Goal: Communication & Community: Participate in discussion

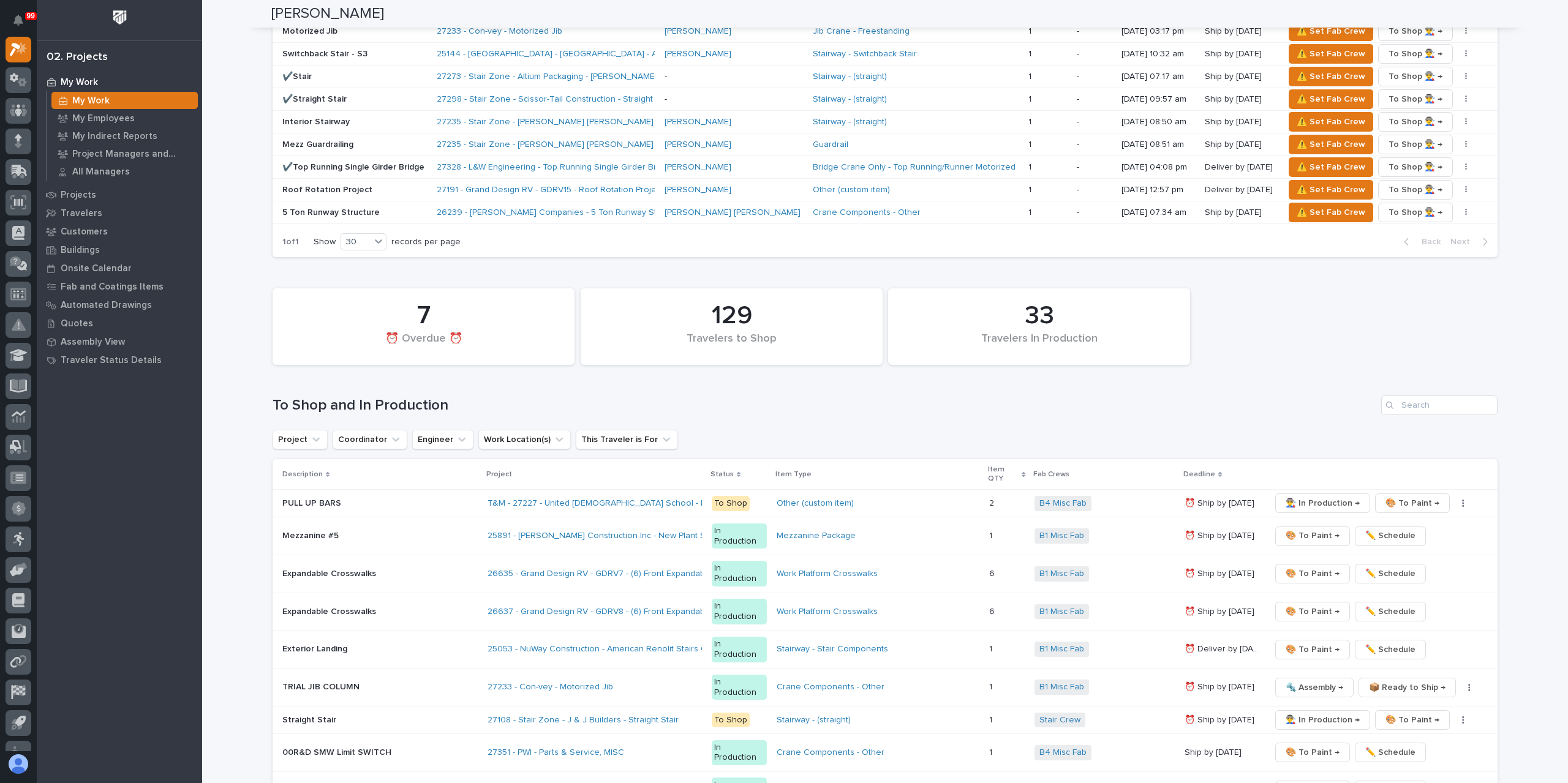
scroll to position [1301, 0]
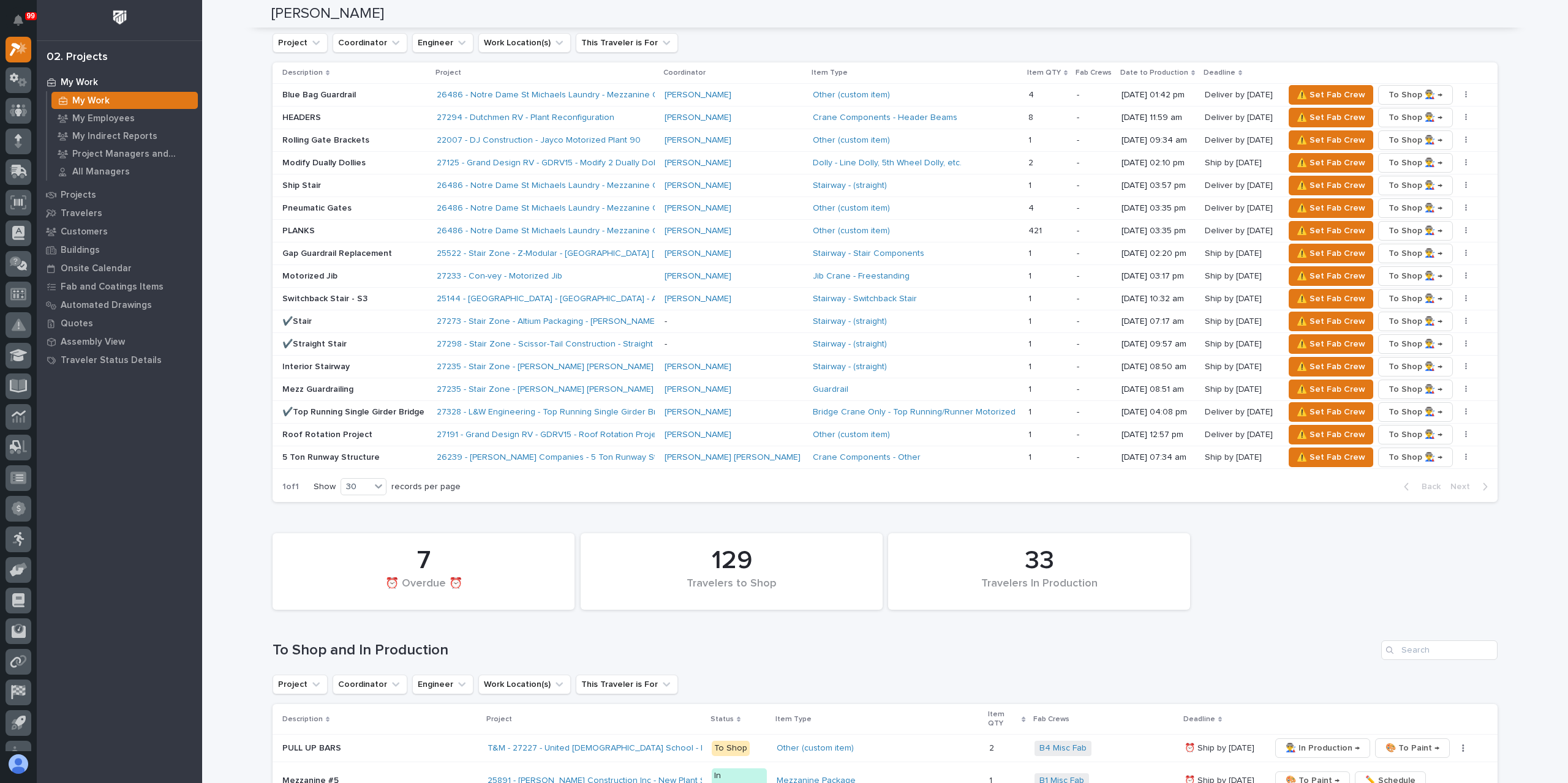
click at [321, 294] on p "Switchback Stair - S3" at bounding box center [355, 299] width 145 height 11
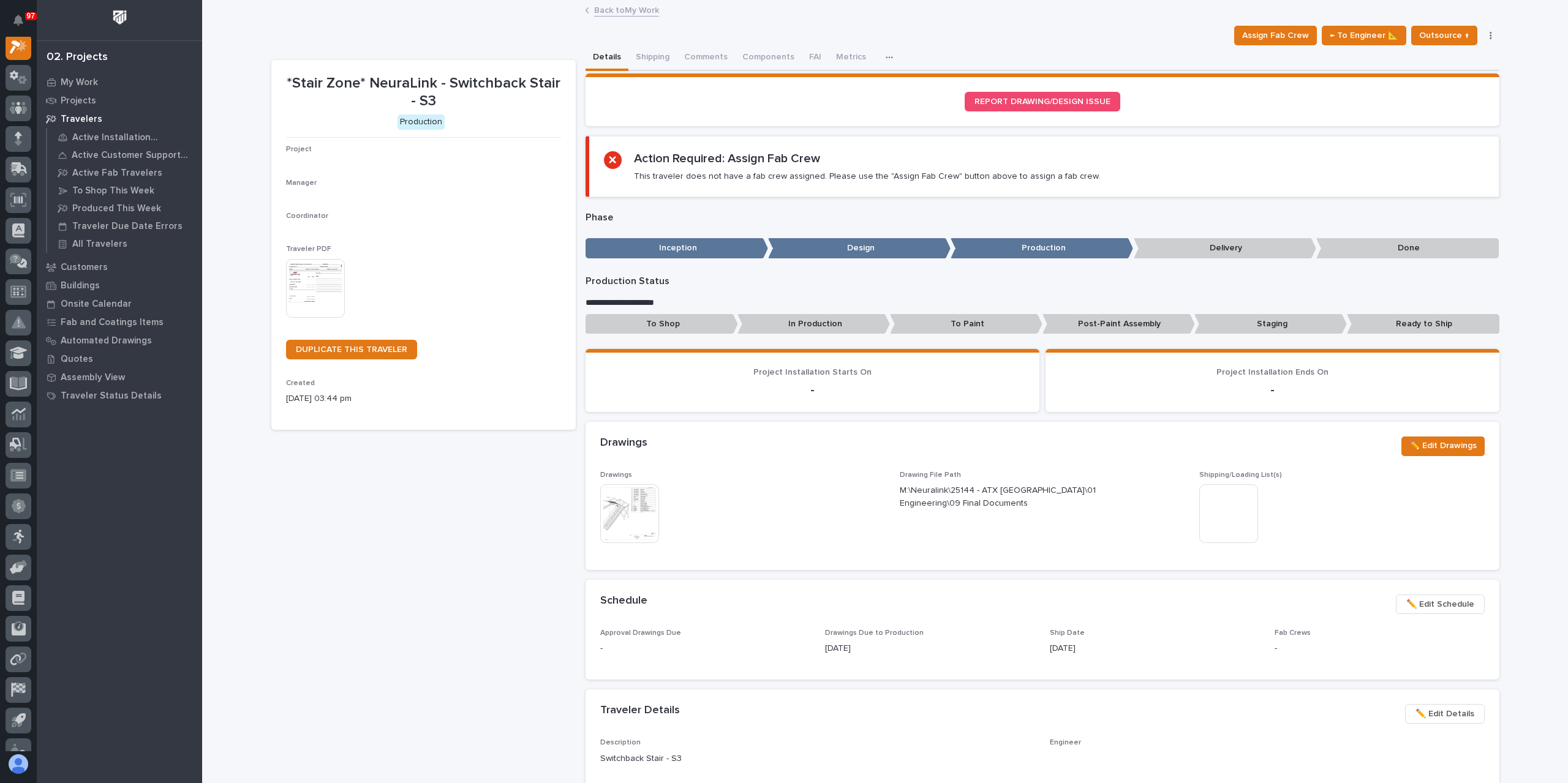
scroll to position [30, 0]
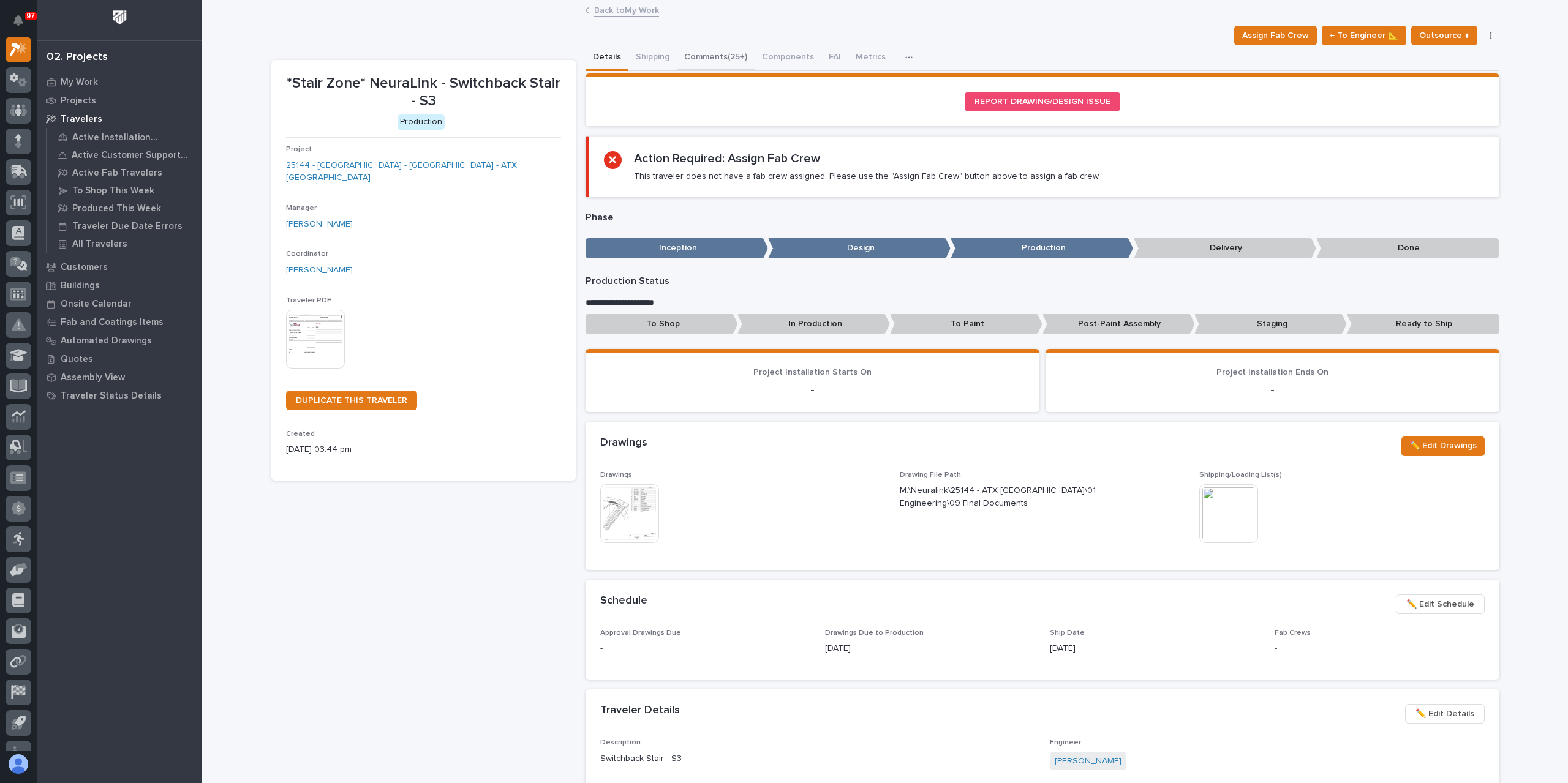
click at [706, 53] on button "Comments (25+)" at bounding box center [715, 58] width 78 height 26
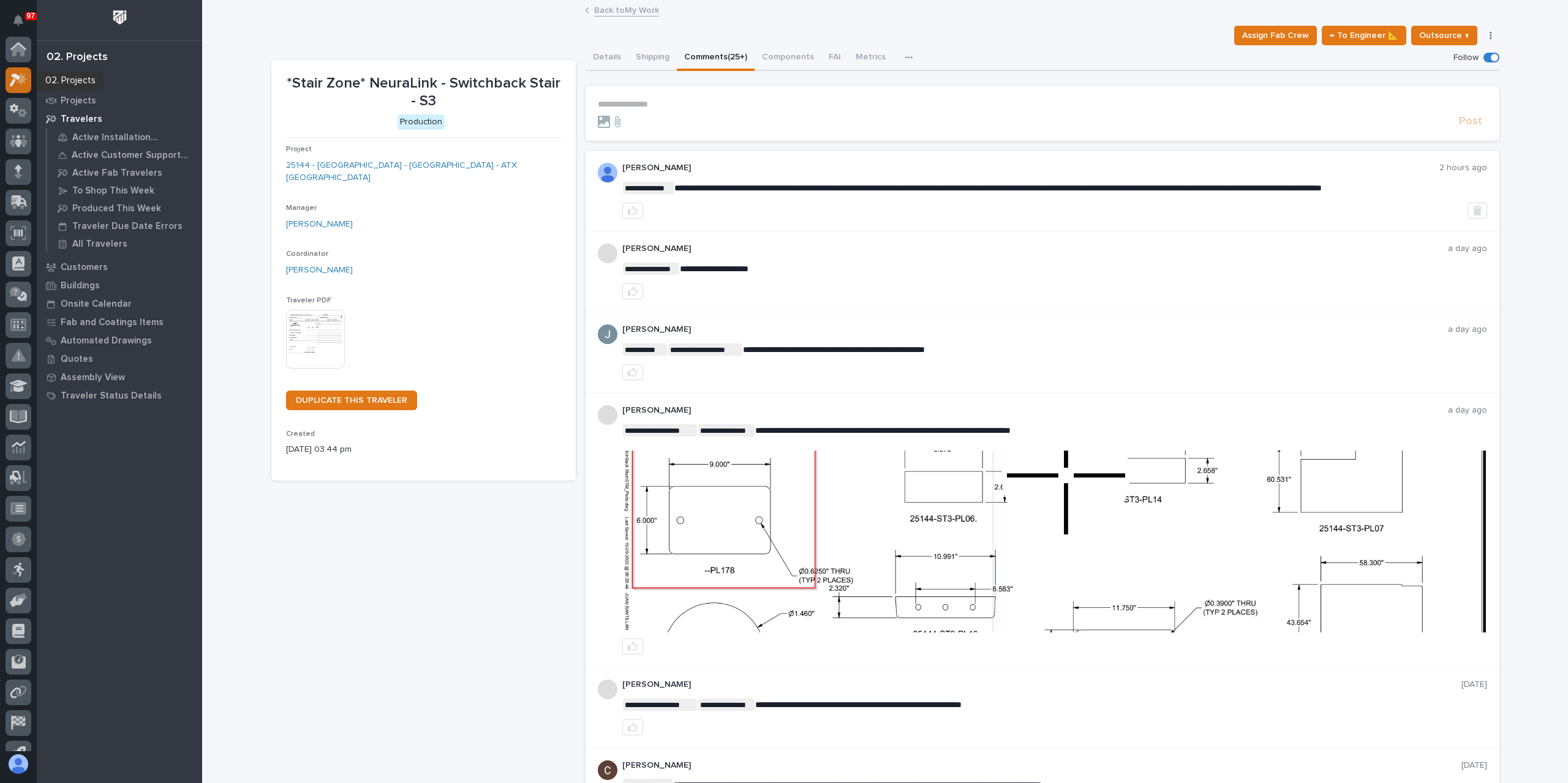
click at [14, 76] on icon at bounding box center [15, 80] width 11 height 13
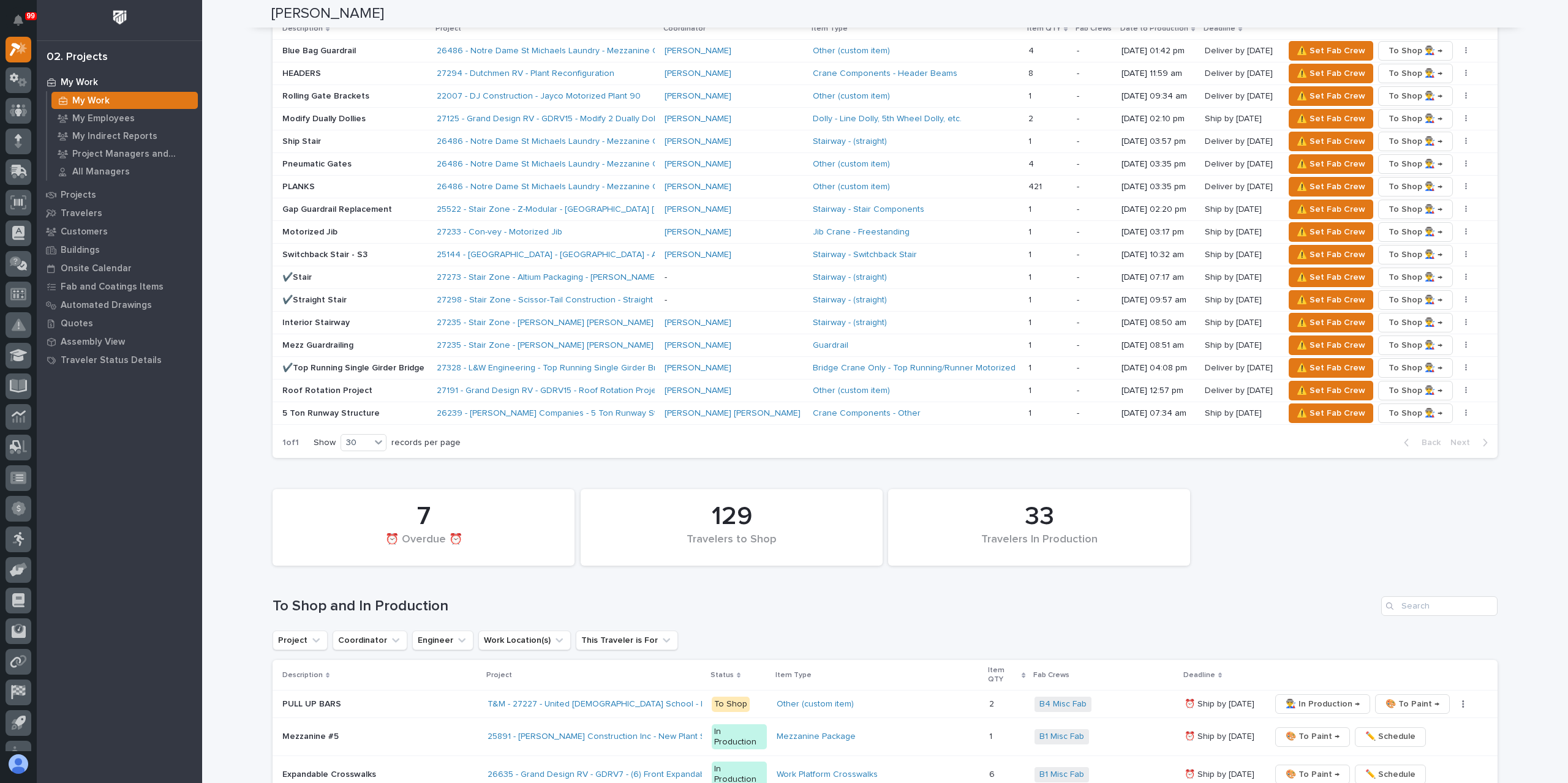
scroll to position [1408, 0]
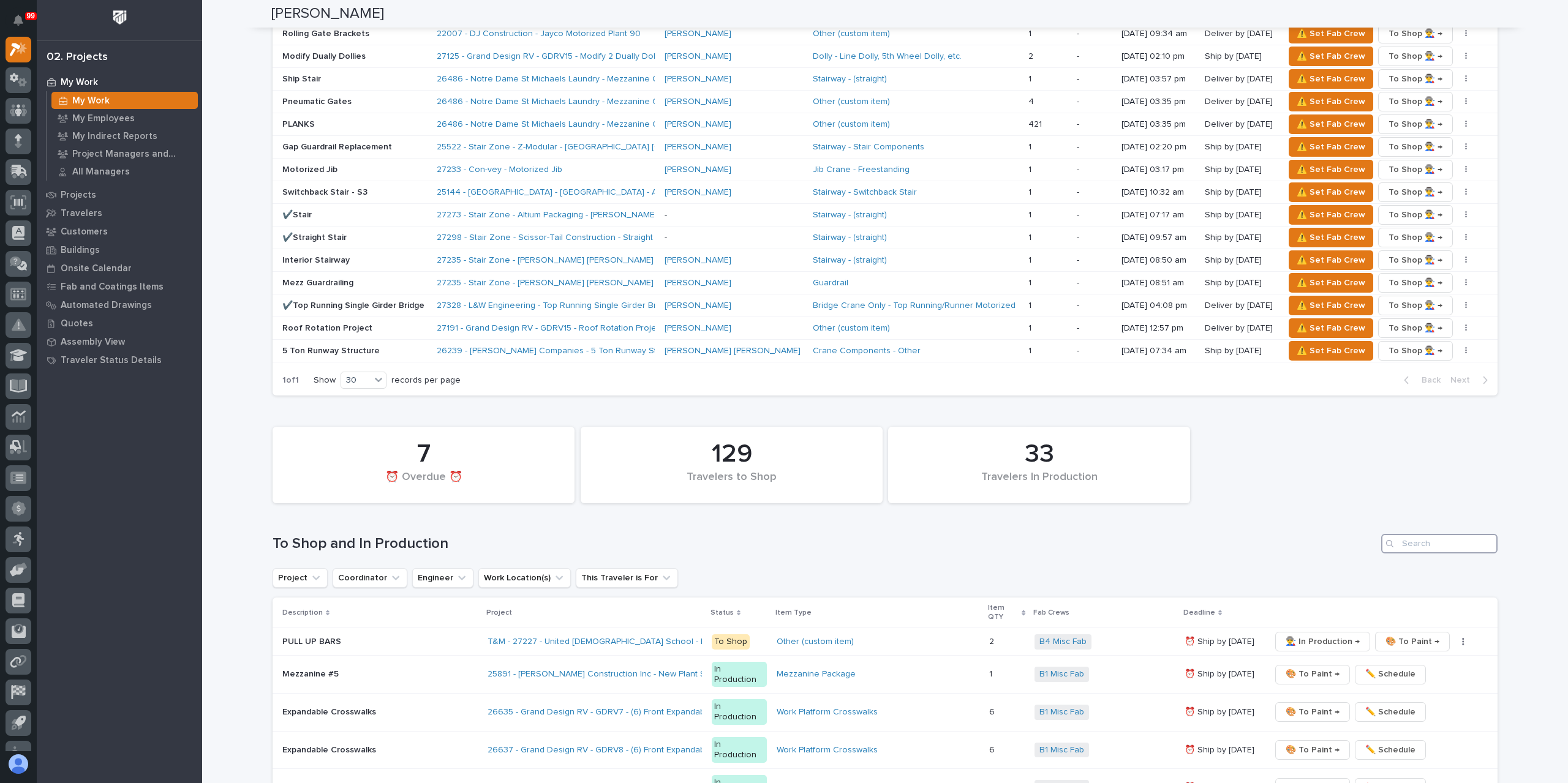
click at [1443, 538] on input "Search" at bounding box center [1439, 544] width 116 height 20
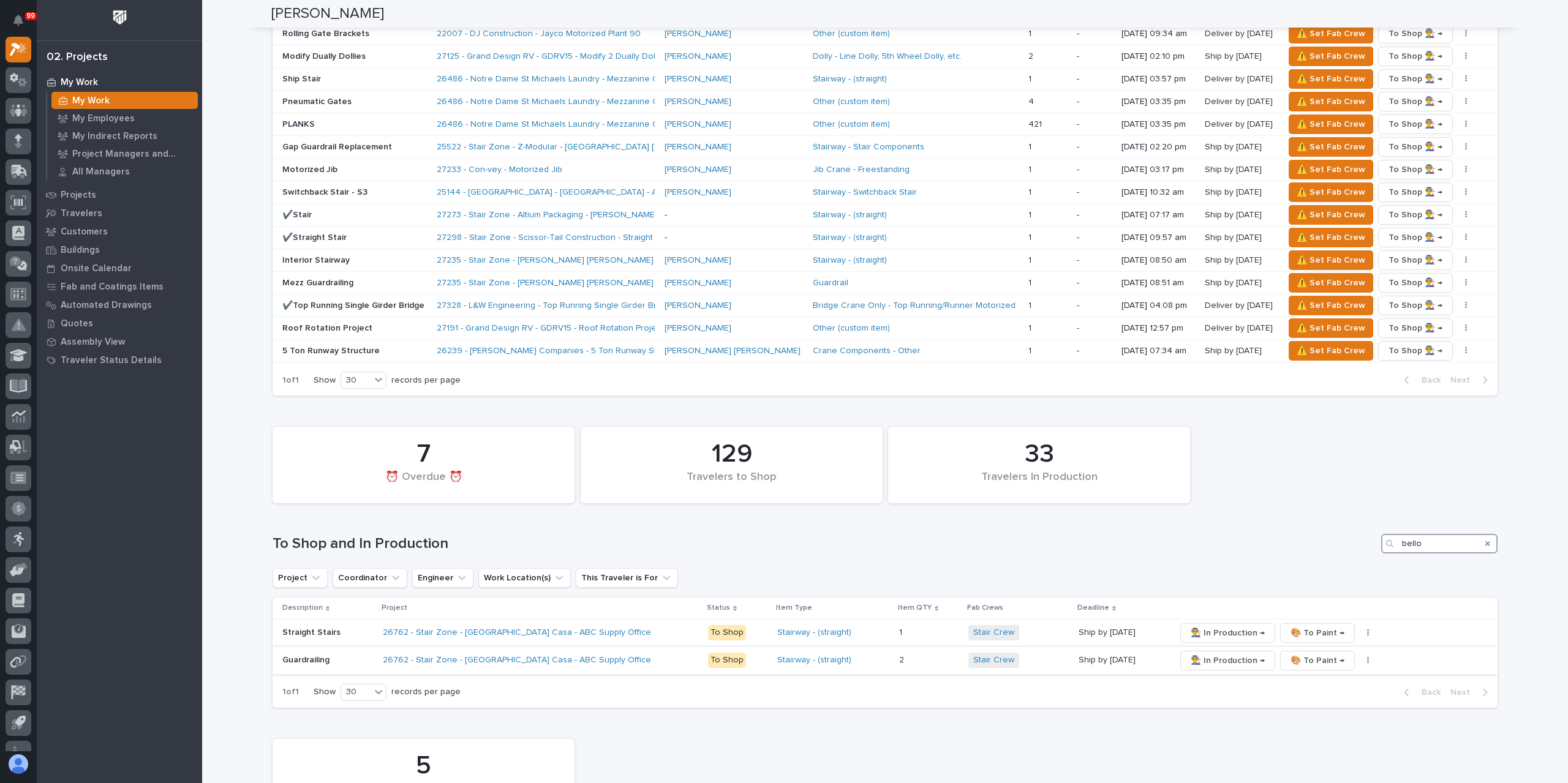
type input "bello"
click at [1360, 656] on button "button" at bounding box center [1368, 660] width 17 height 9
click at [1314, 677] on span "✏️ Schedule" at bounding box center [1307, 684] width 50 height 15
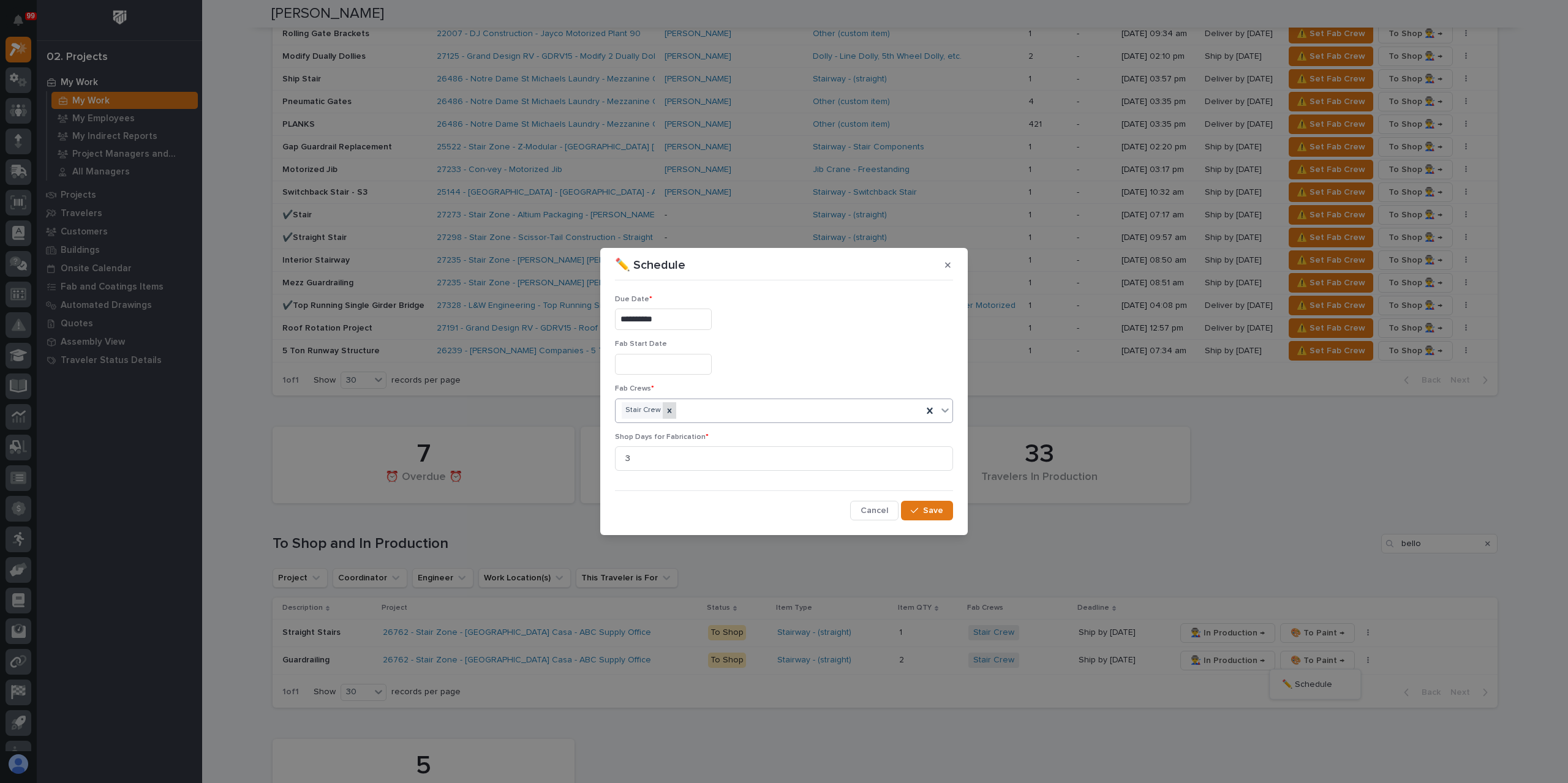
click at [667, 410] on icon at bounding box center [669, 410] width 4 height 4
click at [691, 412] on div "Select..." at bounding box center [776, 410] width 322 height 20
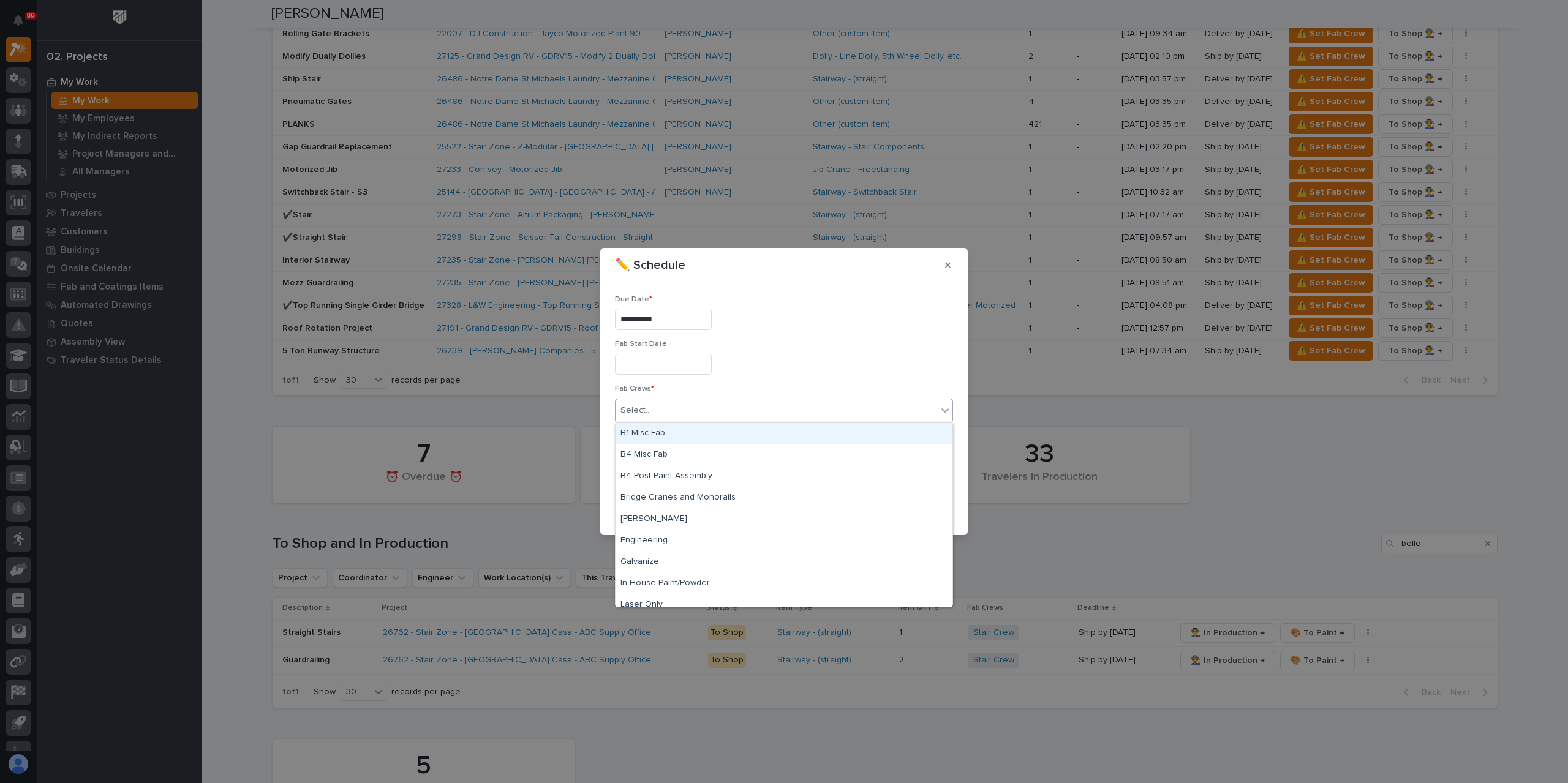
click at [672, 432] on div "B1 Misc Fab" at bounding box center [784, 434] width 337 height 21
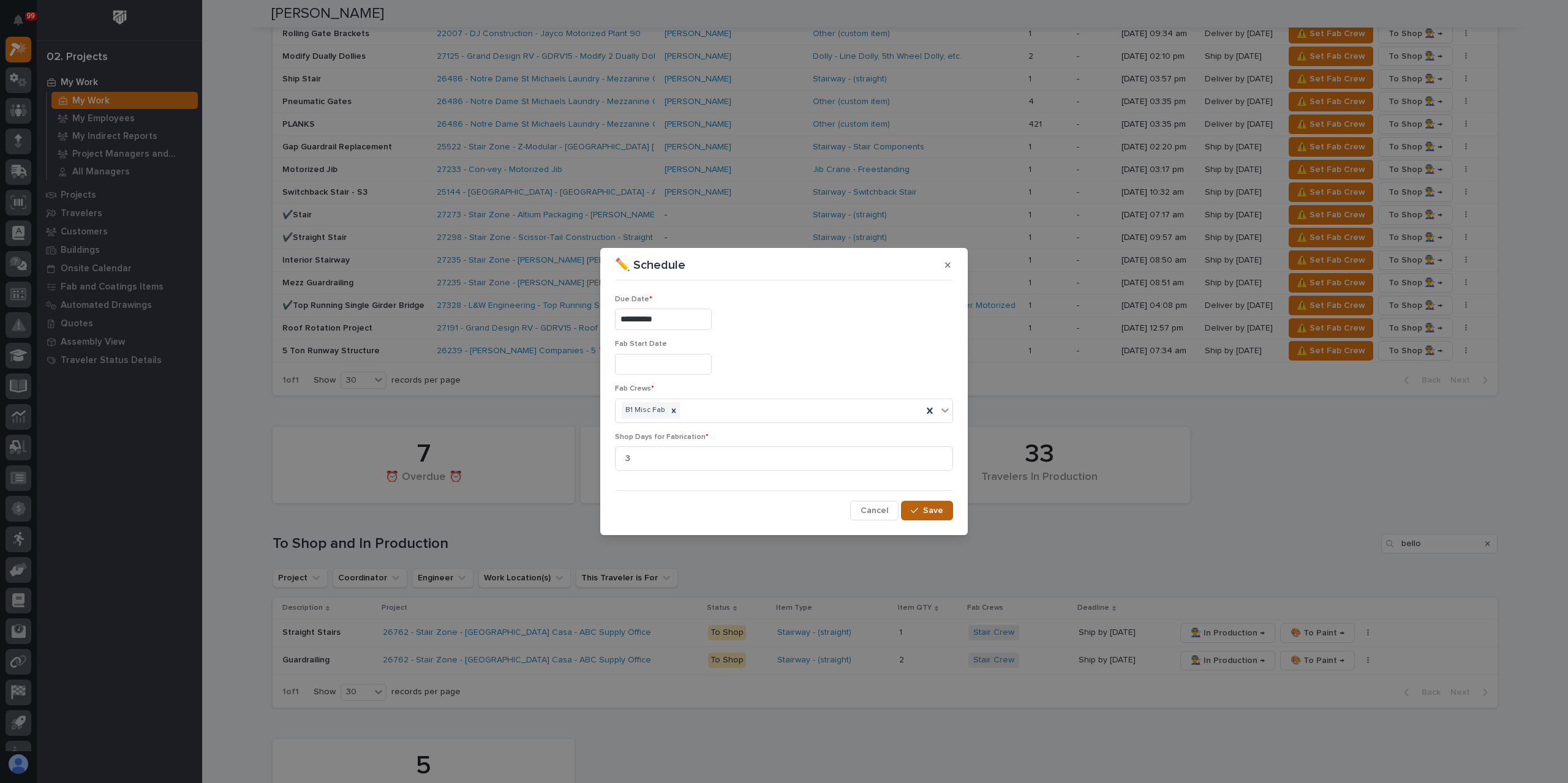
click at [947, 513] on button "Save" at bounding box center [927, 511] width 52 height 20
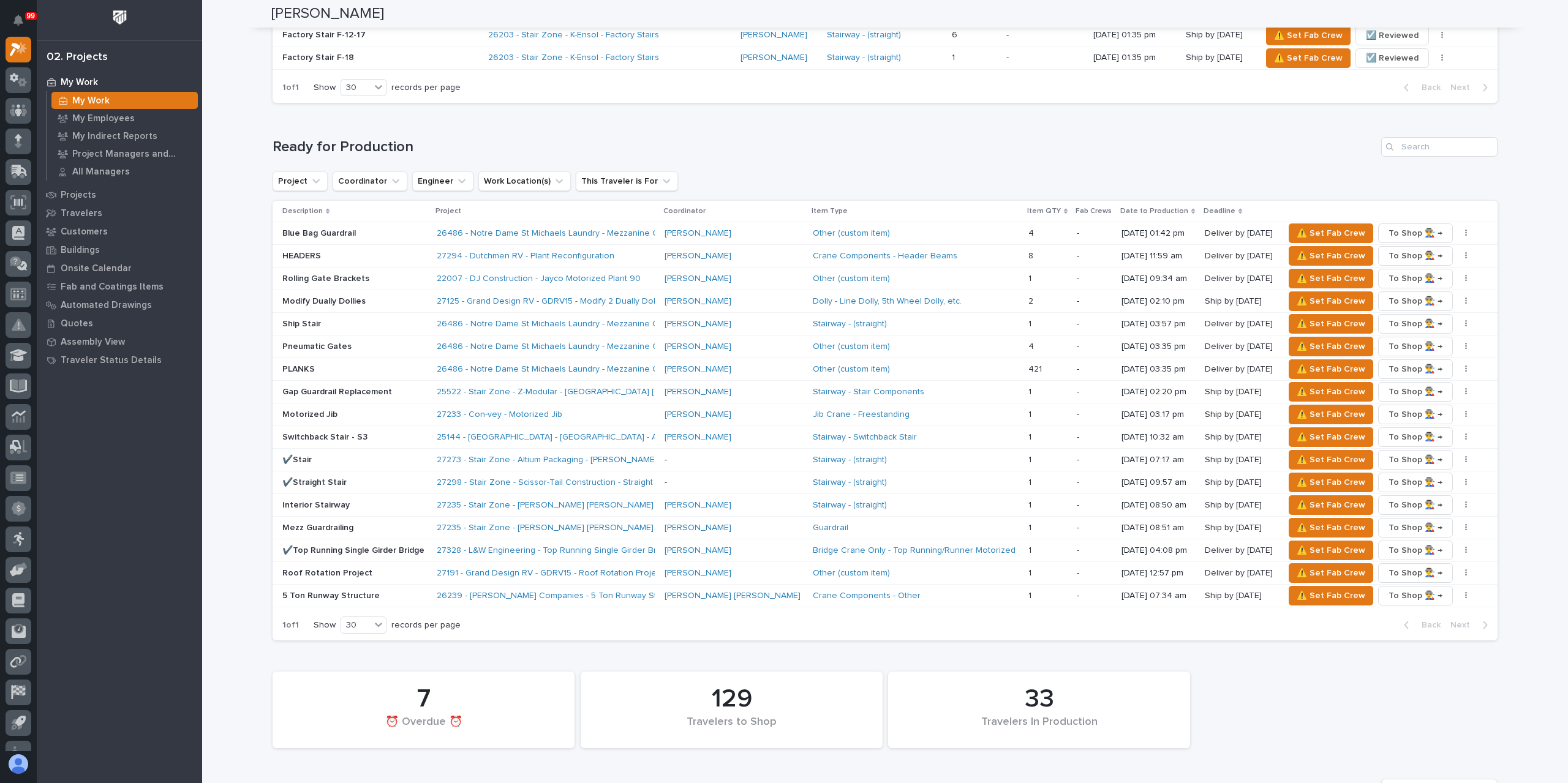
scroll to position [1163, 0]
click at [1465, 229] on icon "button" at bounding box center [1466, 233] width 2 height 7
click at [1394, 251] on span "✏️ Schedule" at bounding box center [1408, 258] width 50 height 15
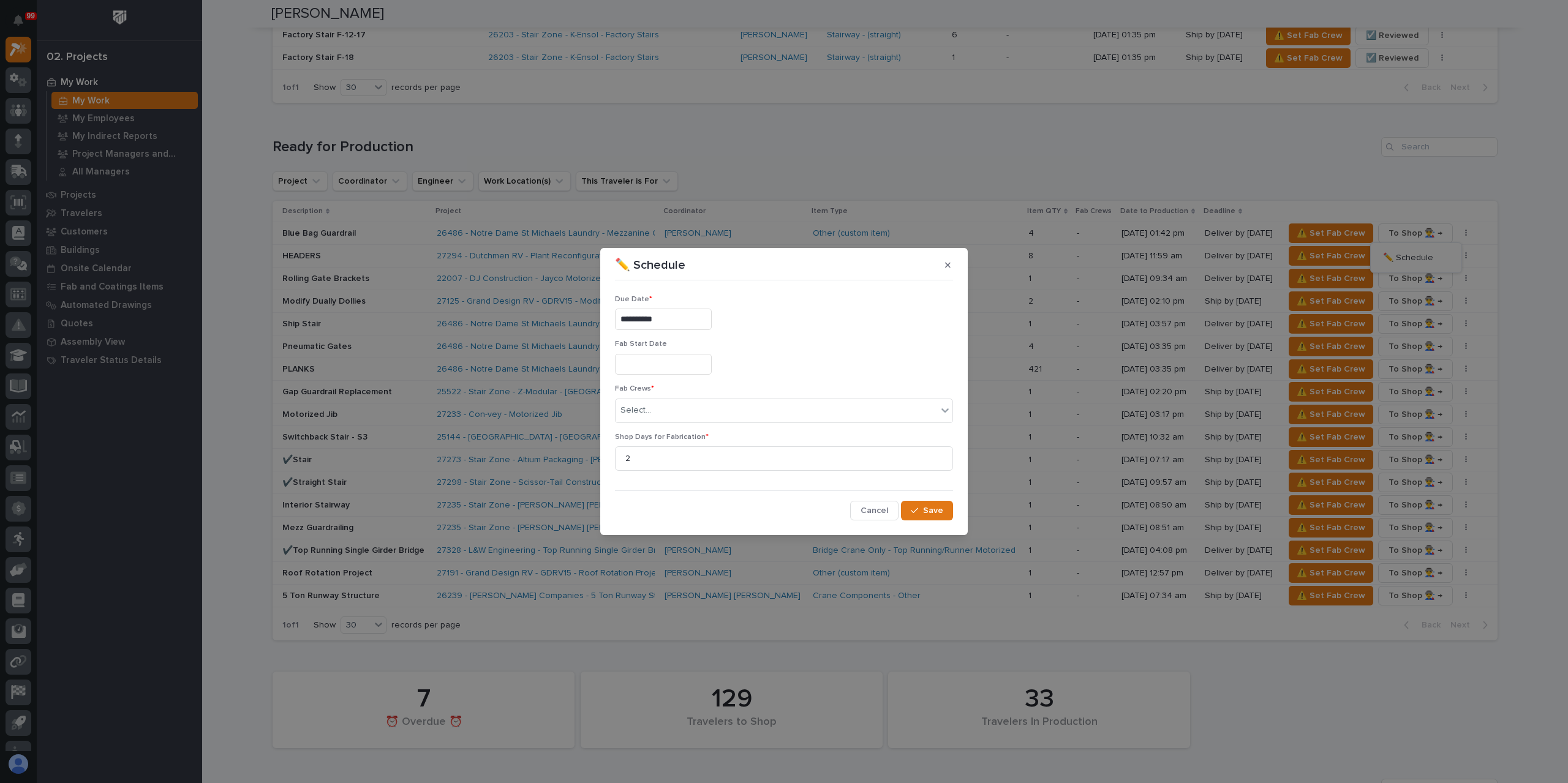
click at [667, 317] on input "**********" at bounding box center [663, 319] width 97 height 21
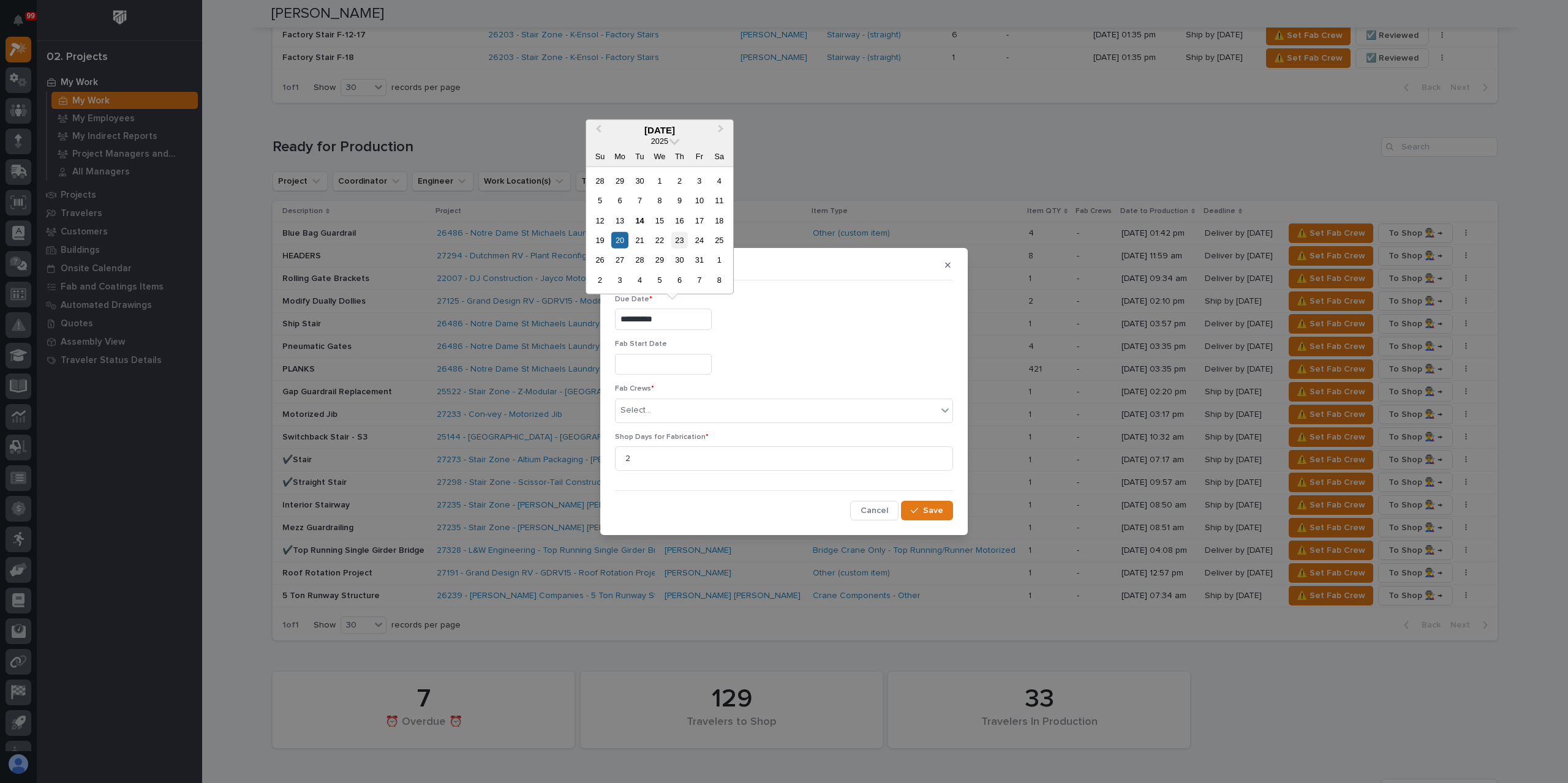
click at [673, 247] on div "23" at bounding box center [679, 240] width 17 height 17
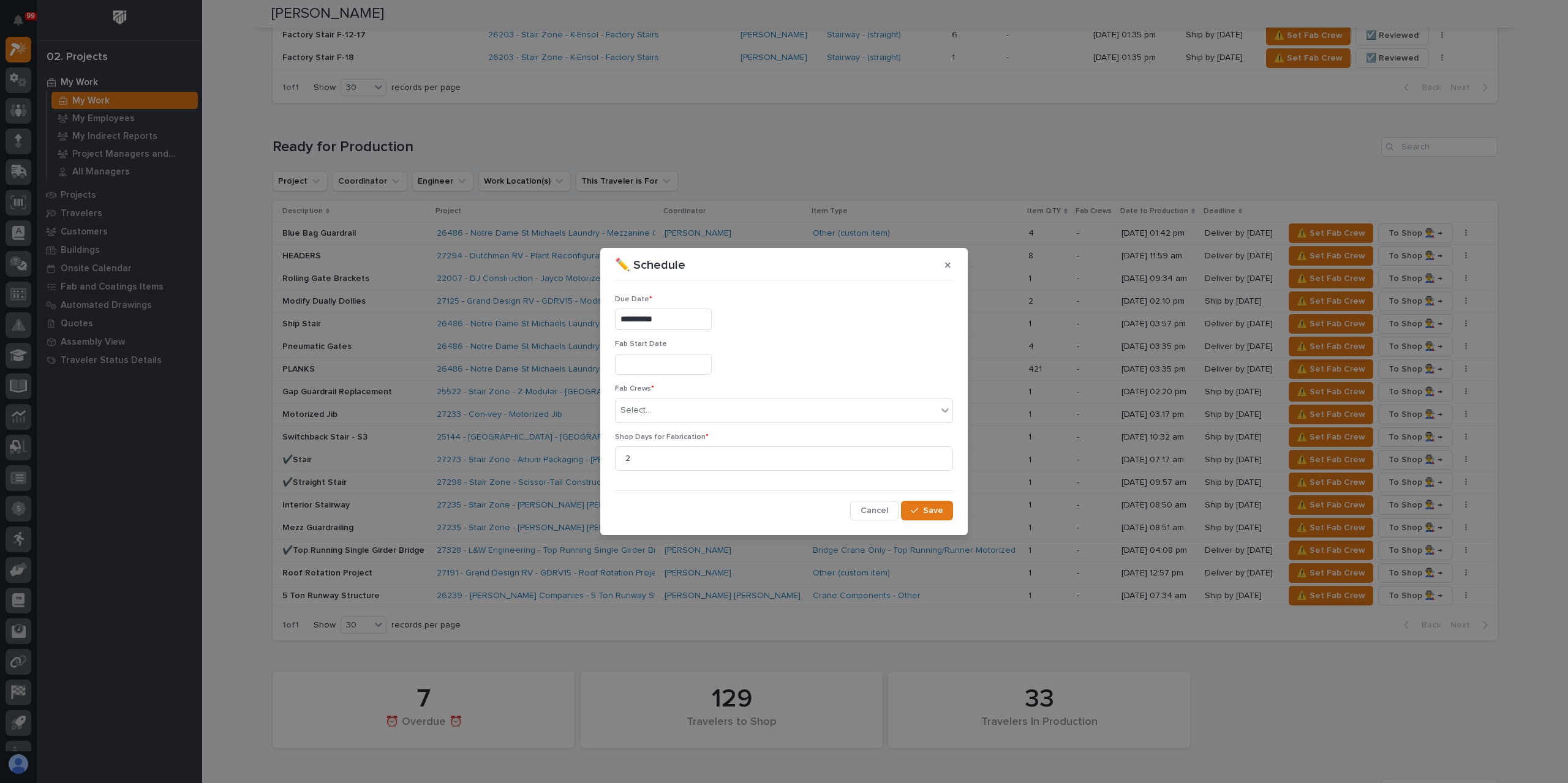
type input "**********"
click at [653, 404] on div "Select..." at bounding box center [776, 410] width 322 height 20
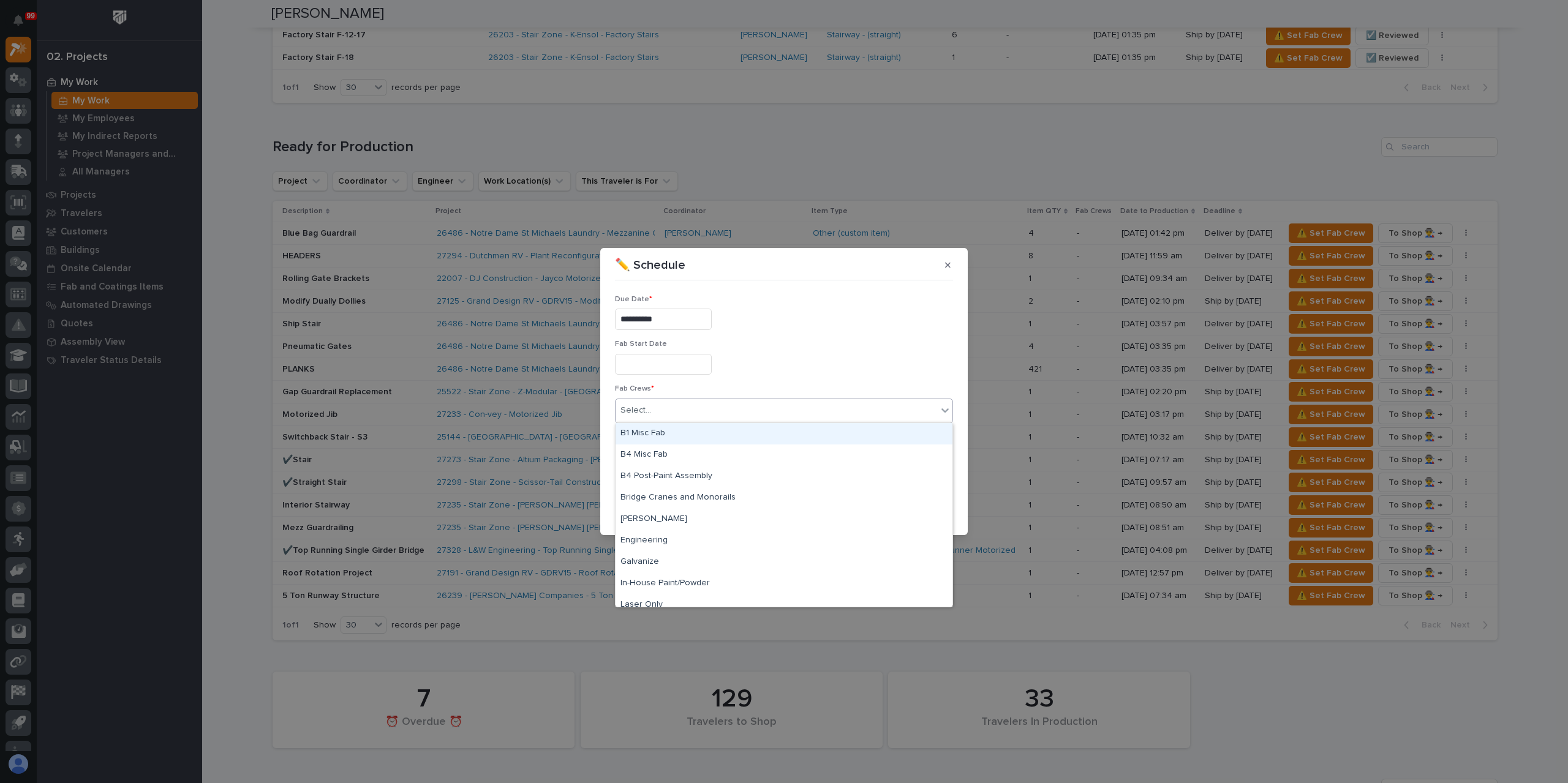
click at [678, 436] on div "B1 Misc Fab" at bounding box center [784, 434] width 337 height 21
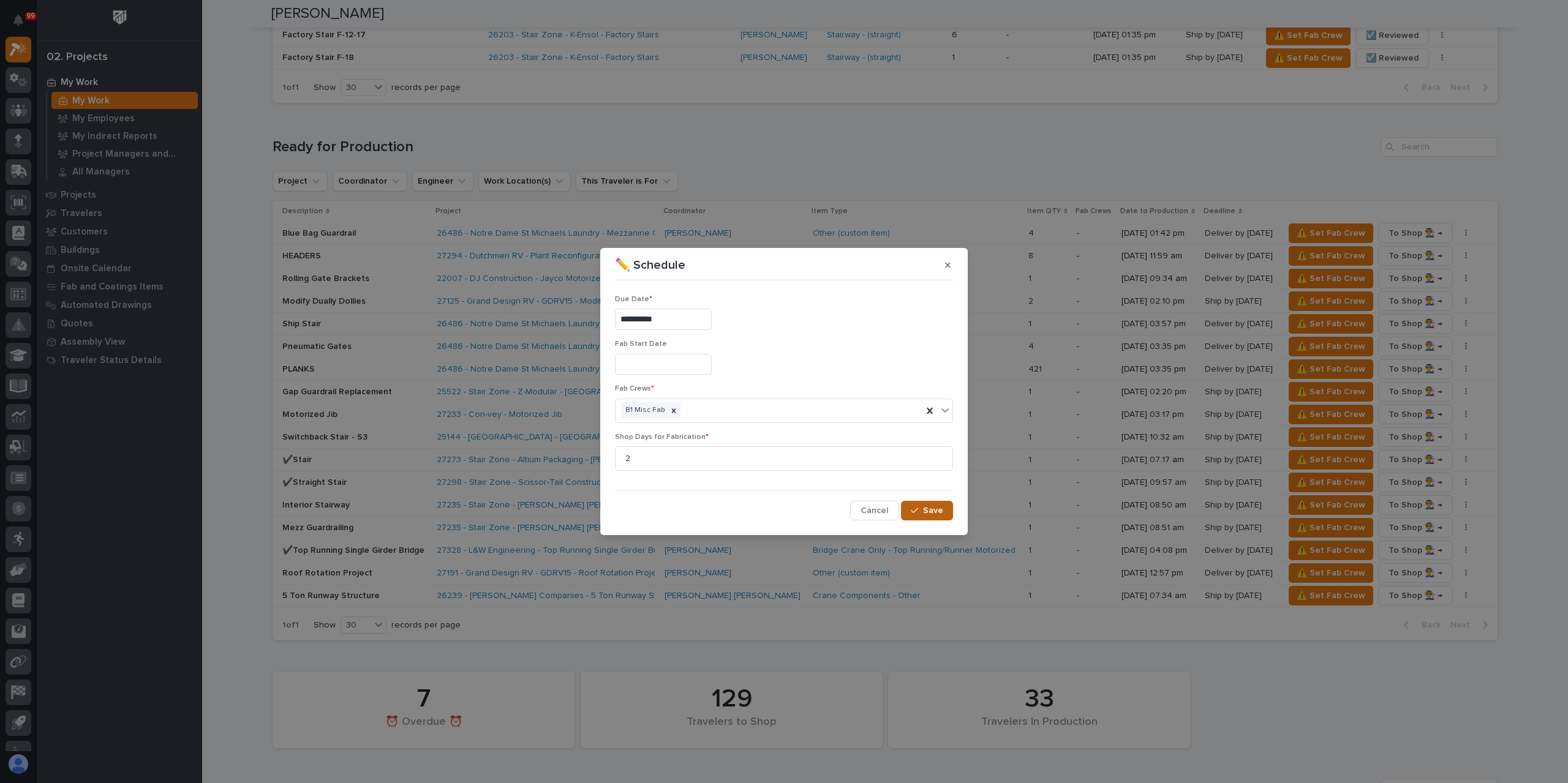
click at [917, 509] on icon "button" at bounding box center [914, 511] width 7 height 9
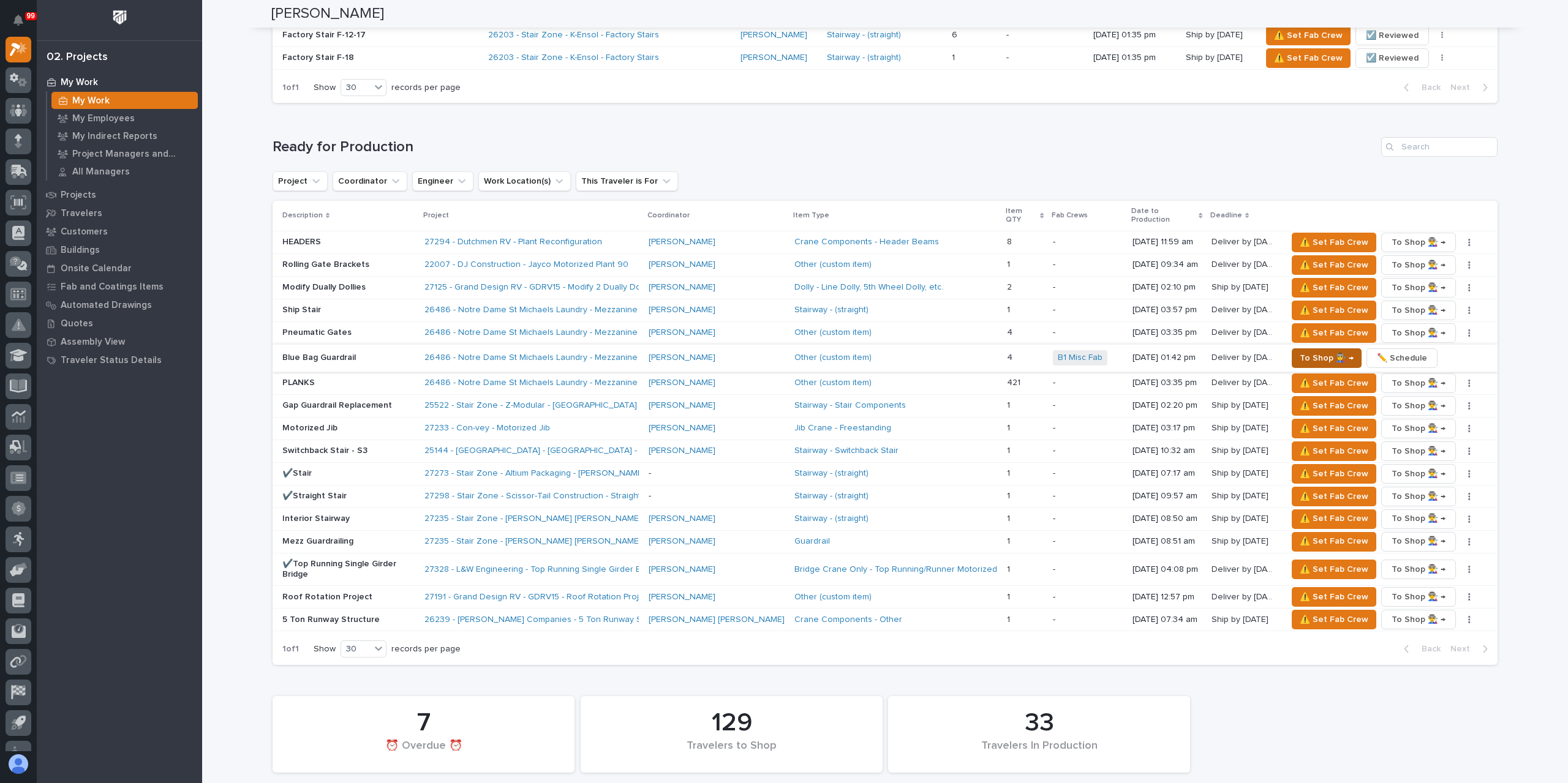
click at [1319, 351] on span "To Shop 👨‍🏭 →" at bounding box center [1326, 358] width 54 height 15
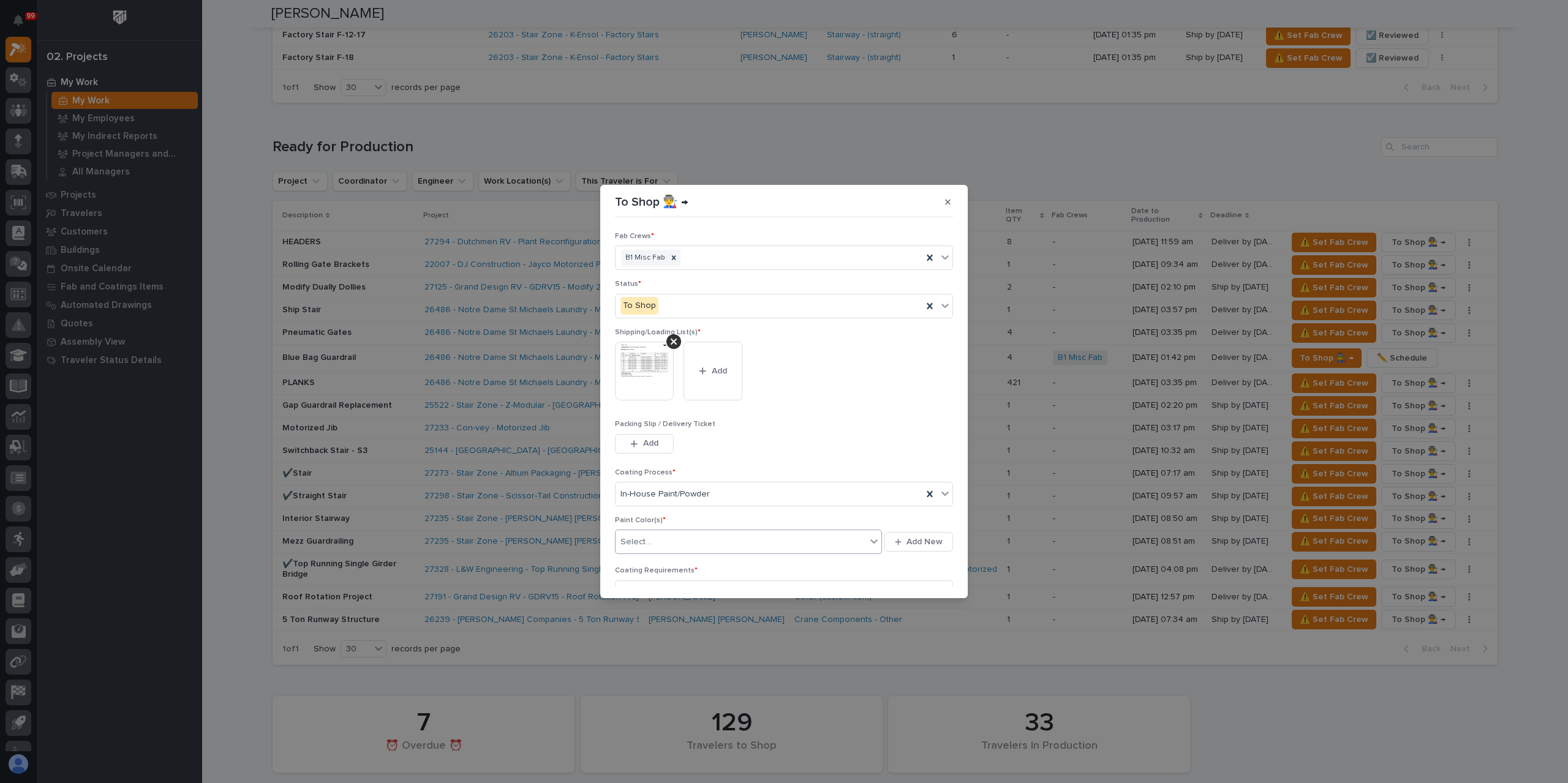
click at [667, 538] on div "Select..." at bounding box center [741, 542] width 251 height 20
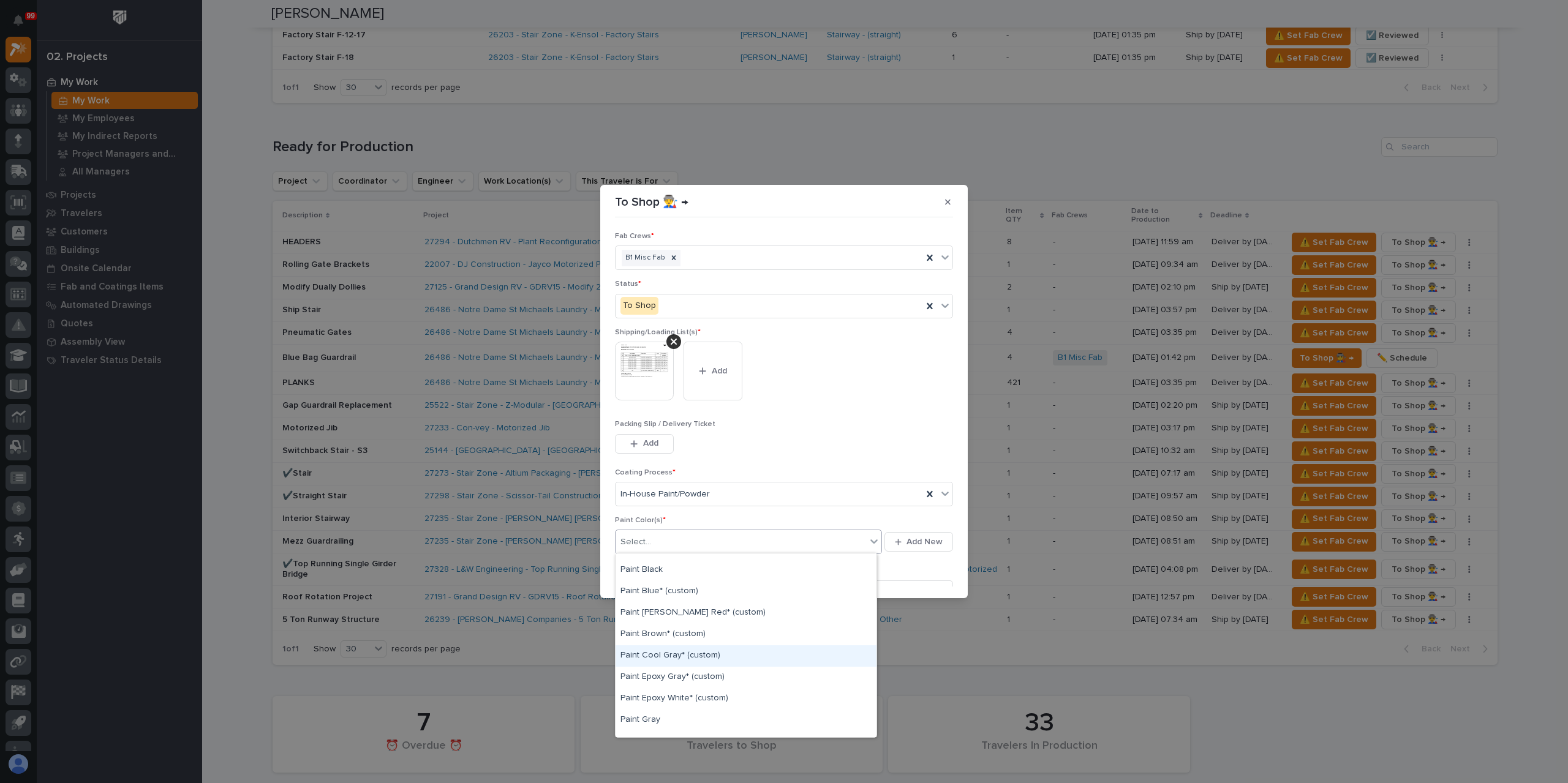
scroll to position [61, 0]
click at [659, 650] on div "Paint Blue* (custom)" at bounding box center [746, 653] width 261 height 21
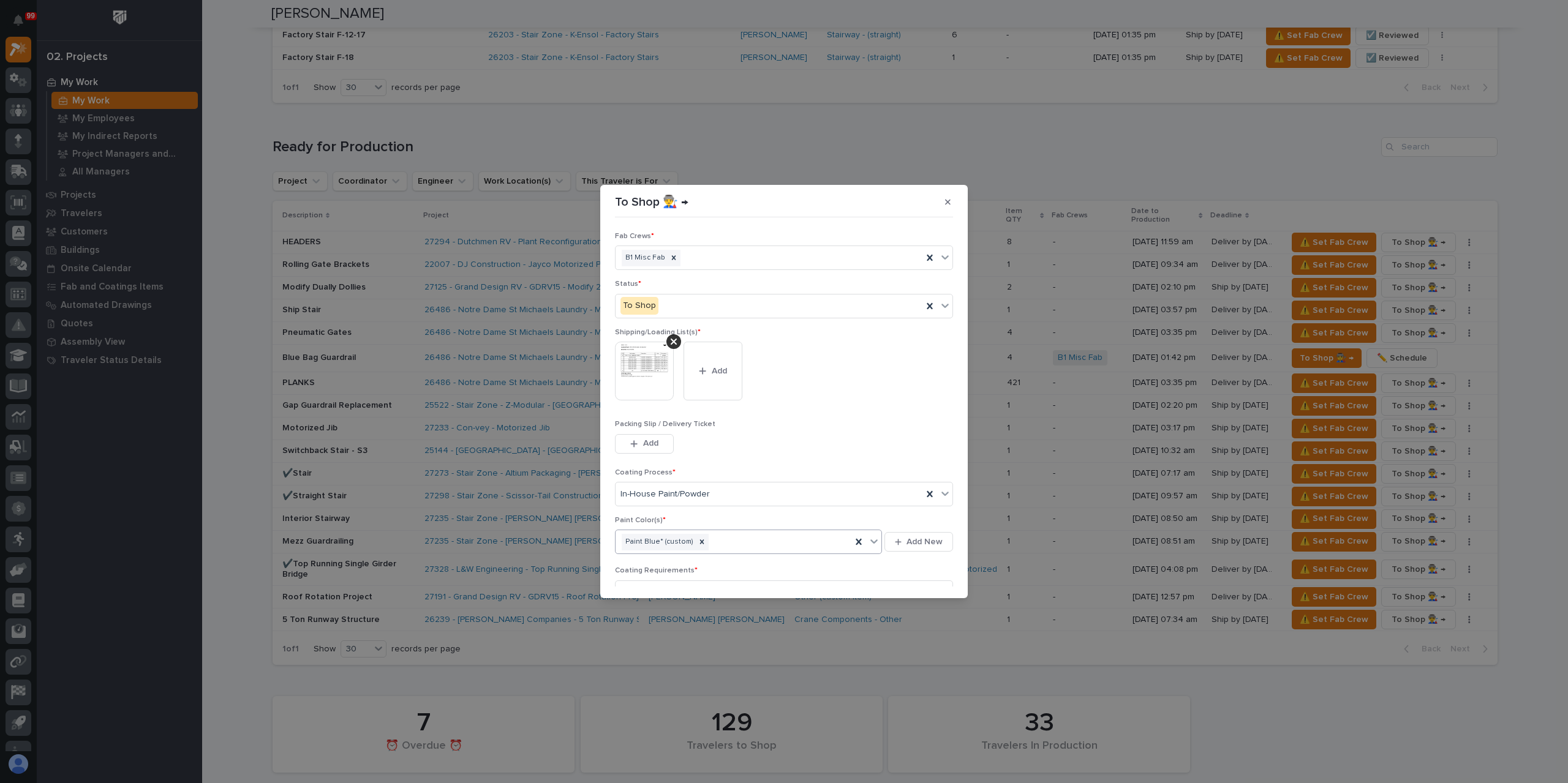
scroll to position [66, 0]
click at [700, 475] on icon at bounding box center [702, 477] width 4 height 4
click at [715, 475] on div "Select..." at bounding box center [741, 477] width 251 height 20
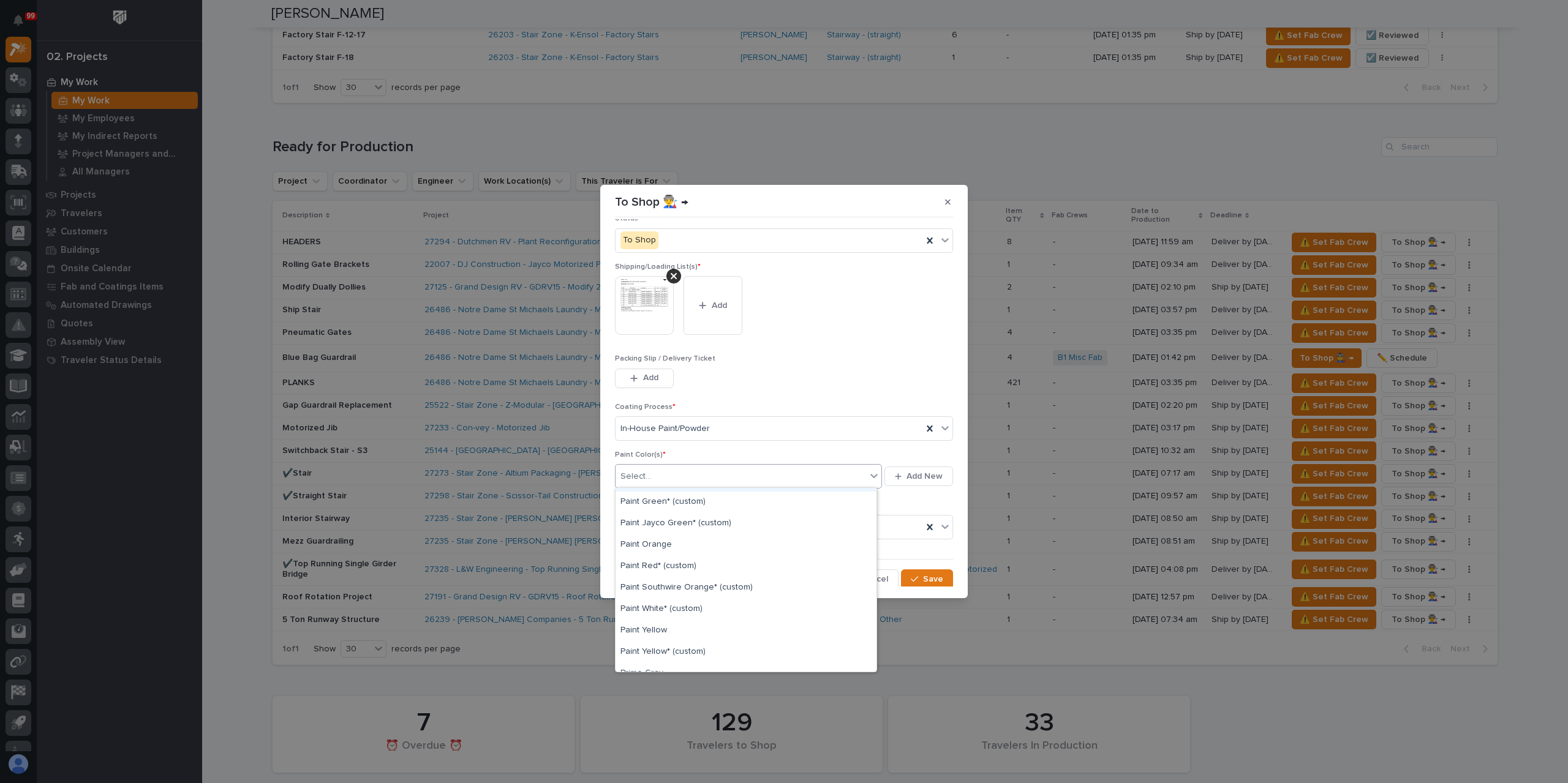
scroll to position [306, 0]
click at [686, 637] on div "Paint Yellow* (custom)" at bounding box center [746, 642] width 261 height 21
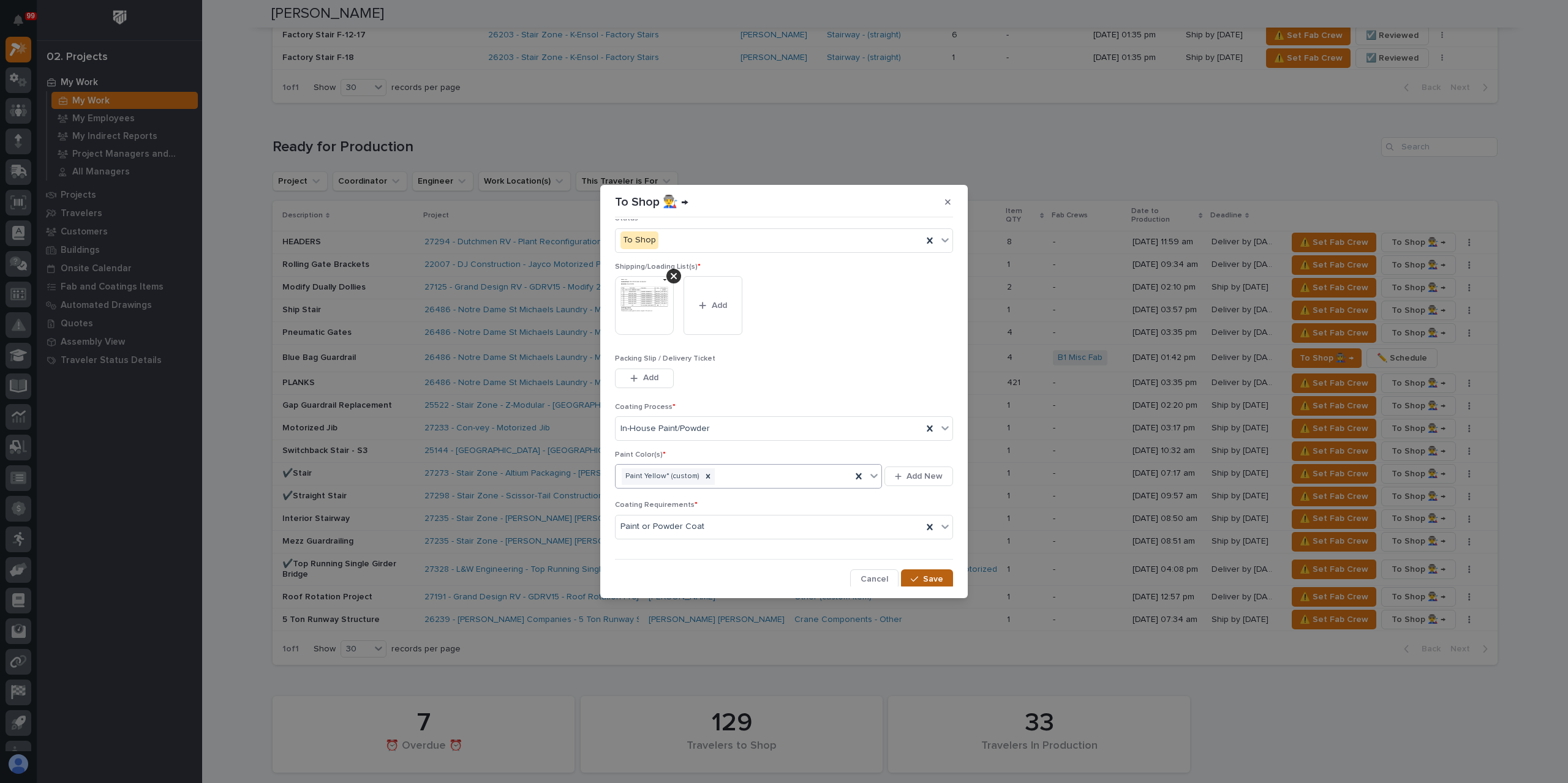
click at [903, 575] on button "Save" at bounding box center [927, 579] width 52 height 20
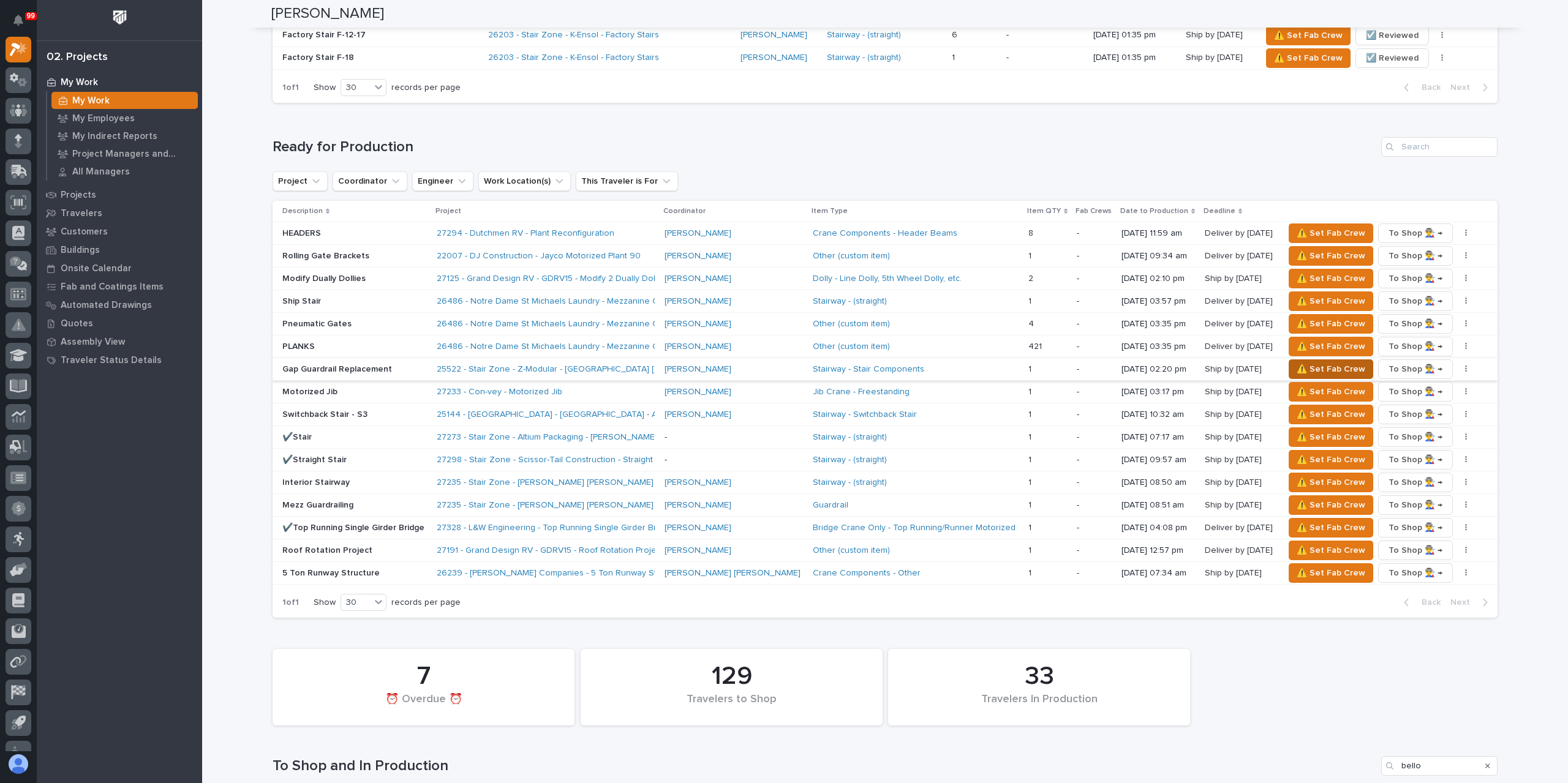
click at [1298, 363] on span "⚠️ Set Fab Crew" at bounding box center [1331, 369] width 68 height 15
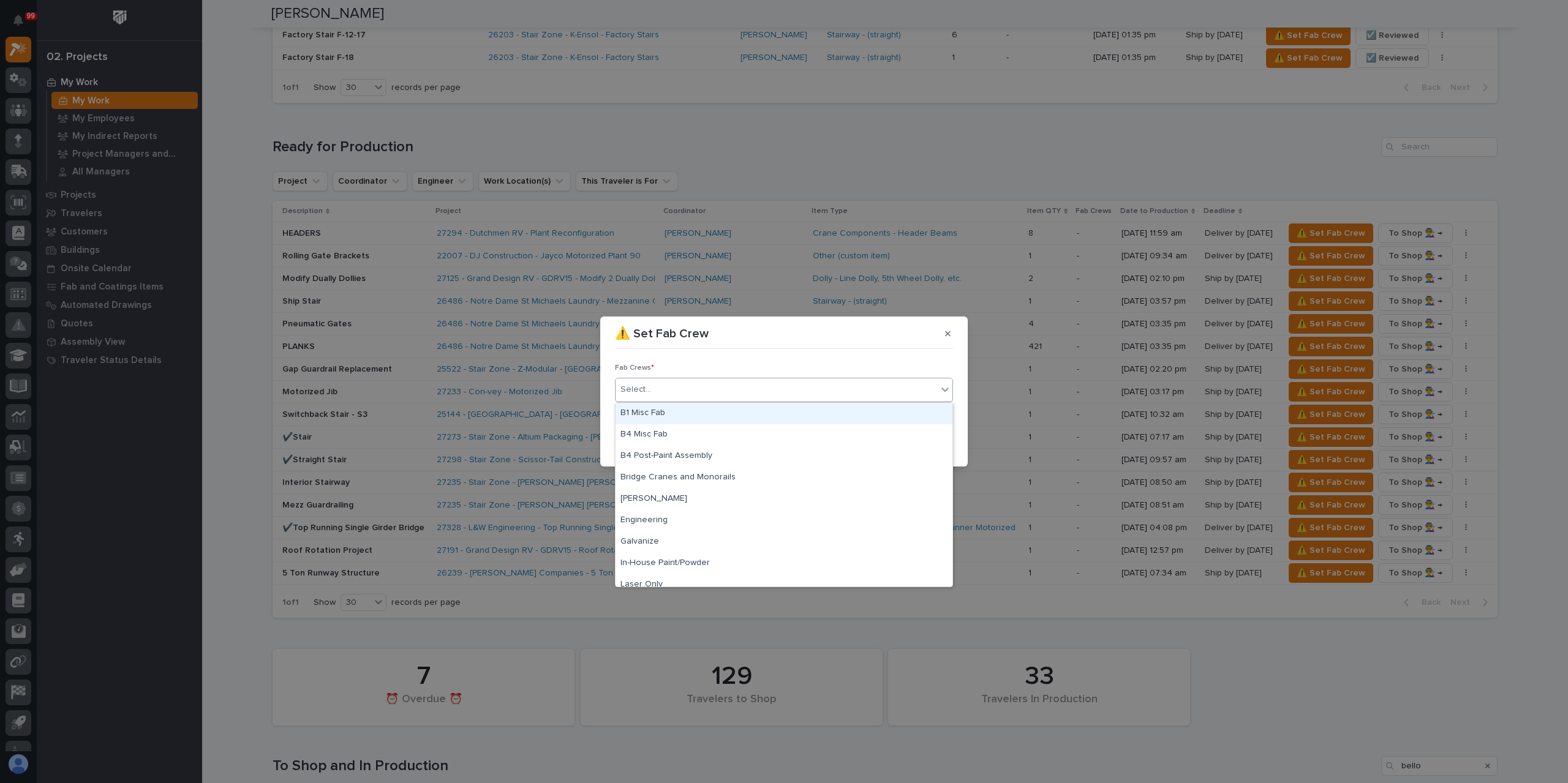
click at [674, 395] on div "Select..." at bounding box center [776, 389] width 322 height 20
click at [653, 428] on div "B4 Misc Fab" at bounding box center [784, 435] width 337 height 21
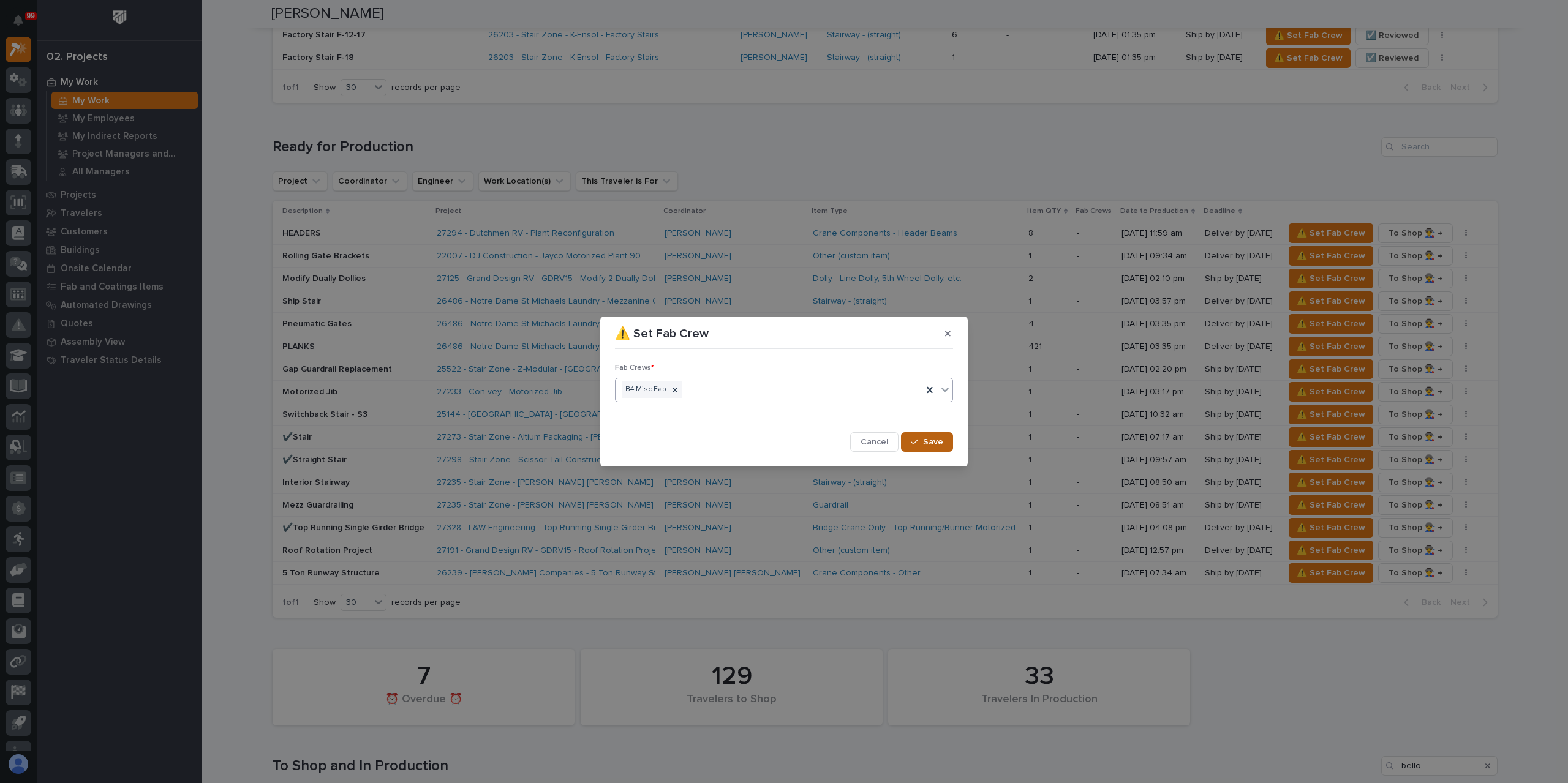
click at [929, 446] on span "Save" at bounding box center [933, 442] width 20 height 11
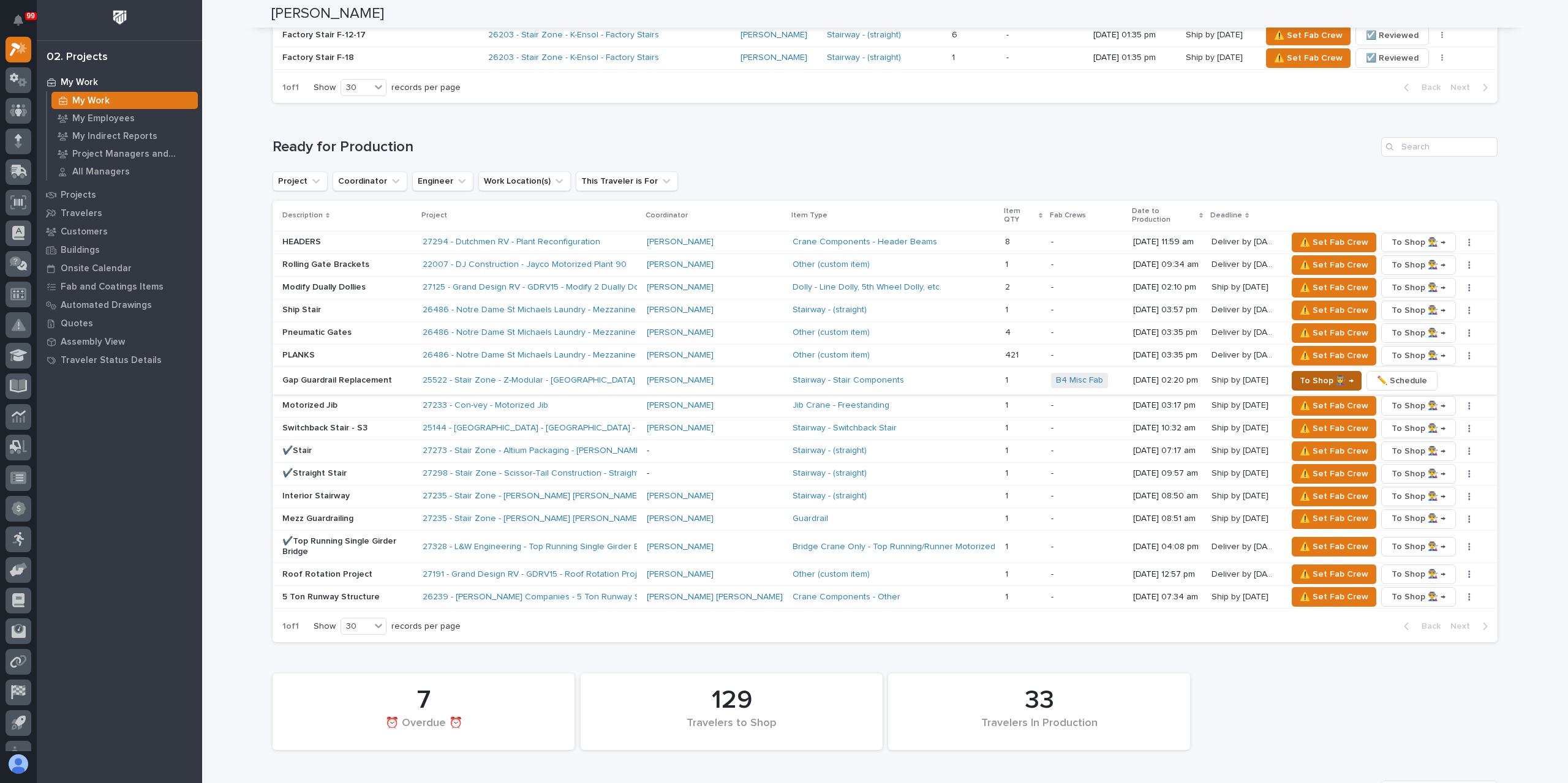
click at [1314, 373] on span "To Shop 👨‍🏭 →" at bounding box center [1326, 381] width 54 height 15
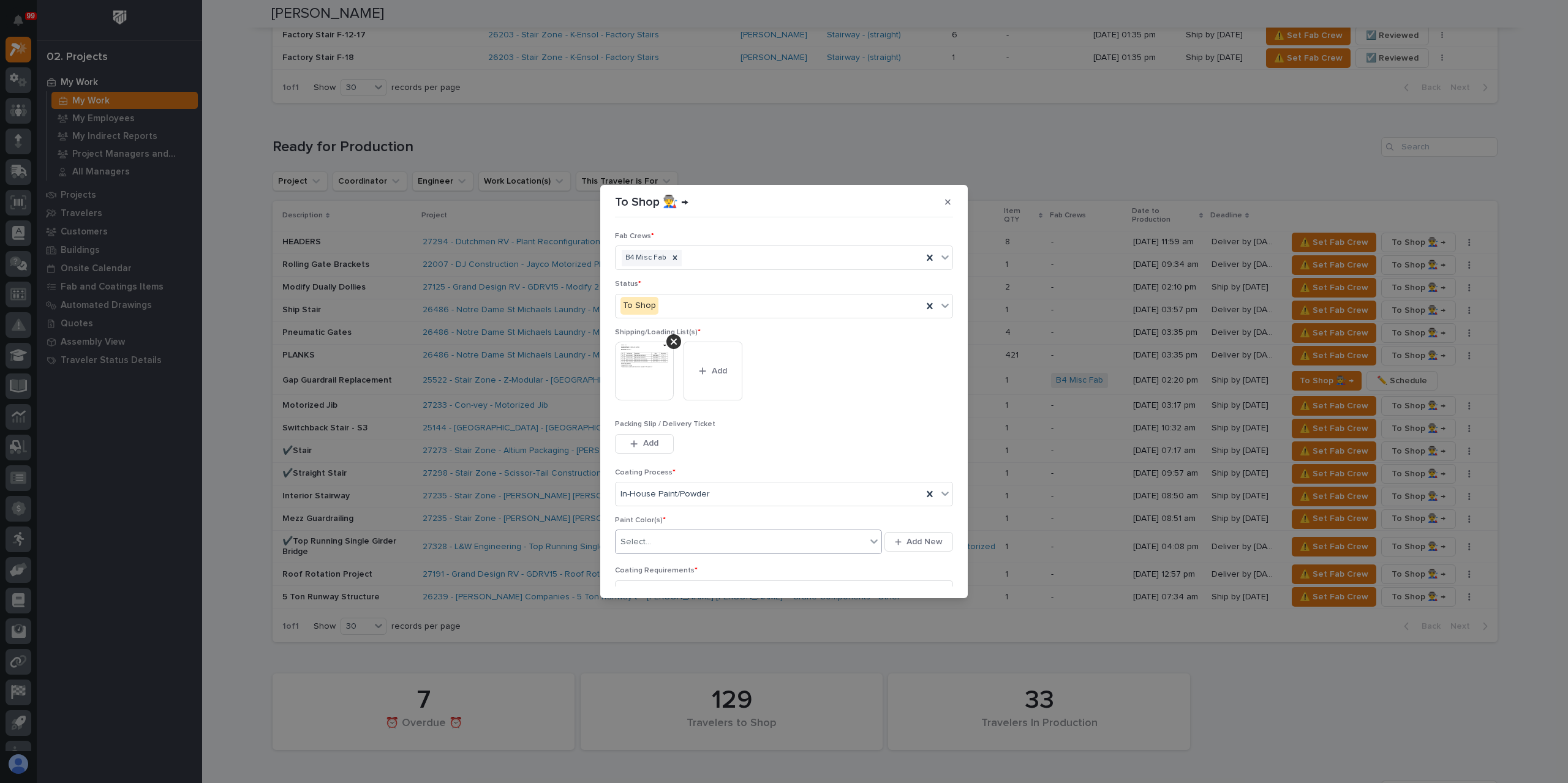
click at [666, 545] on div "Select..." at bounding box center [741, 542] width 251 height 20
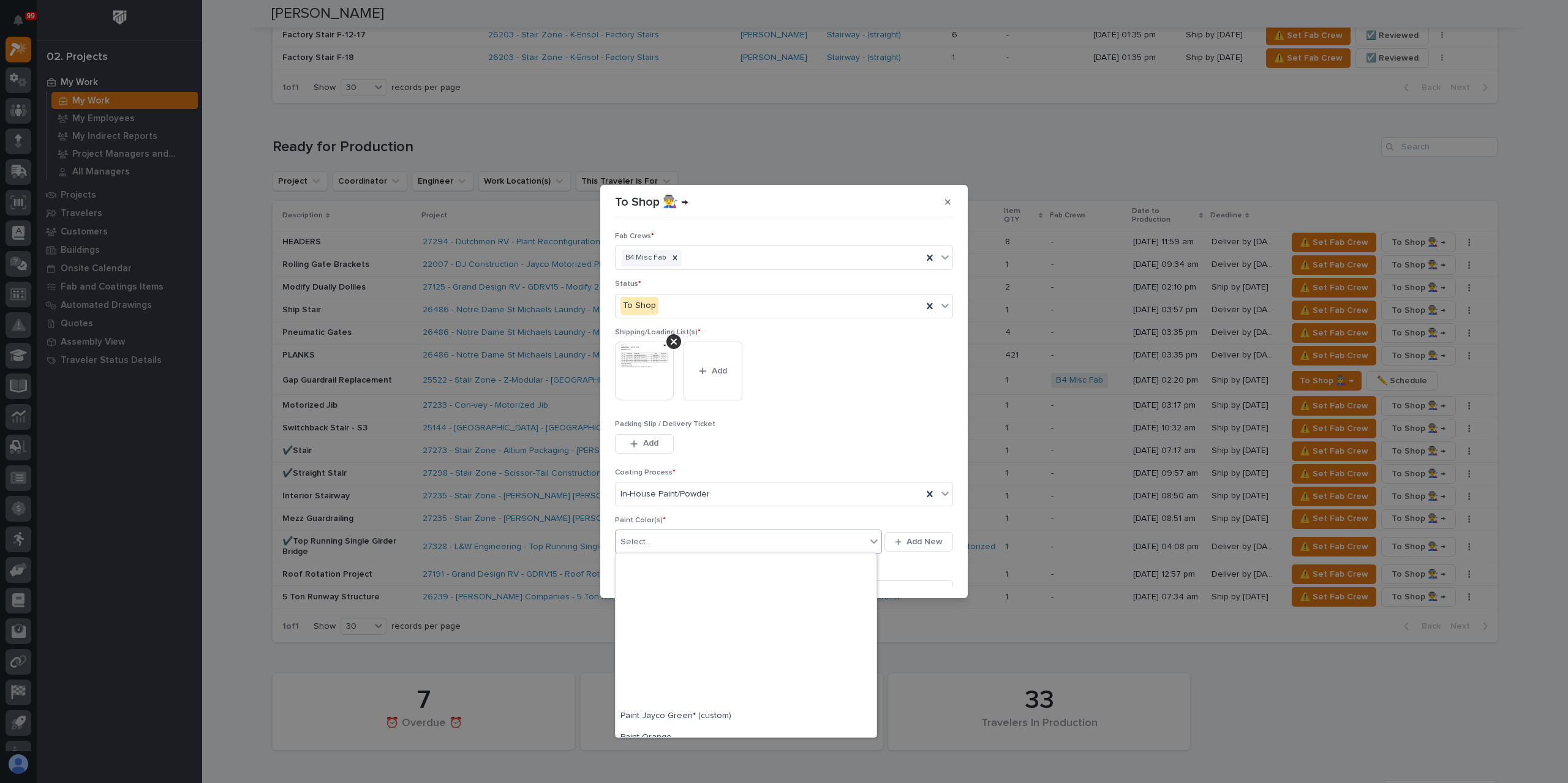
scroll to position [367, 0]
click at [660, 664] on div "Prime Gray" at bounding box center [746, 668] width 261 height 21
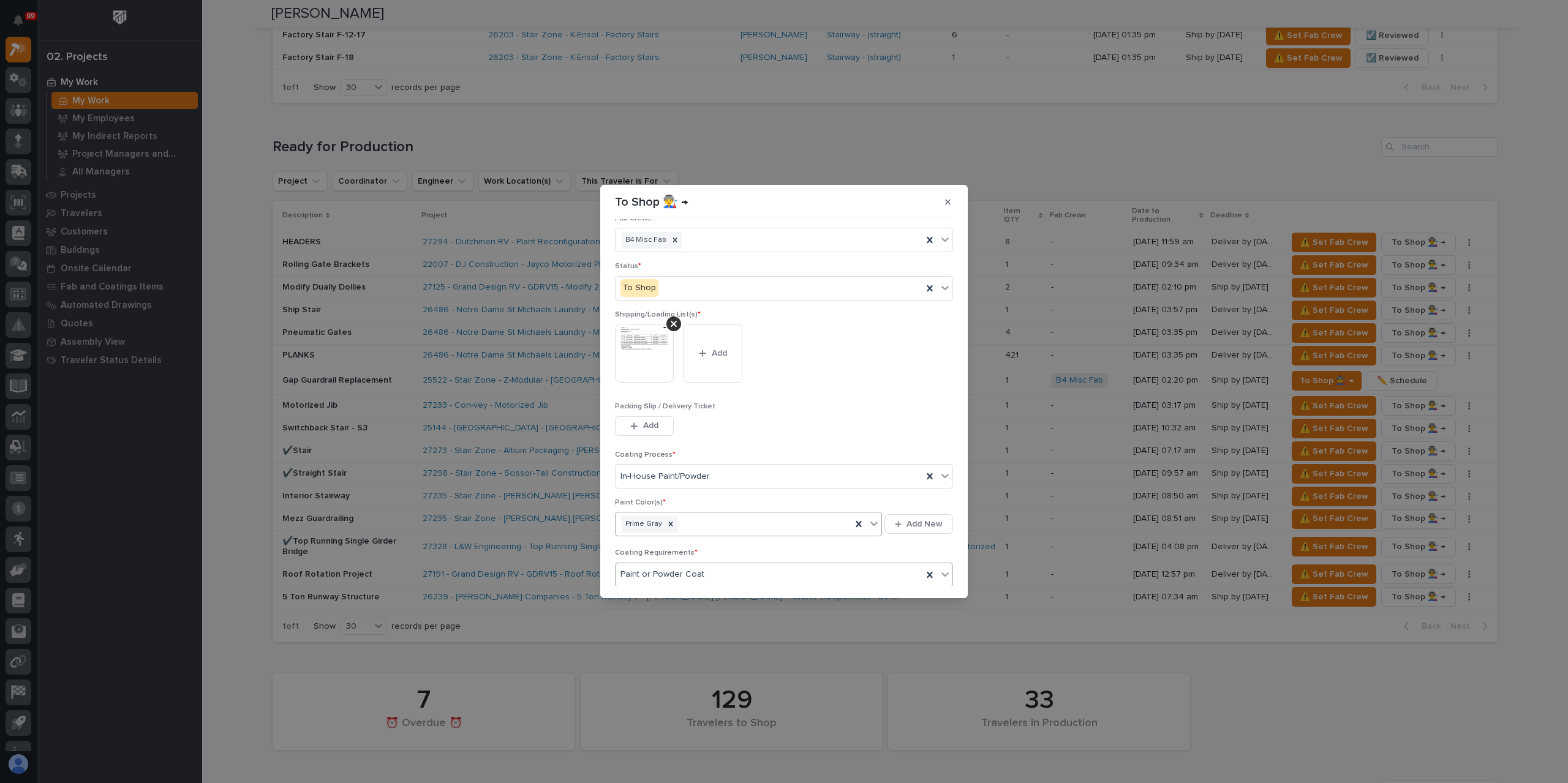
scroll to position [66, 0]
click at [930, 579] on span "Save" at bounding box center [933, 579] width 20 height 11
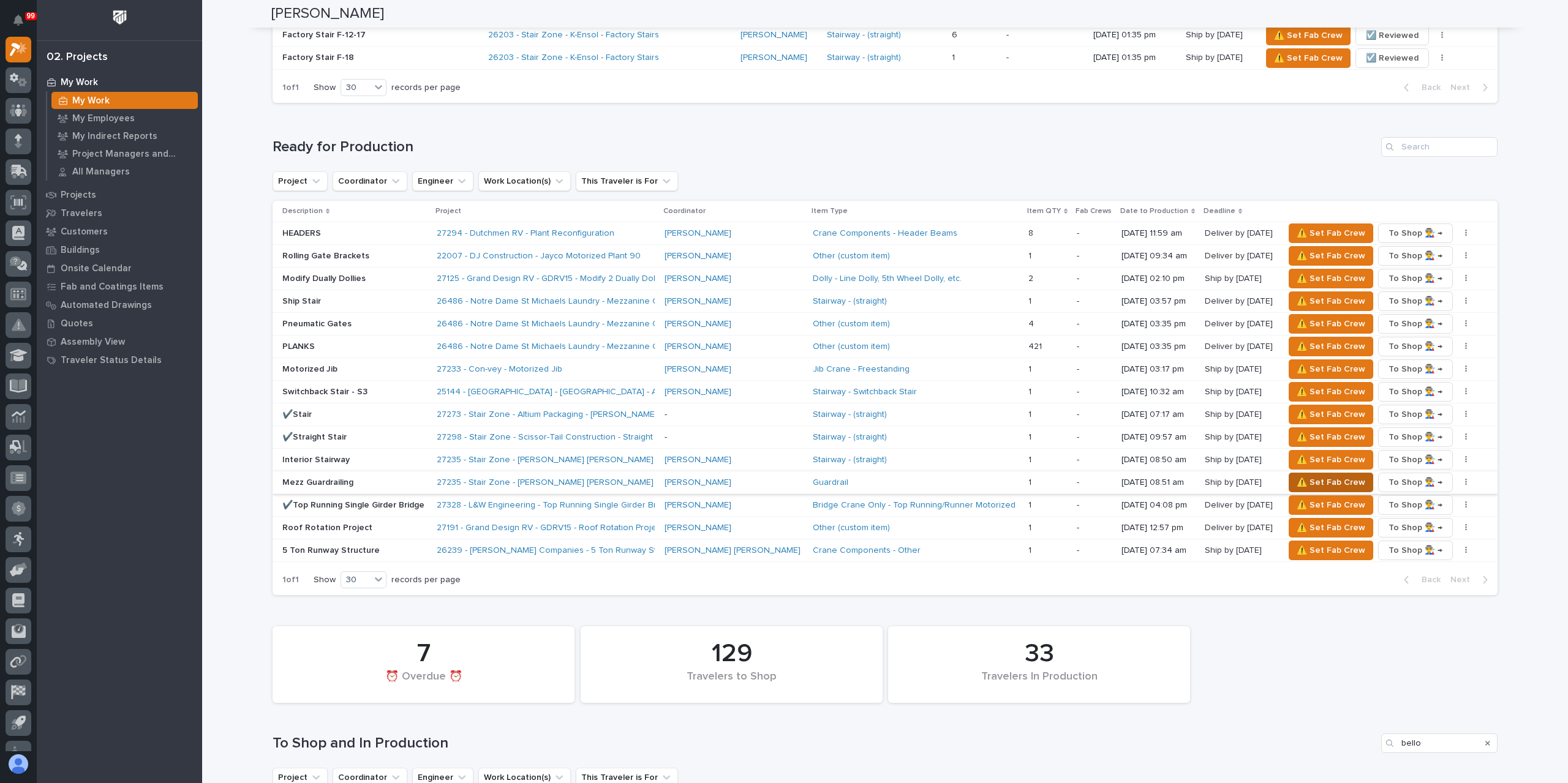
click at [1297, 475] on span "⚠️ Set Fab Crew" at bounding box center [1331, 483] width 68 height 15
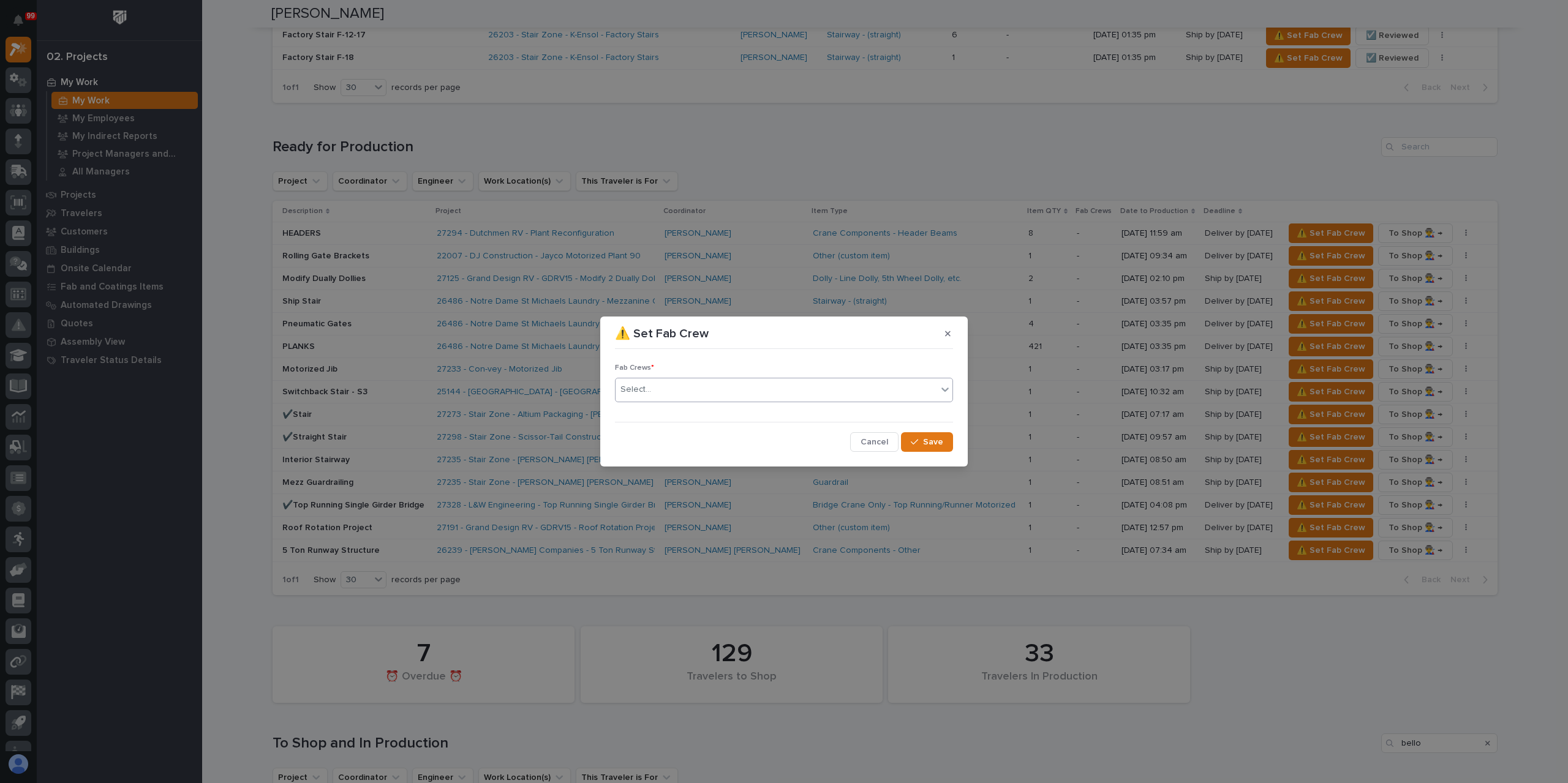
click at [680, 395] on div "Select..." at bounding box center [776, 389] width 322 height 20
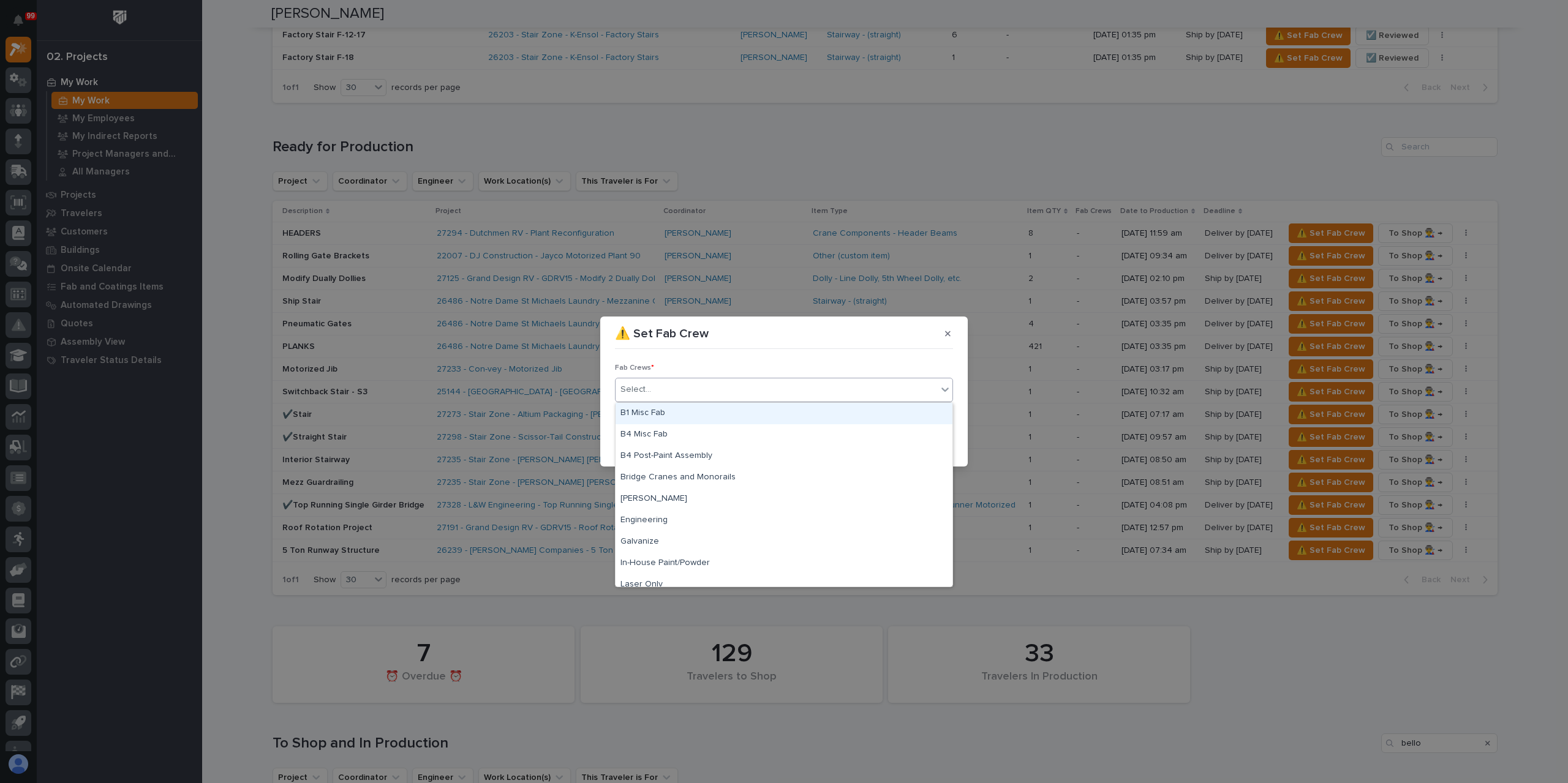
click at [675, 407] on div "B1 Misc Fab" at bounding box center [784, 414] width 337 height 21
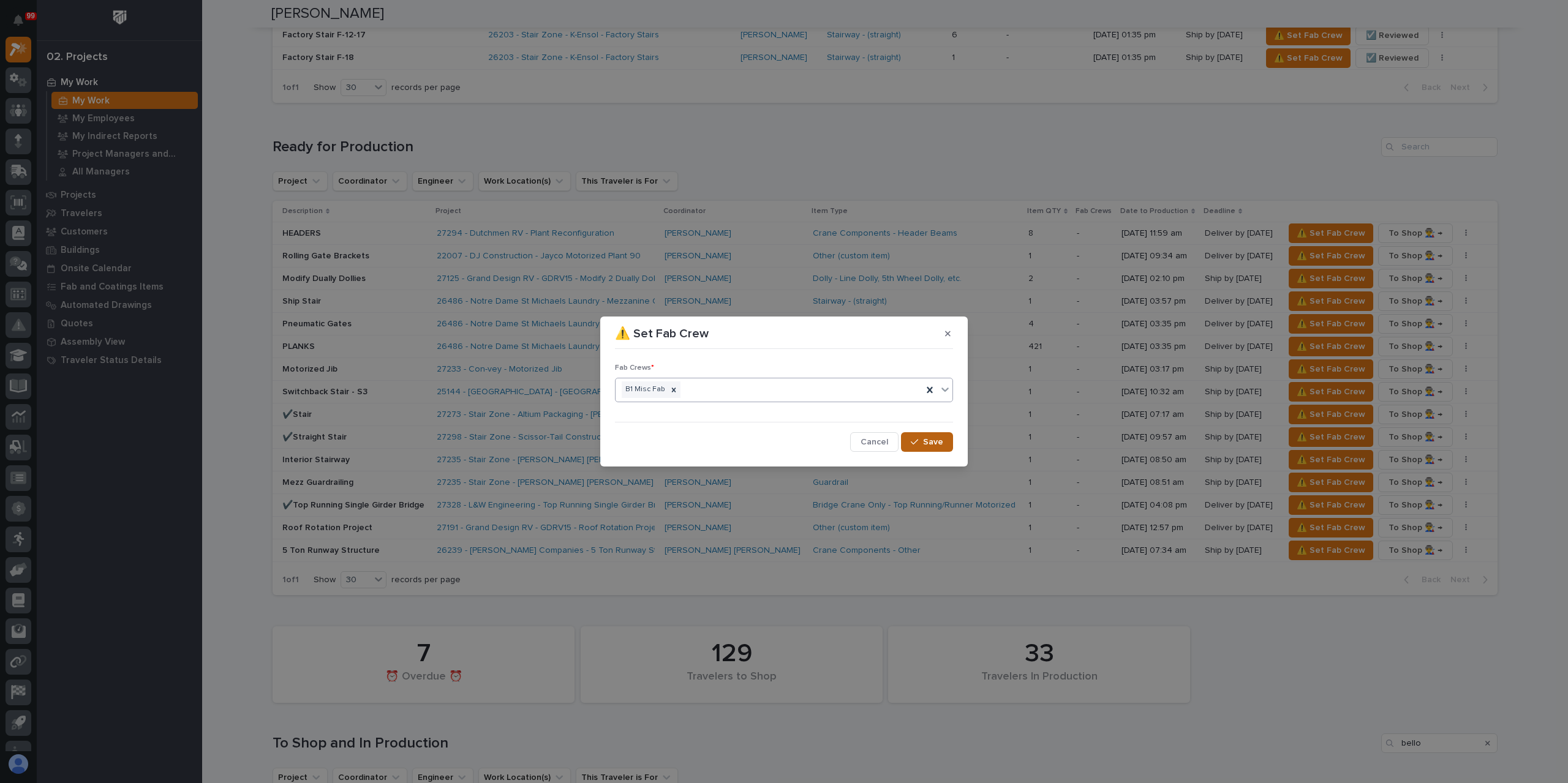
click at [925, 438] on span "Save" at bounding box center [933, 442] width 20 height 11
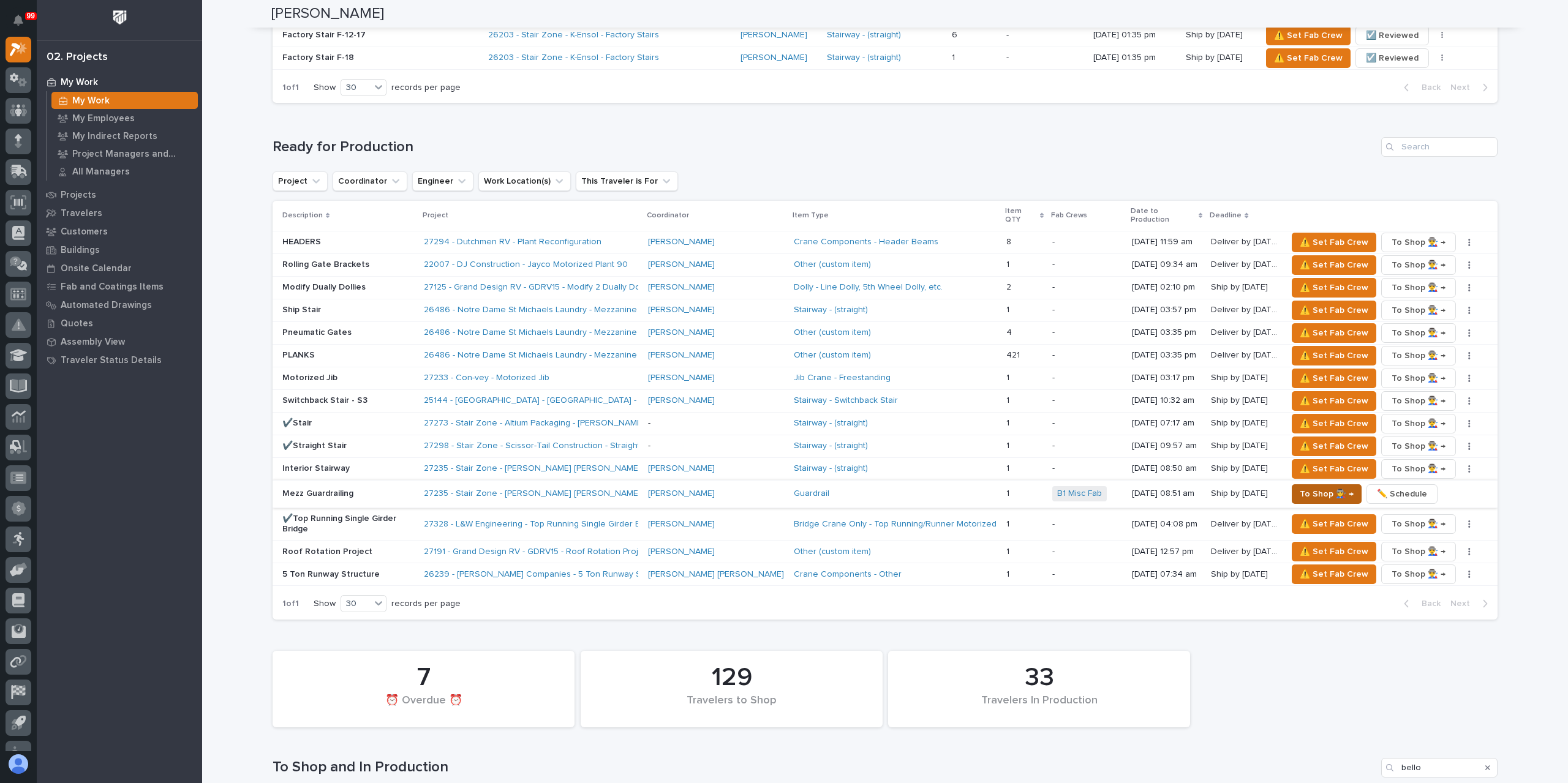
click at [1299, 487] on span "To Shop 👨‍🏭 →" at bounding box center [1326, 494] width 54 height 15
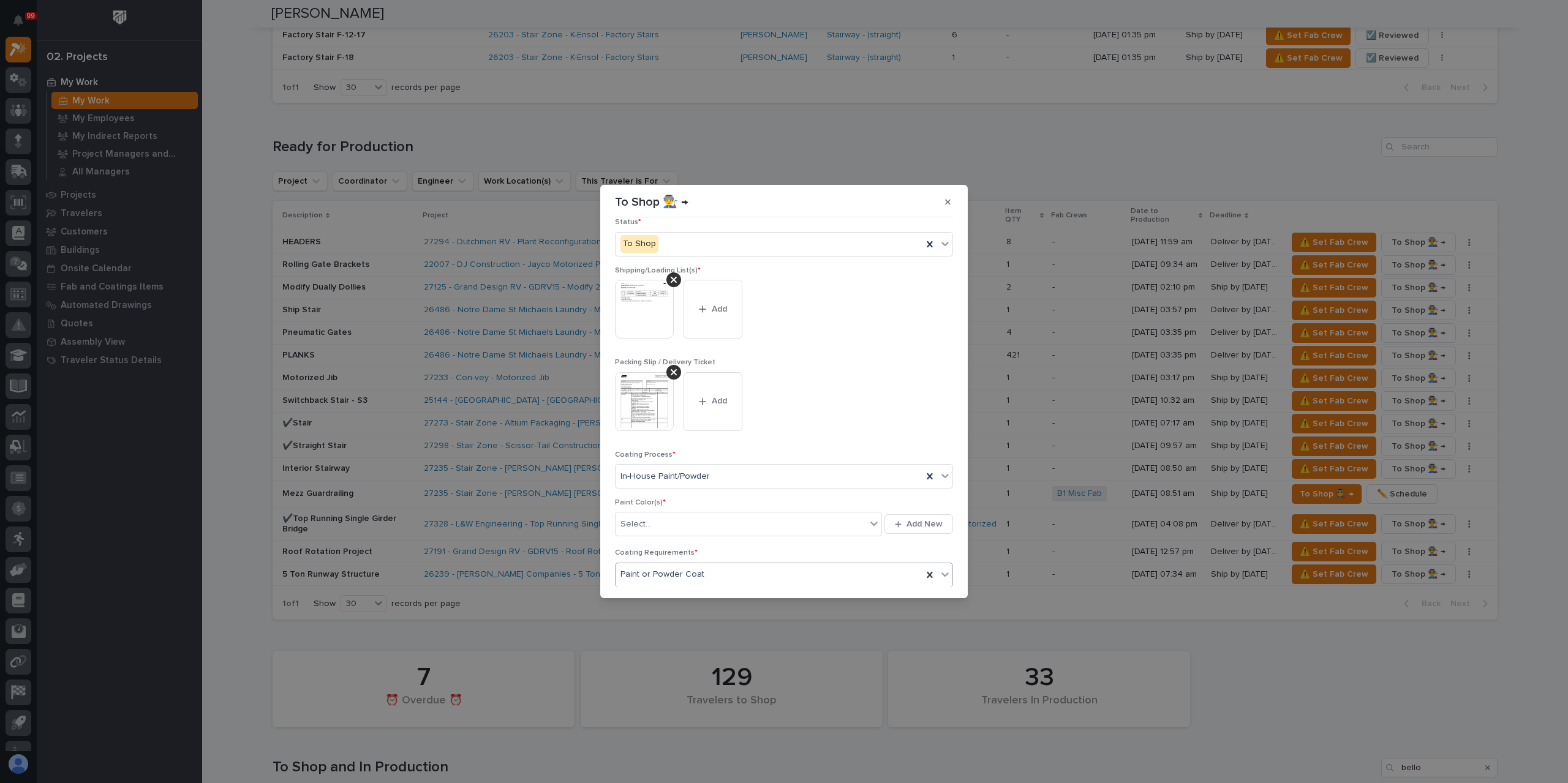
scroll to position [109, 0]
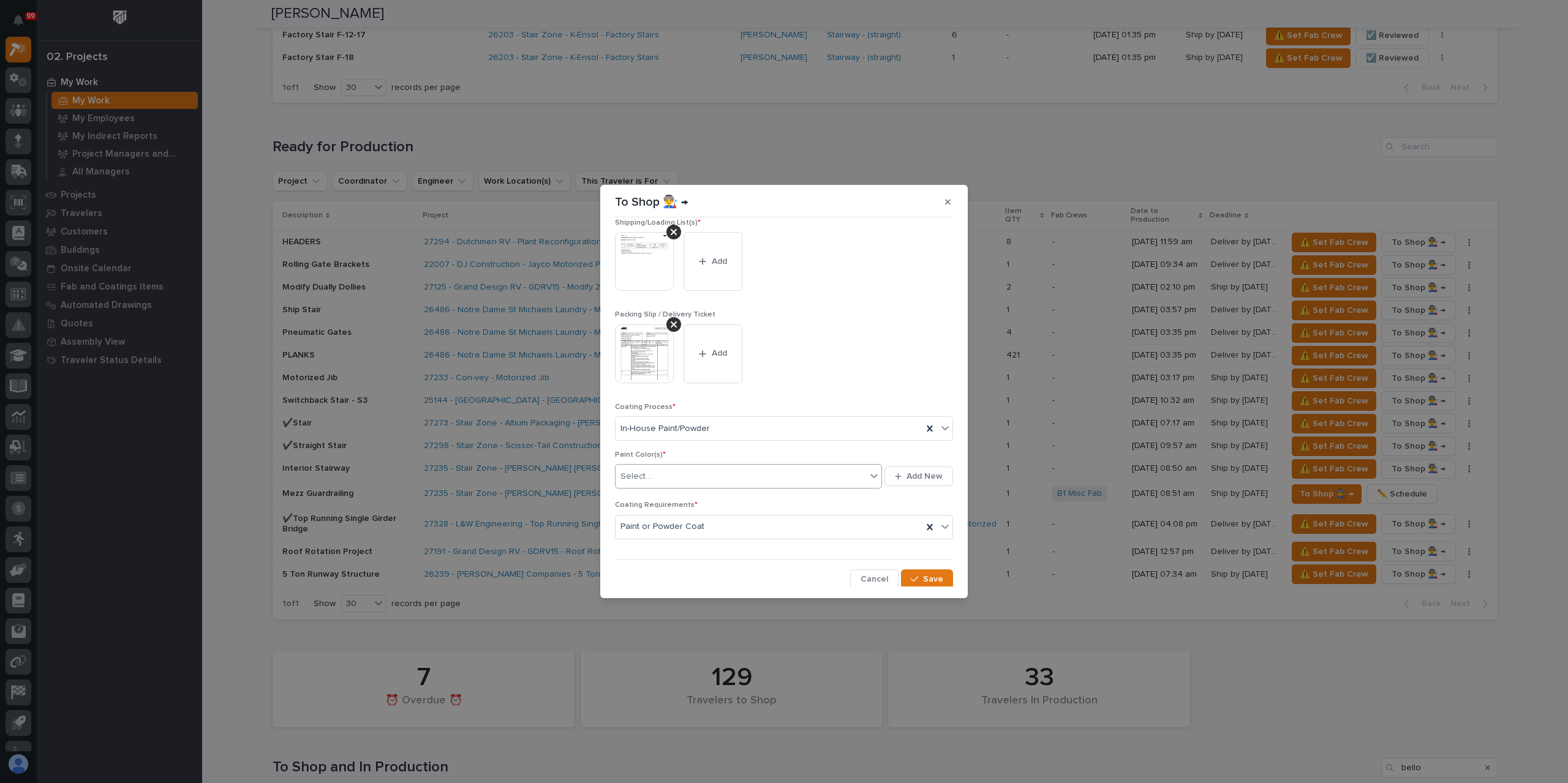
click at [683, 479] on div "Select..." at bounding box center [741, 477] width 251 height 20
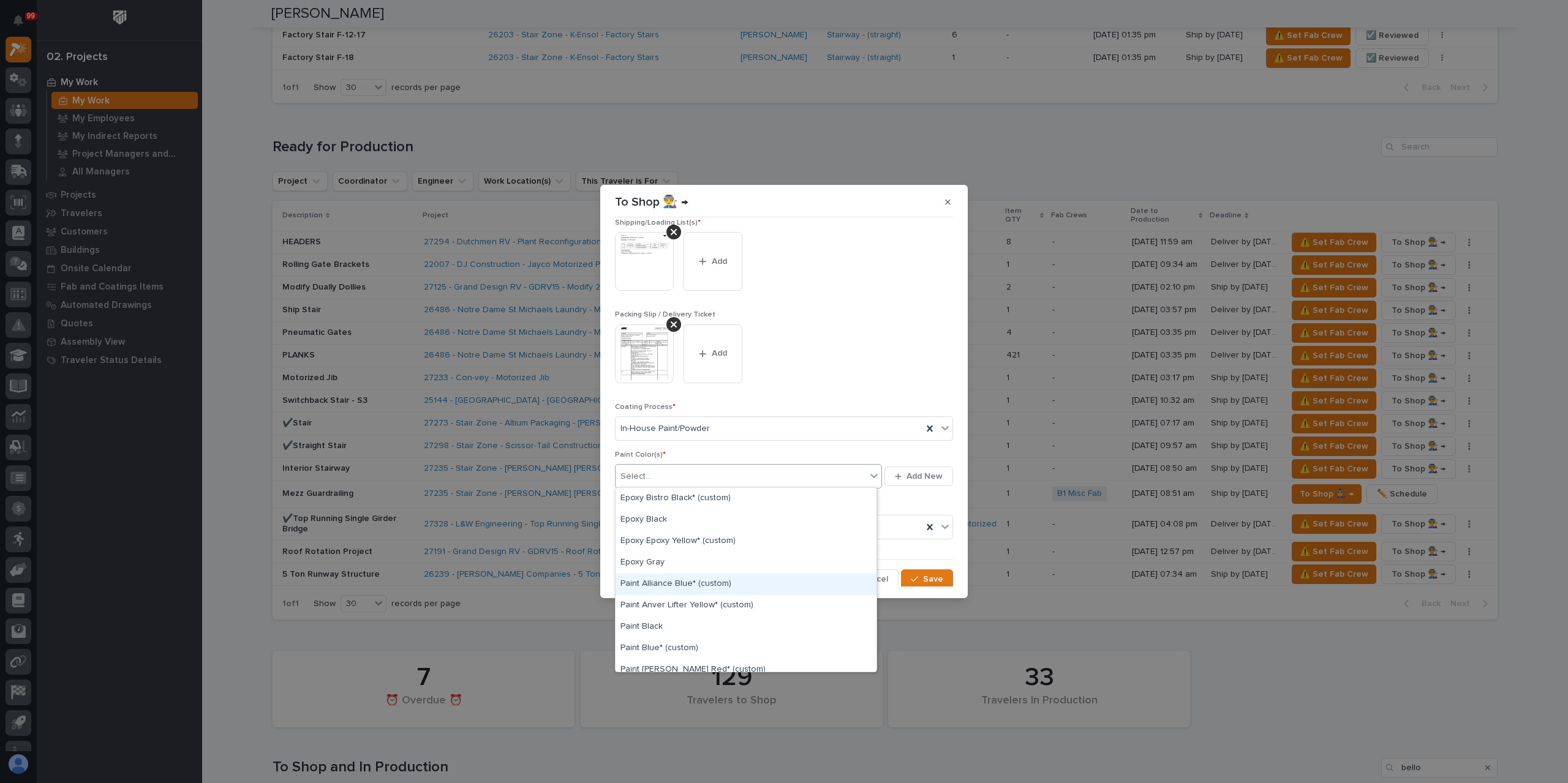
scroll to position [184, 0]
click at [683, 587] on div "Paint Gray" at bounding box center [746, 593] width 261 height 21
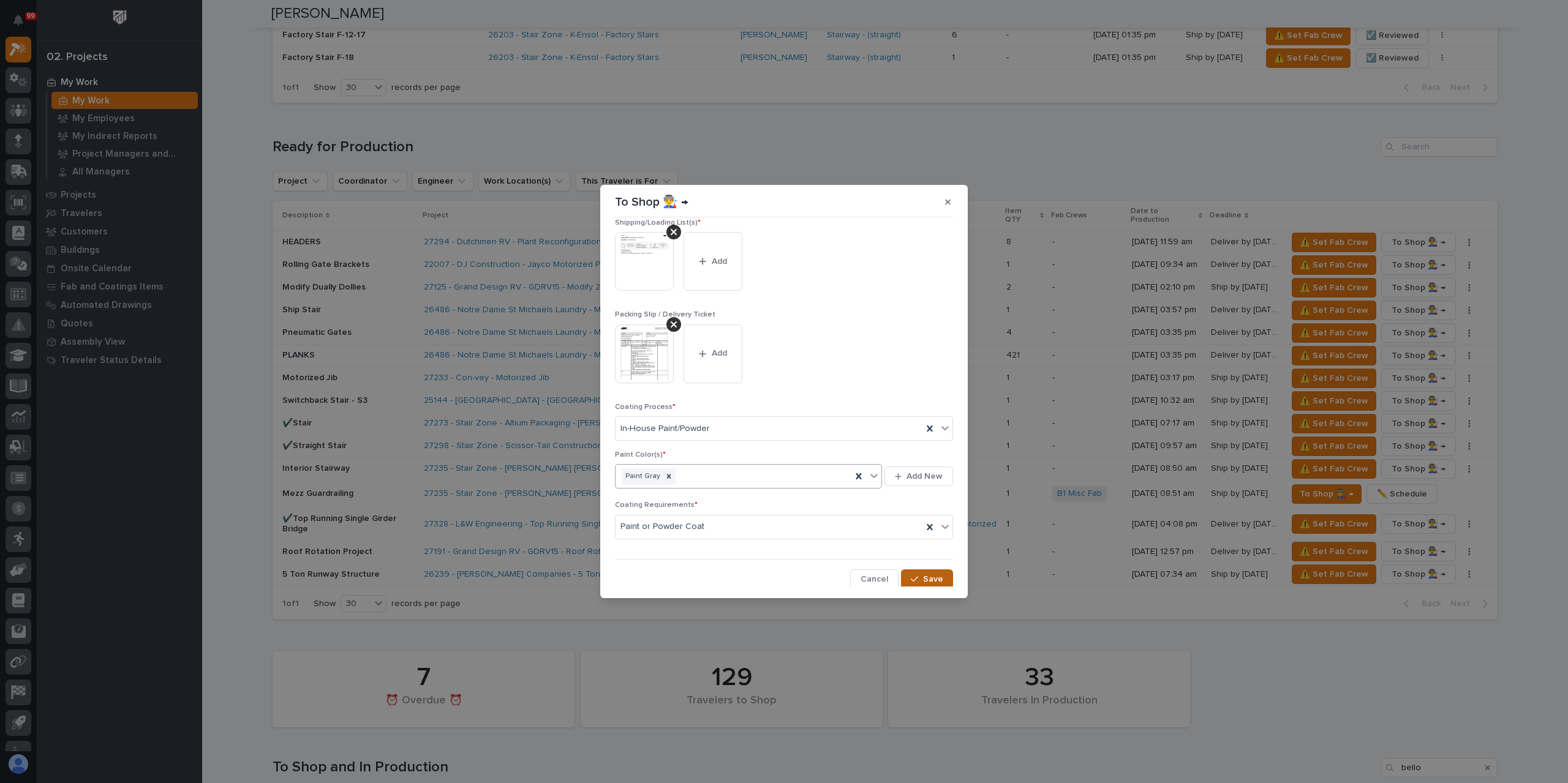
click at [925, 575] on span "Save" at bounding box center [933, 579] width 20 height 11
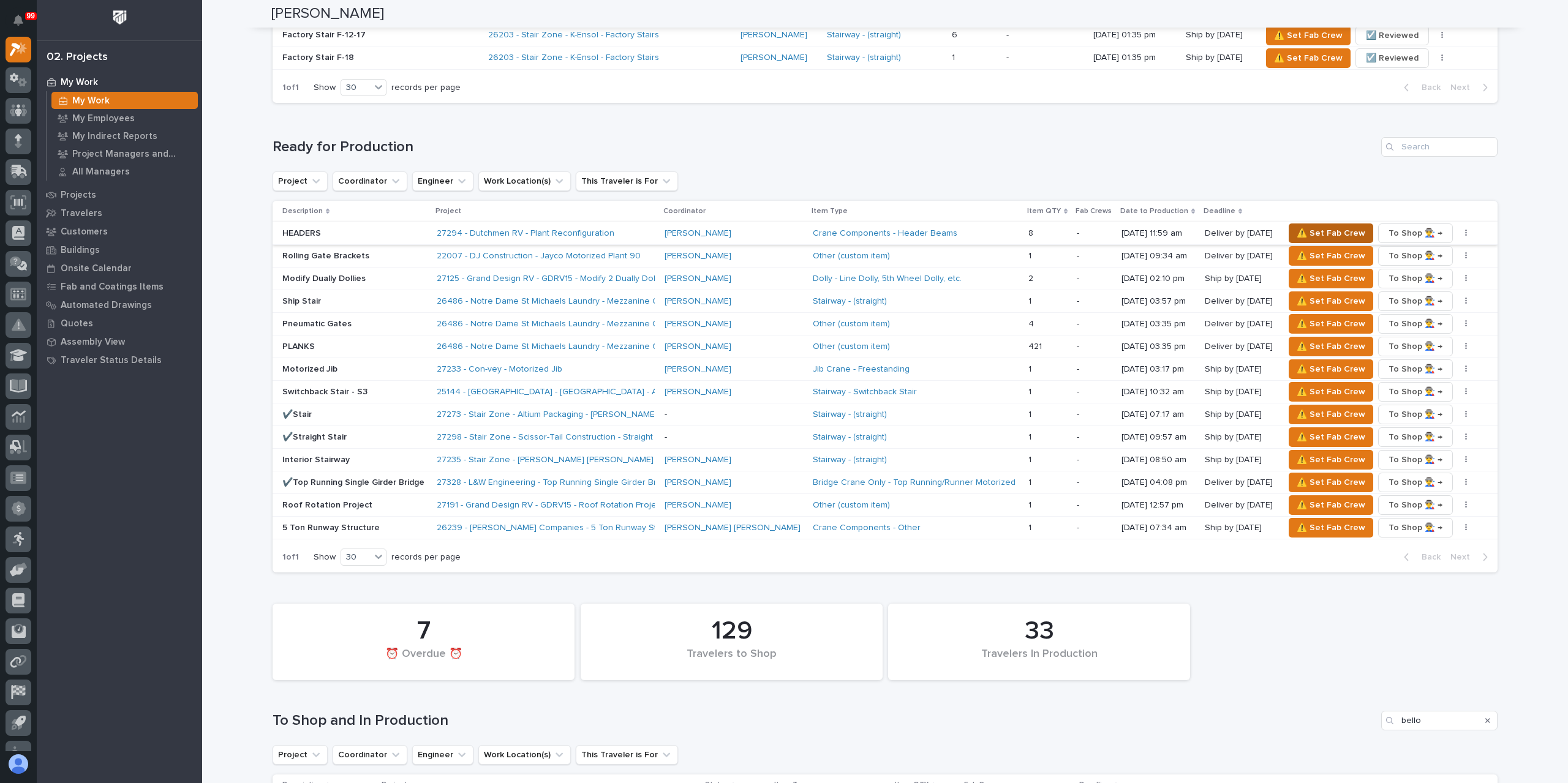
click at [1297, 226] on span "⚠️ Set Fab Crew" at bounding box center [1331, 233] width 68 height 15
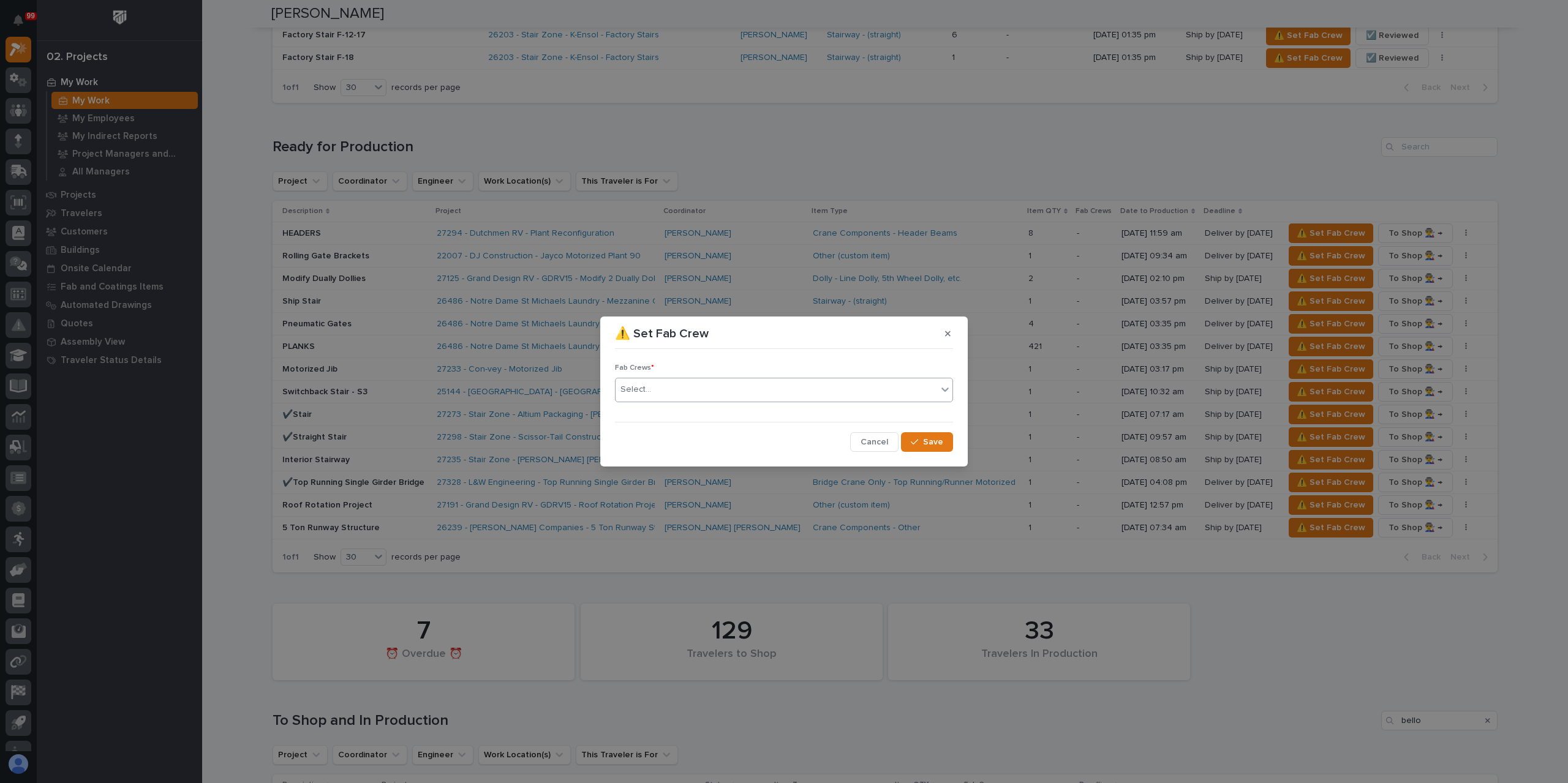
click at [676, 395] on div "Select..." at bounding box center [776, 389] width 322 height 20
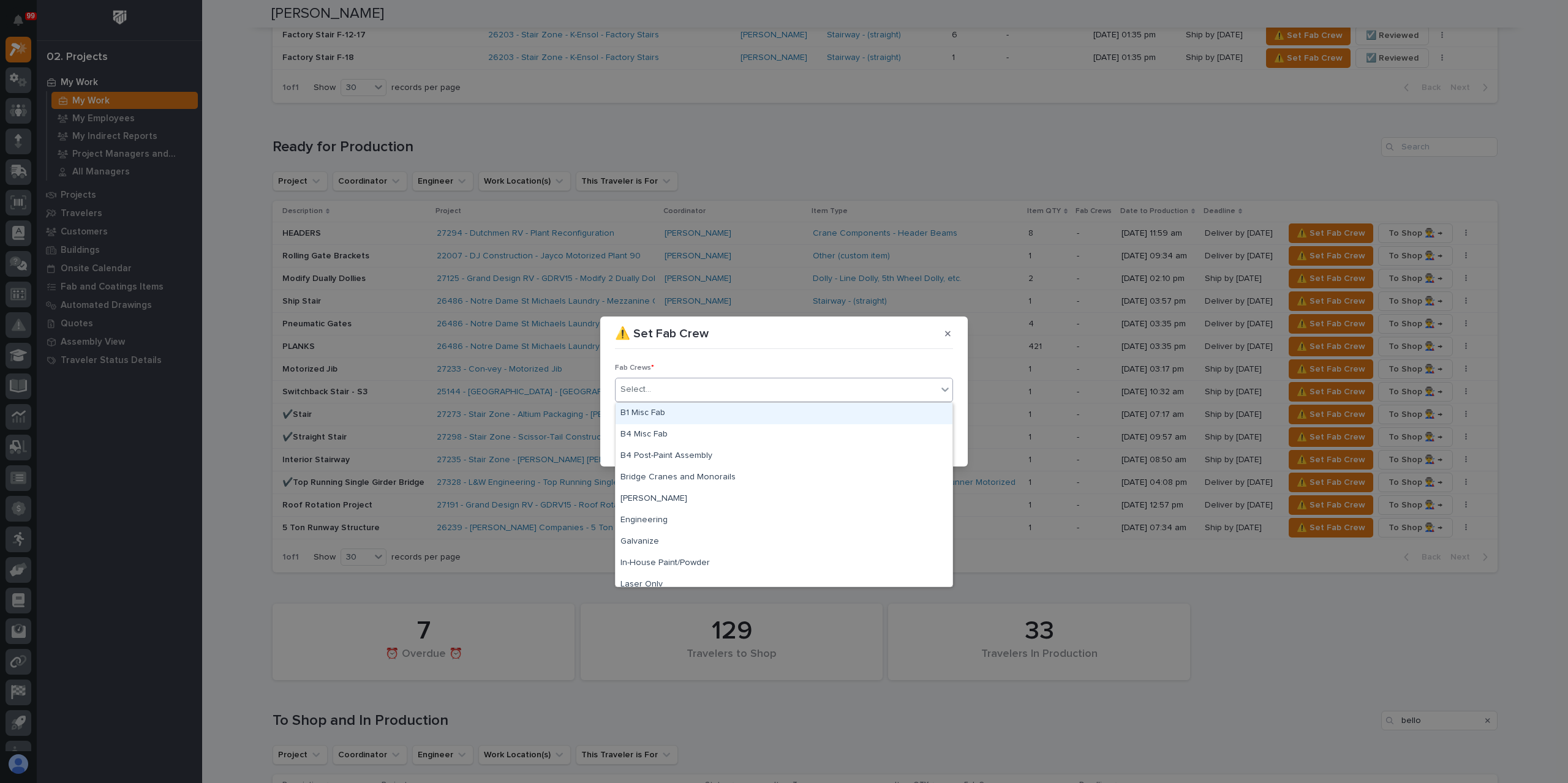
click at [682, 414] on div "B1 Misc Fab" at bounding box center [784, 414] width 337 height 21
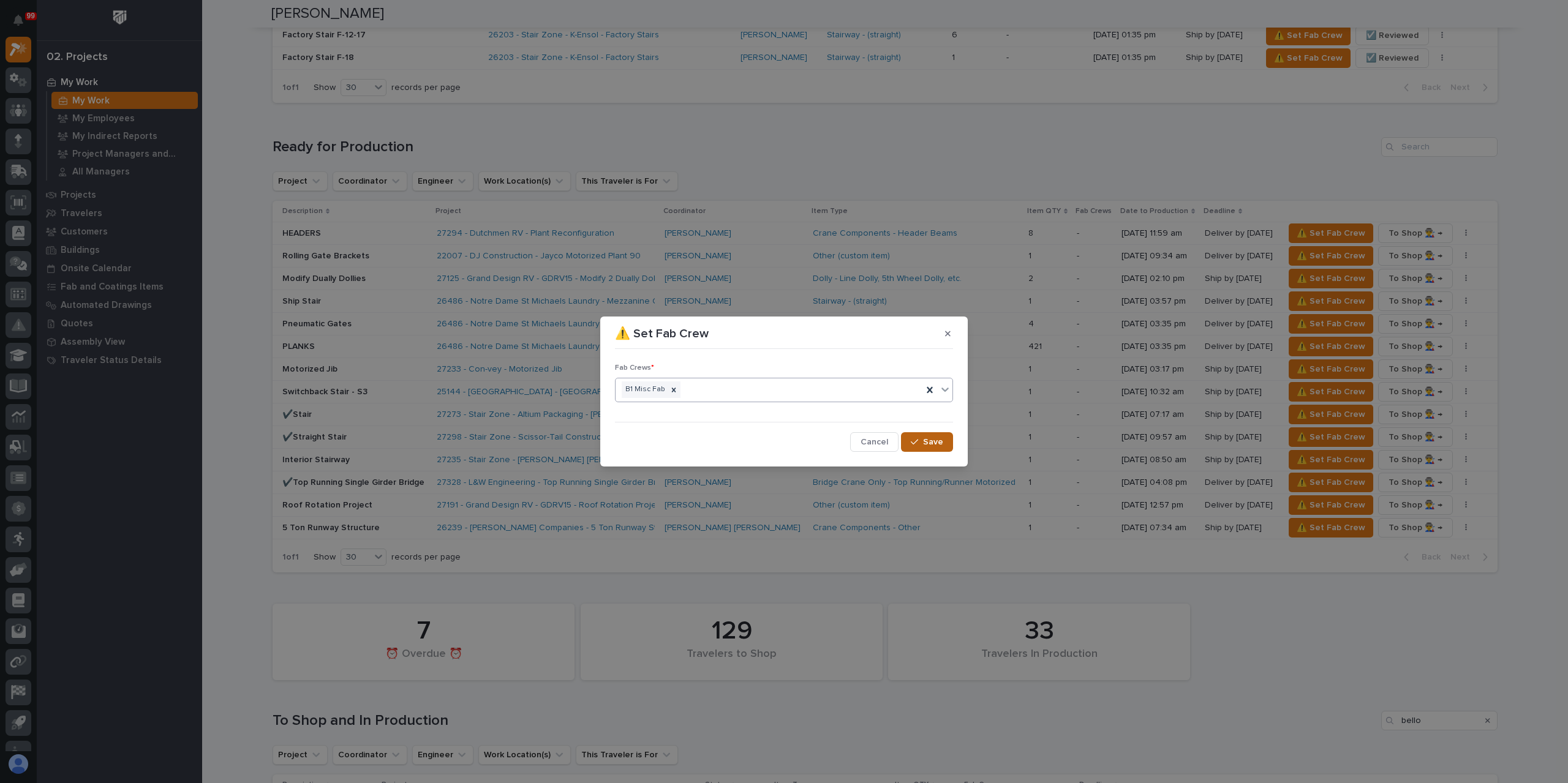
click at [945, 448] on button "Save" at bounding box center [927, 442] width 52 height 20
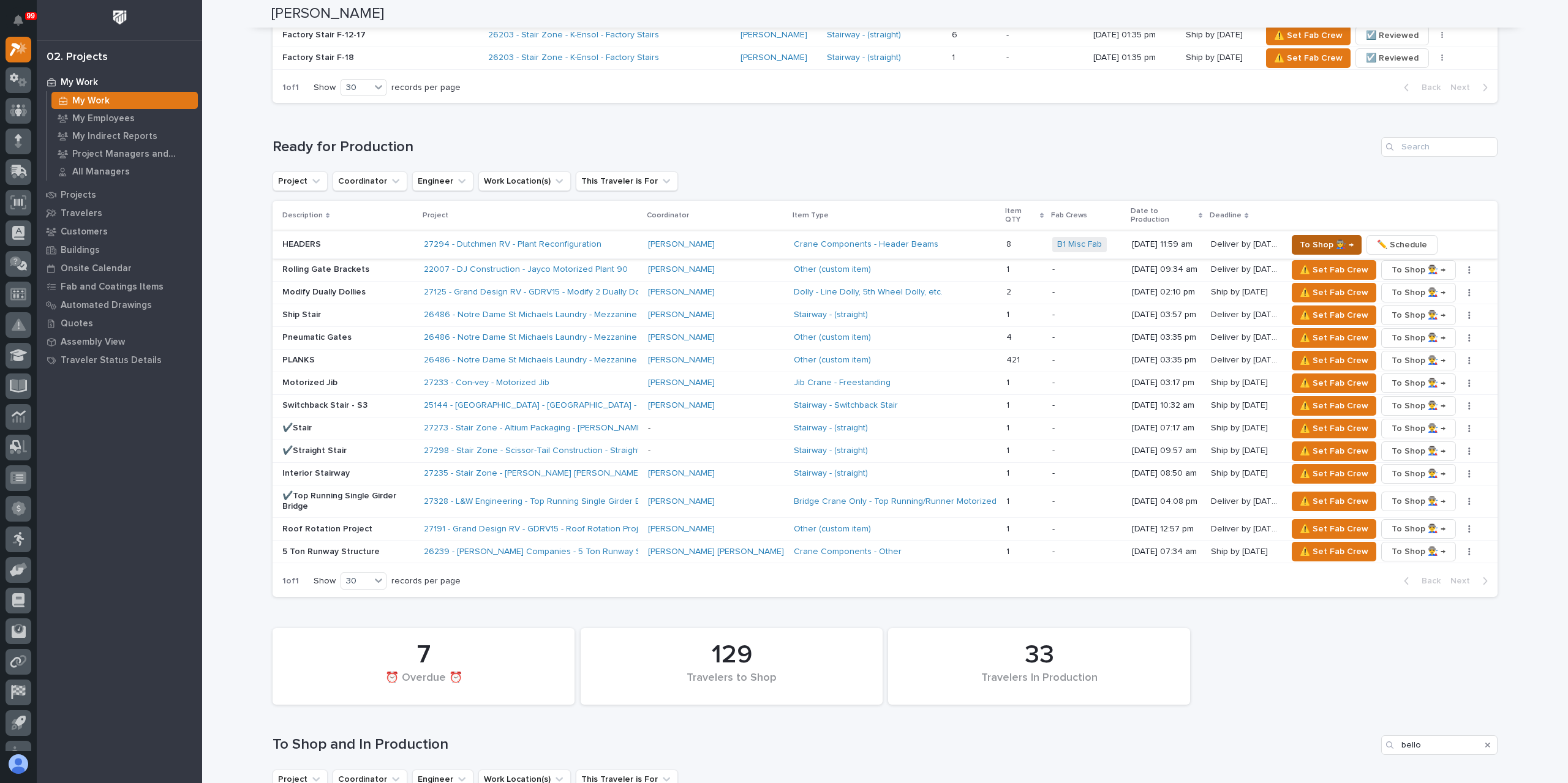
click at [1301, 237] on span "To Shop 👨‍🏭 →" at bounding box center [1326, 245] width 54 height 15
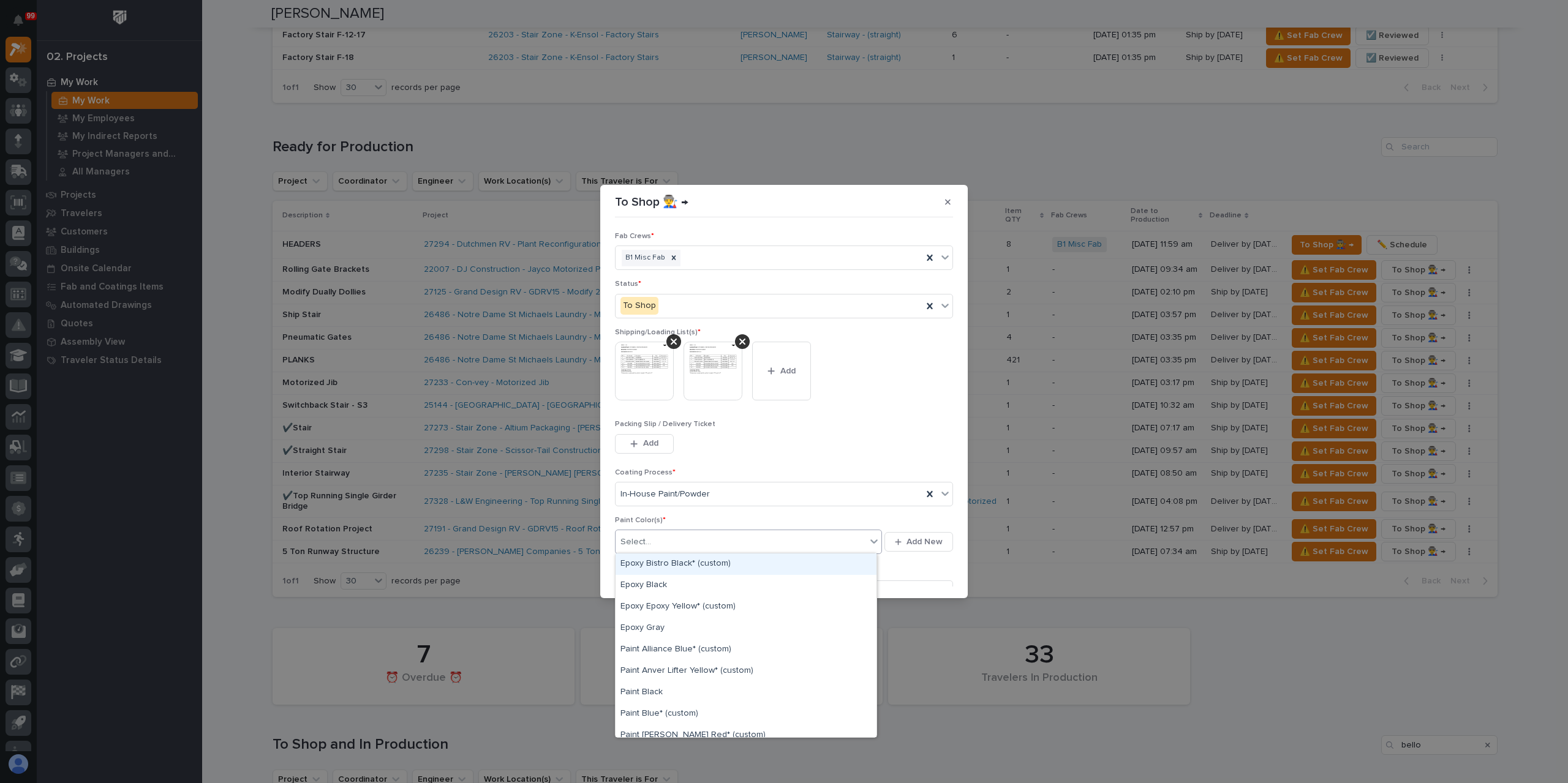
click at [665, 535] on div "Select..." at bounding box center [741, 542] width 251 height 20
click at [662, 670] on div "Prime Gray" at bounding box center [746, 668] width 261 height 21
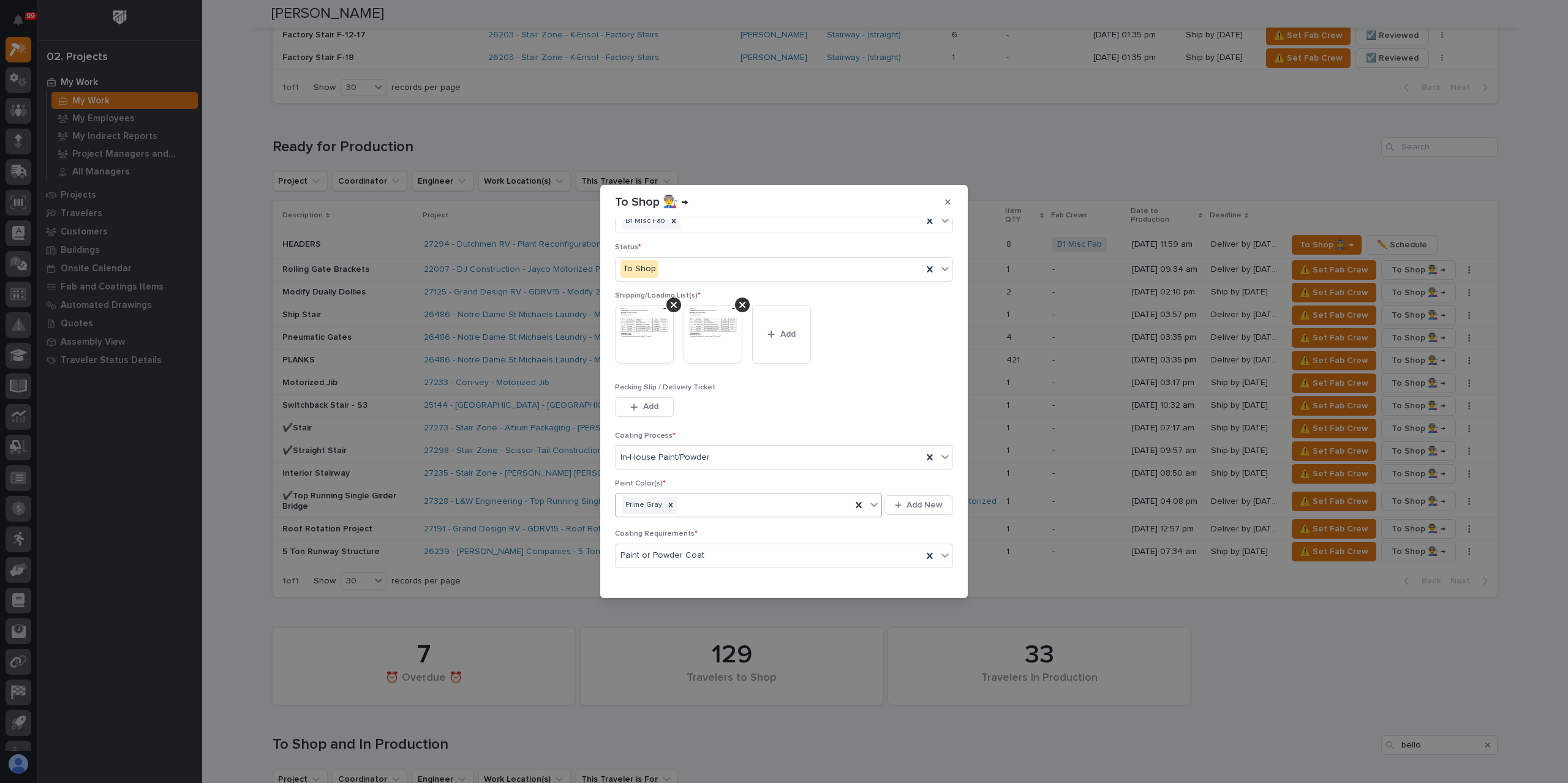
scroll to position [66, 0]
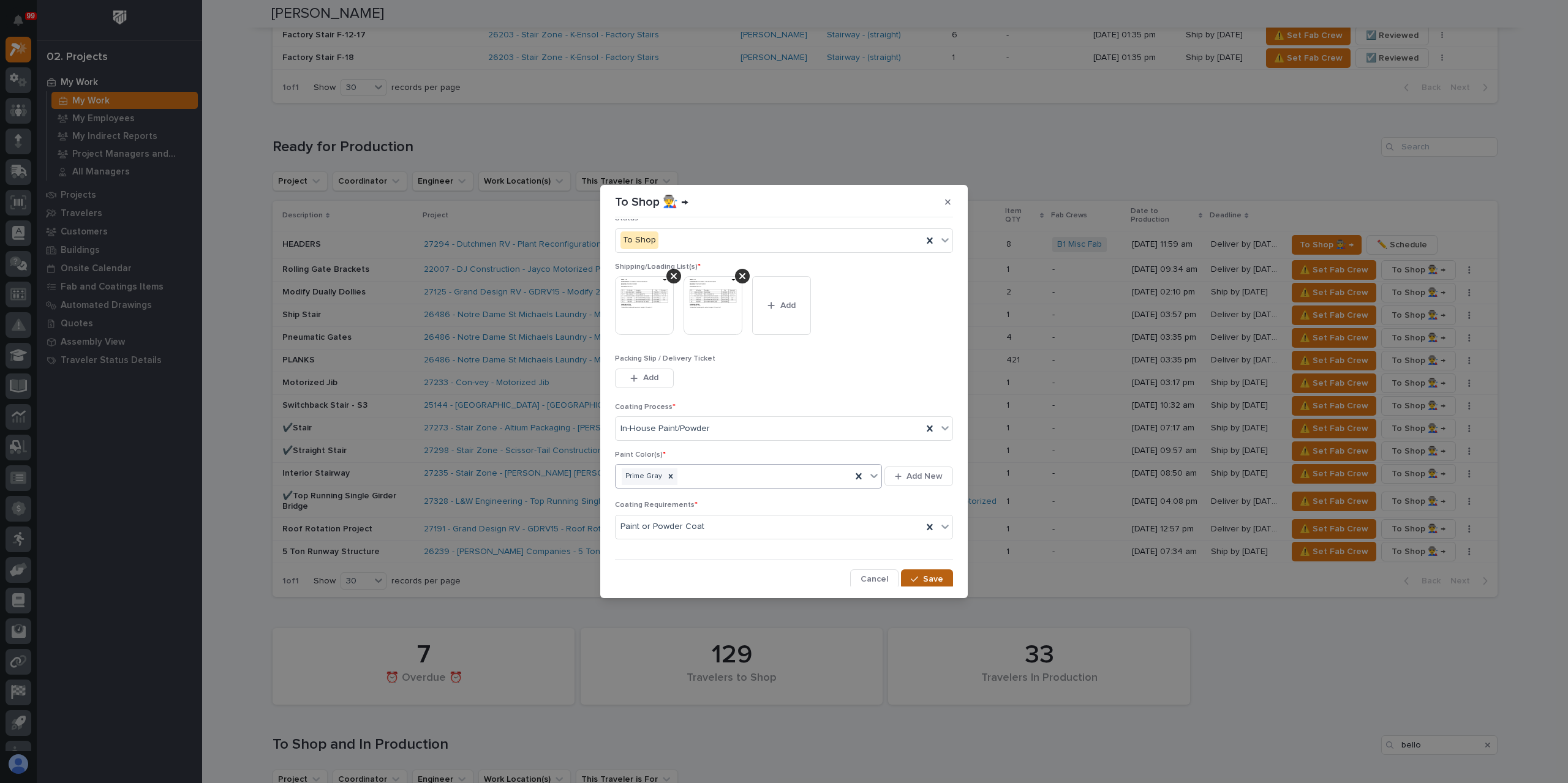
click at [911, 575] on icon "button" at bounding box center [914, 579] width 7 height 9
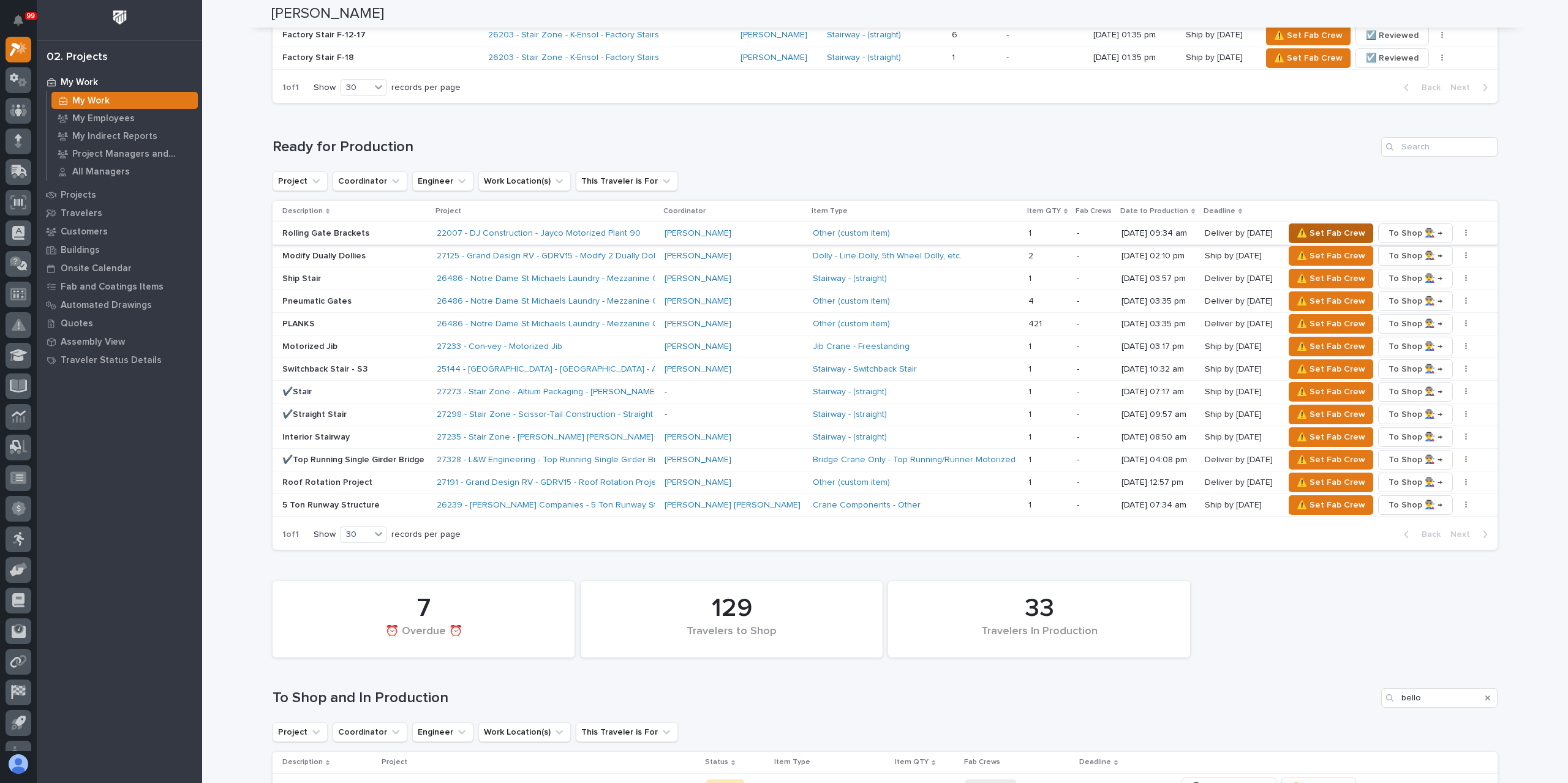
click at [1301, 228] on span "⚠️ Set Fab Crew" at bounding box center [1331, 233] width 68 height 15
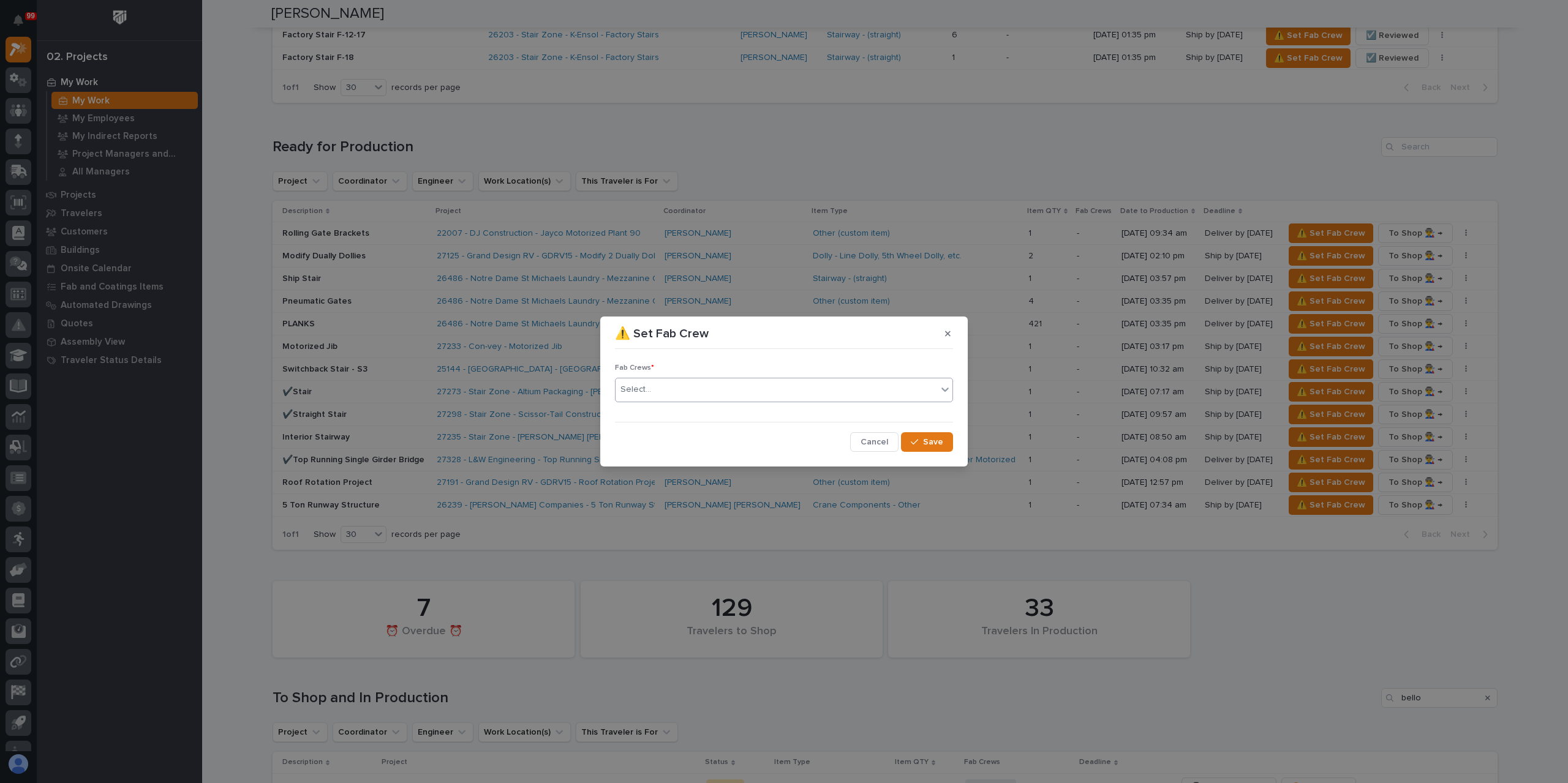
click at [698, 392] on div "Select..." at bounding box center [776, 389] width 322 height 20
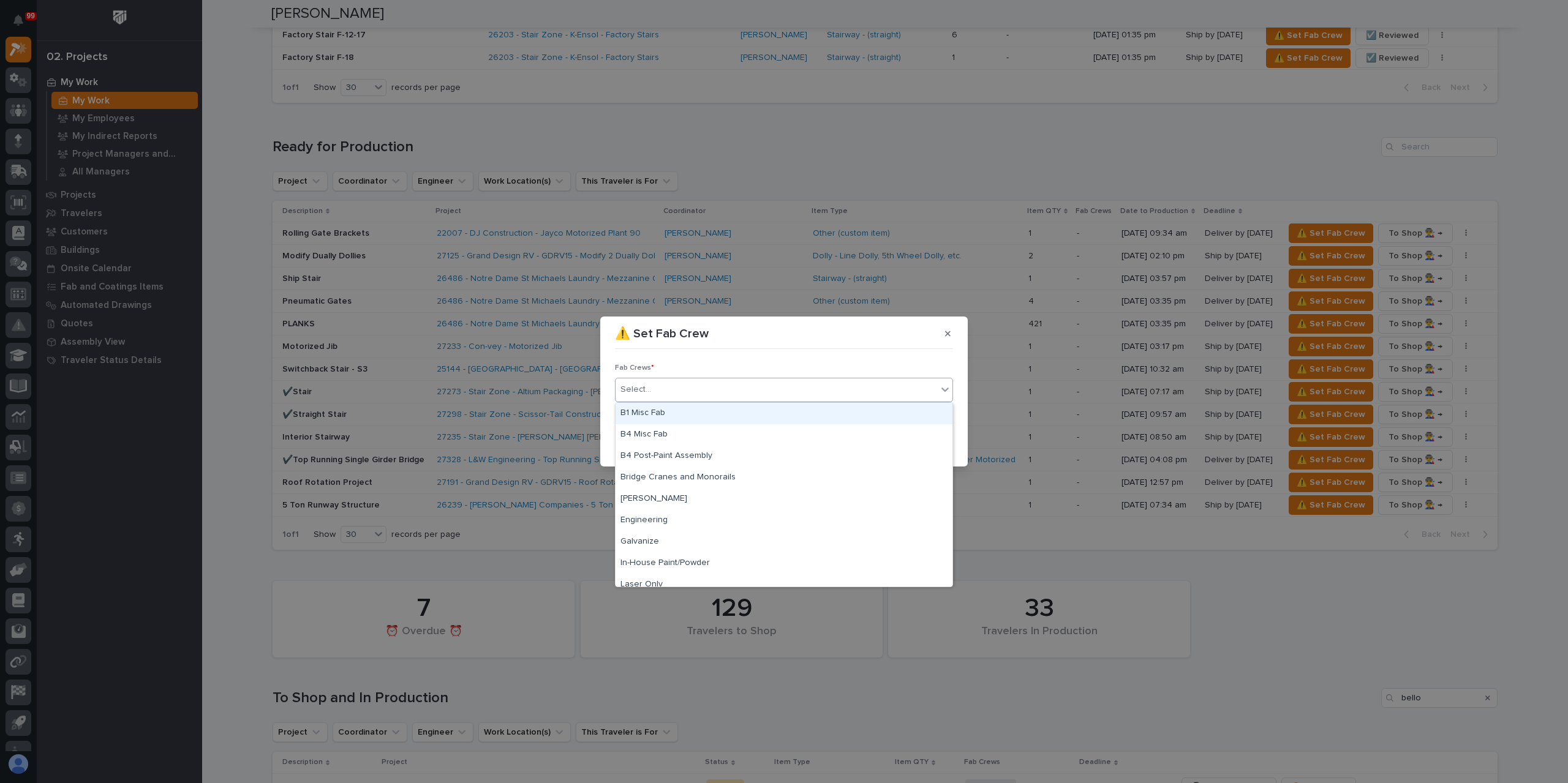
click at [665, 418] on div "B1 Misc Fab" at bounding box center [784, 414] width 337 height 21
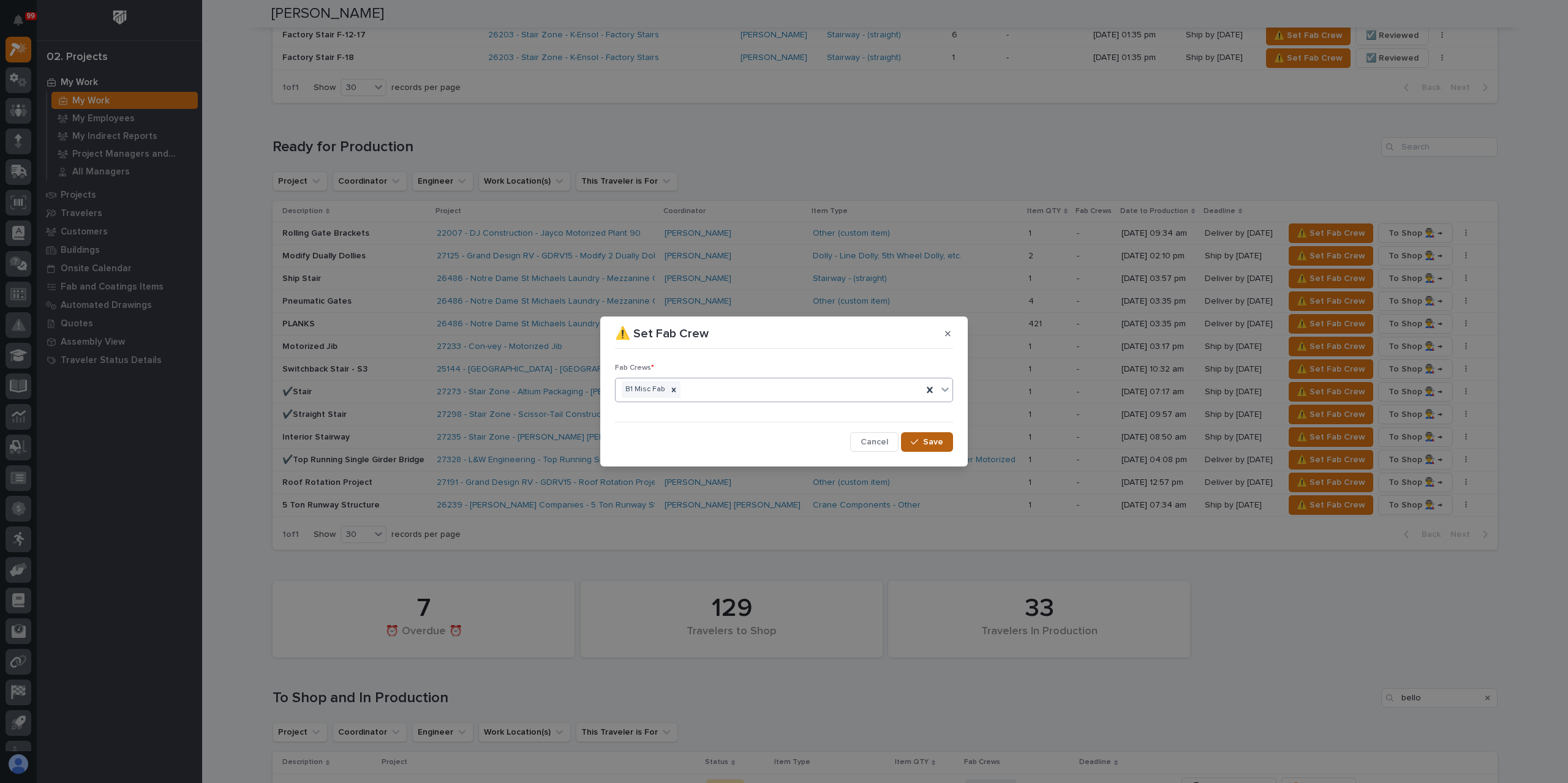
click at [928, 442] on span "Save" at bounding box center [933, 442] width 20 height 11
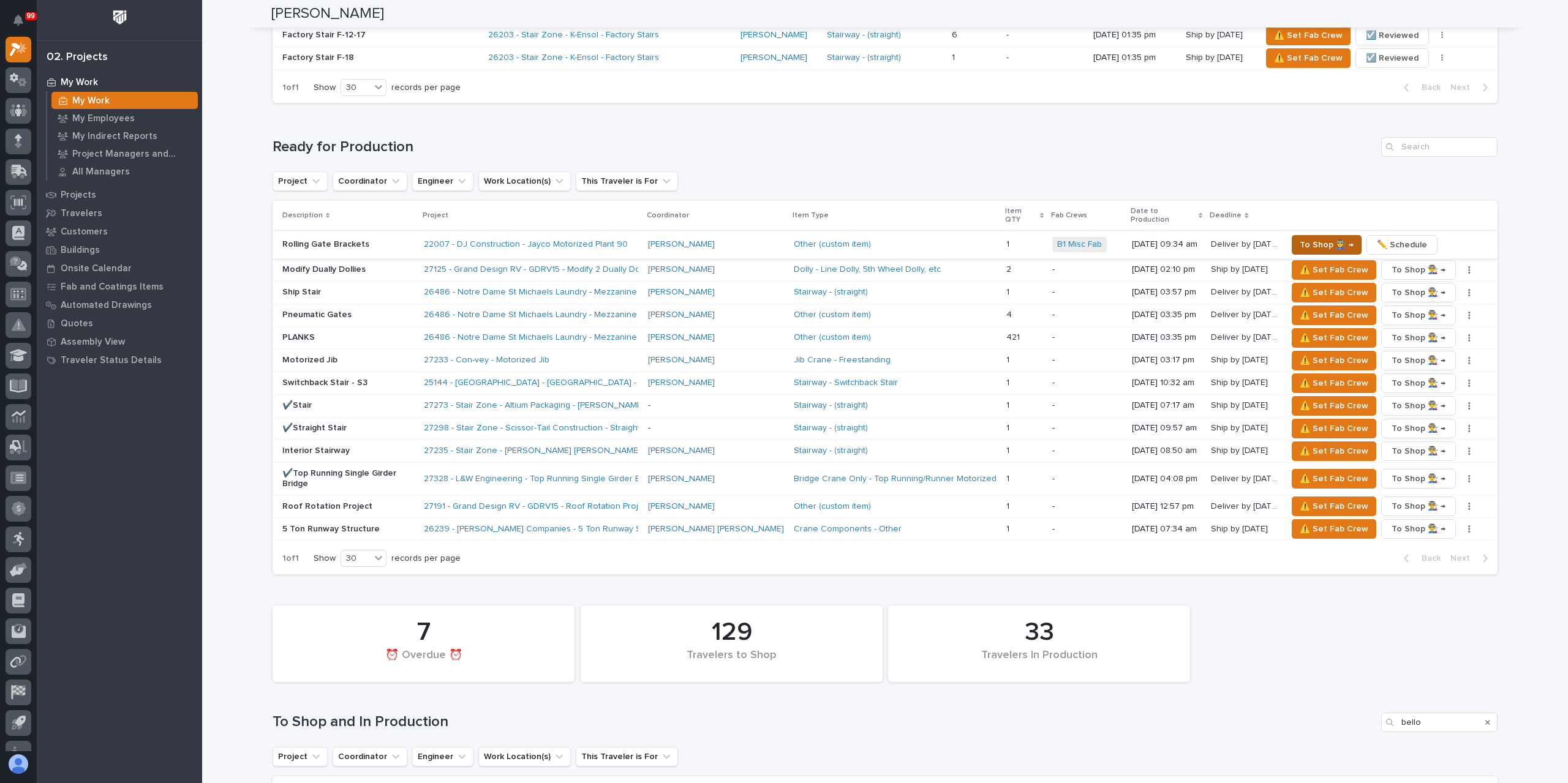
click at [1299, 237] on span "To Shop 👨‍🏭 →" at bounding box center [1326, 245] width 54 height 15
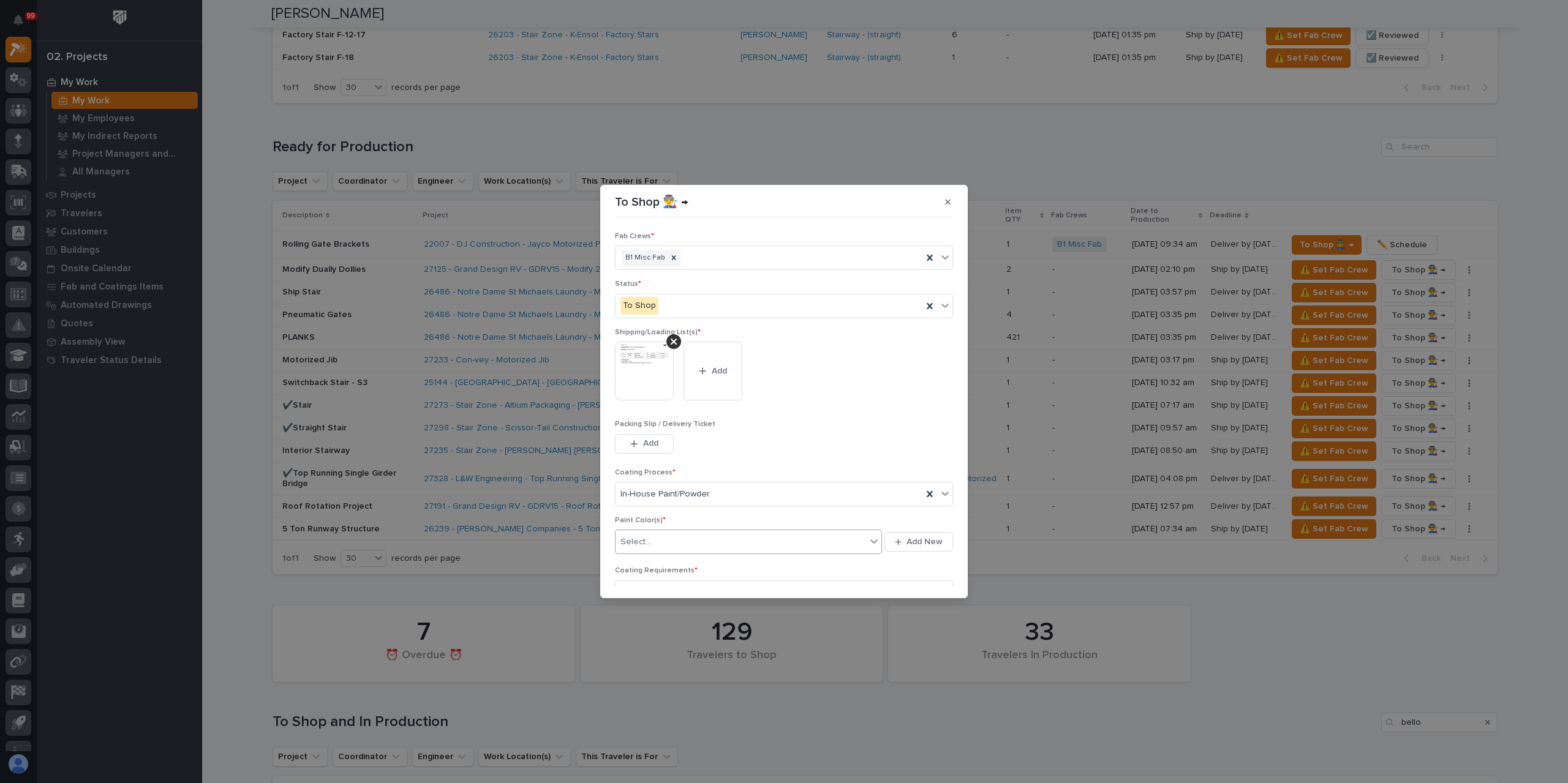
click at [681, 535] on div "Select..." at bounding box center [741, 542] width 251 height 20
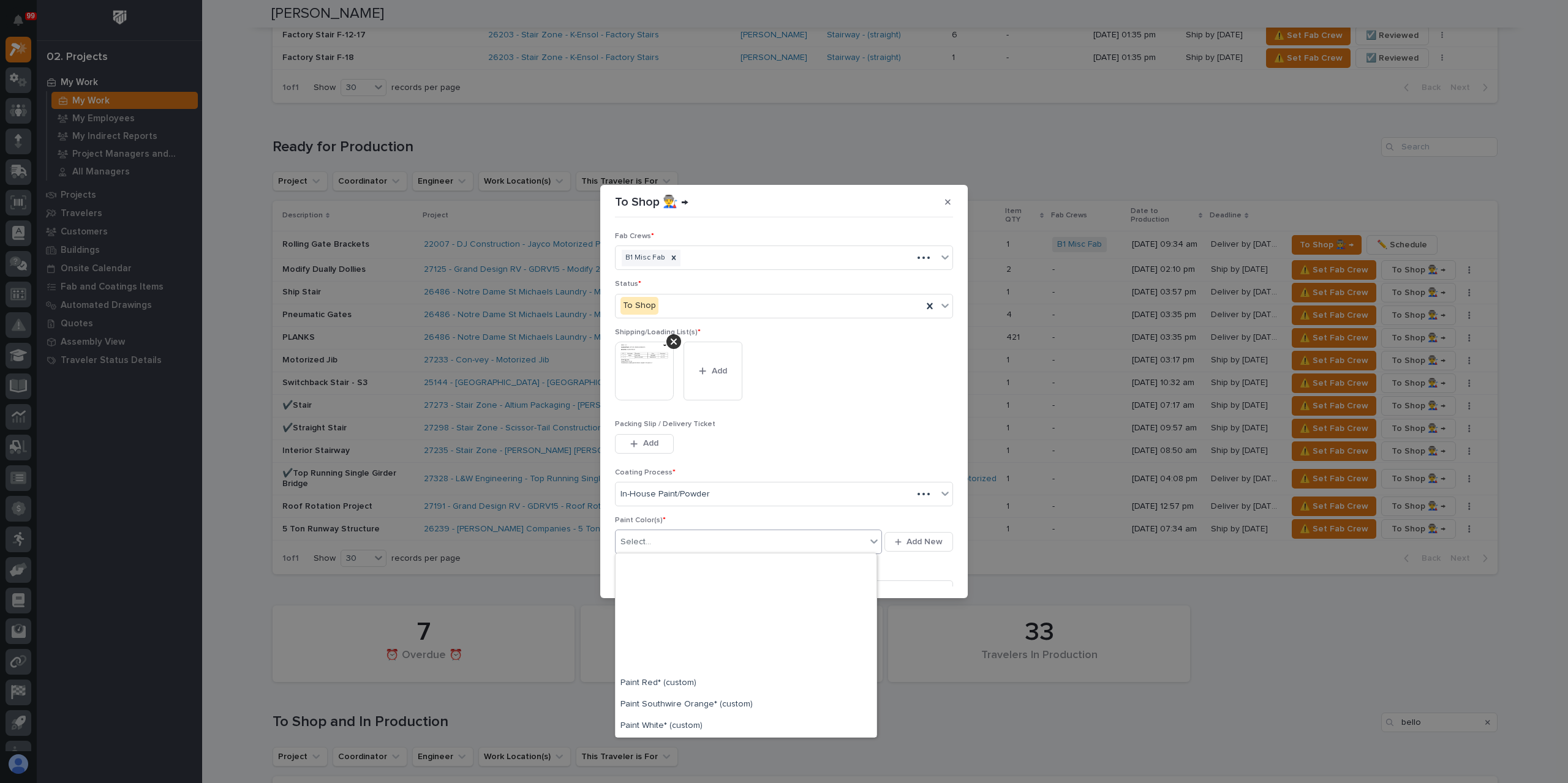
scroll to position [395, 0]
click at [657, 599] on div "Paint Yellow" at bounding box center [746, 597] width 261 height 21
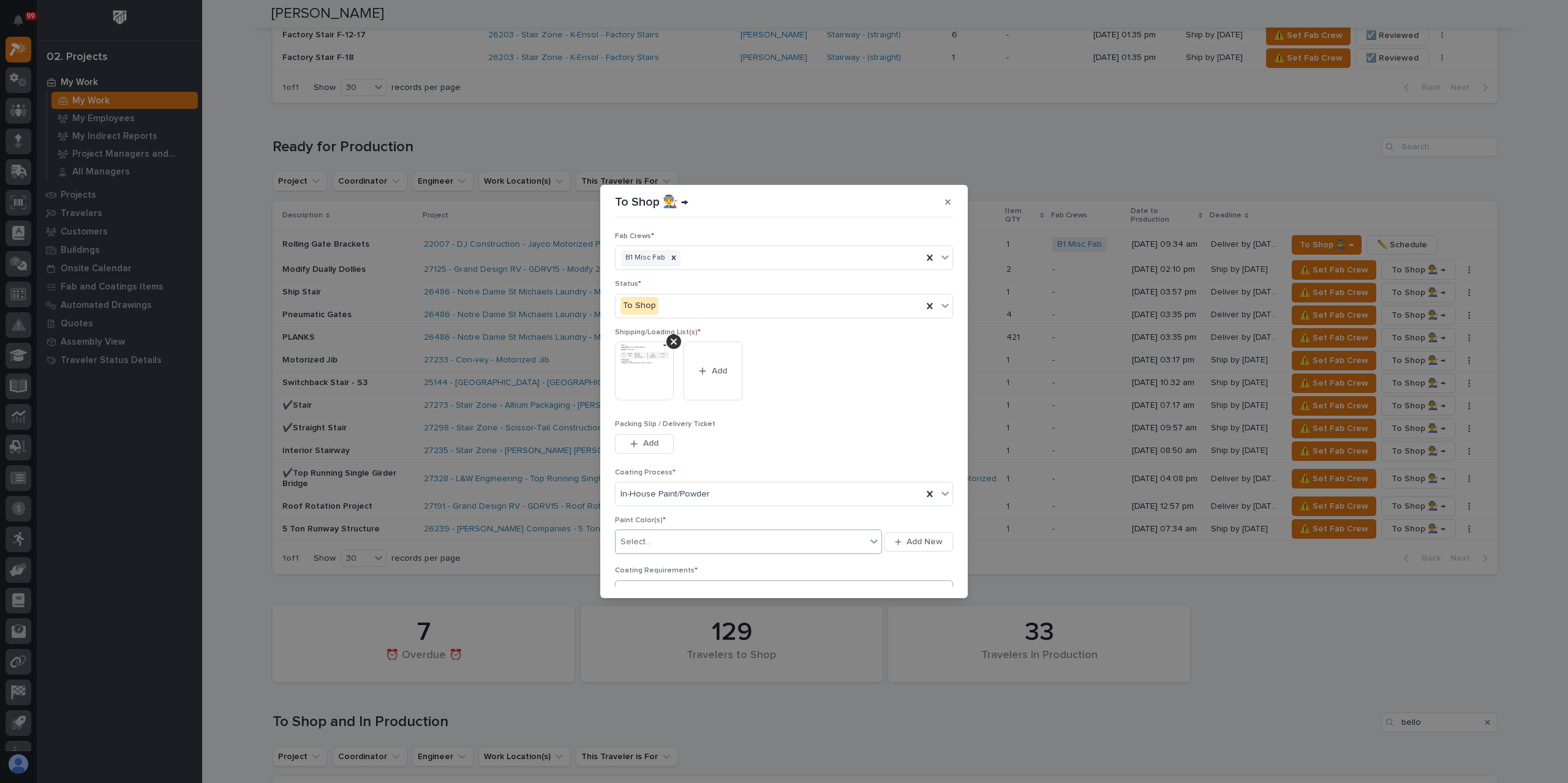
scroll to position [66, 0]
click at [929, 576] on span "Save" at bounding box center [933, 579] width 20 height 11
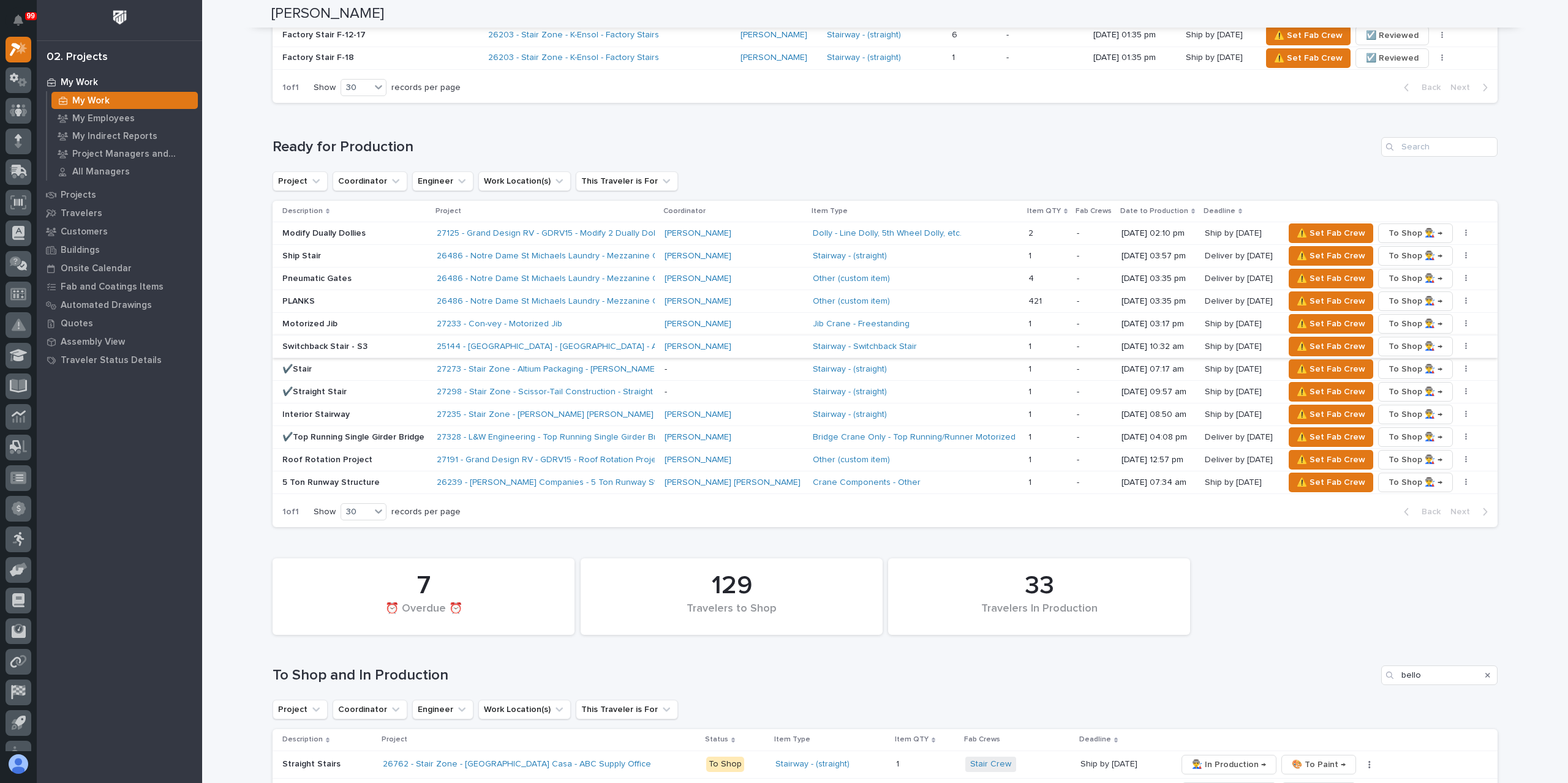
click at [1465, 342] on icon "button" at bounding box center [1467, 346] width 3 height 9
click at [1413, 364] on span "✏️ Schedule" at bounding box center [1407, 370] width 50 height 15
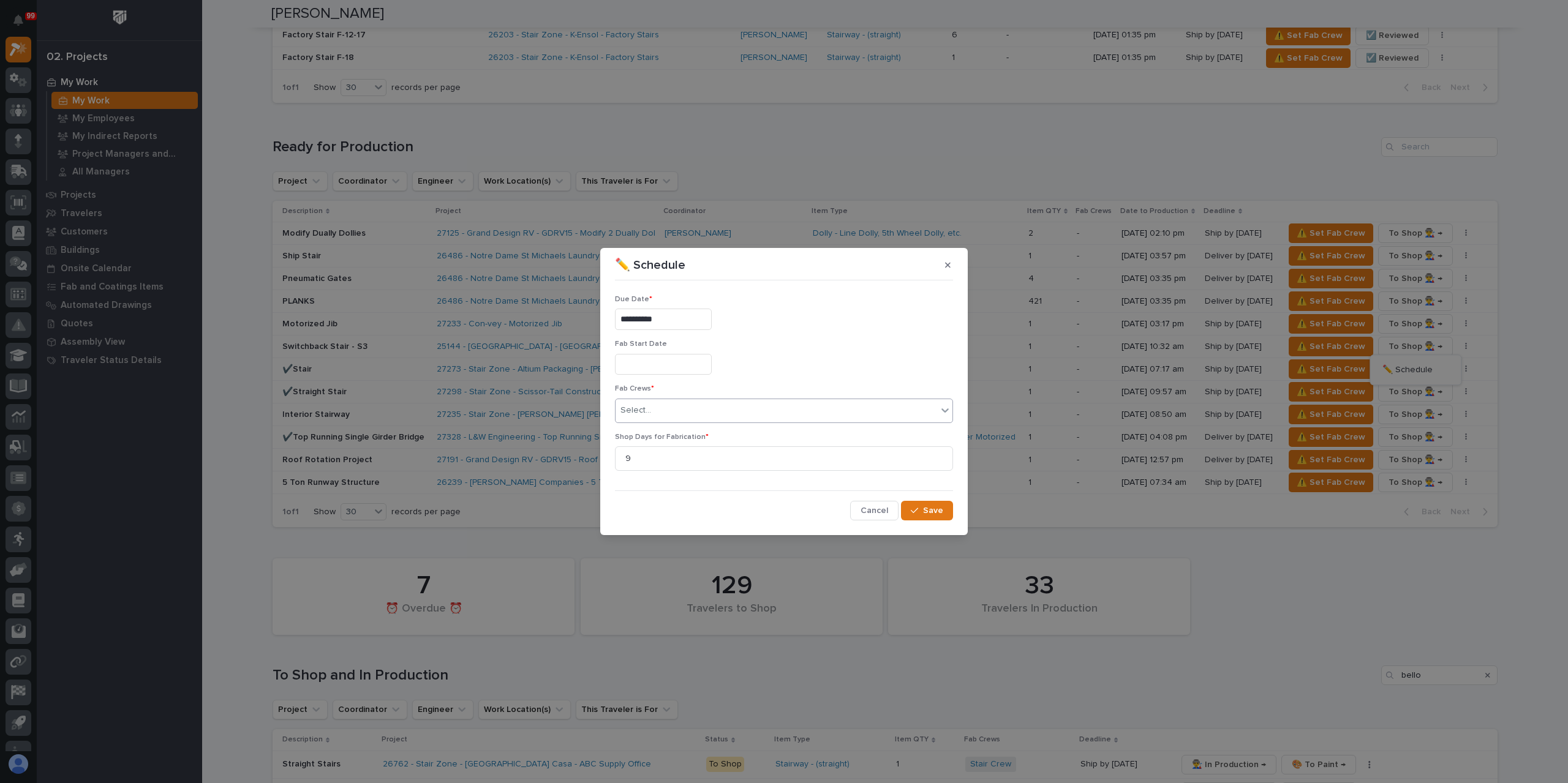
click at [659, 405] on div "Select..." at bounding box center [776, 410] width 322 height 20
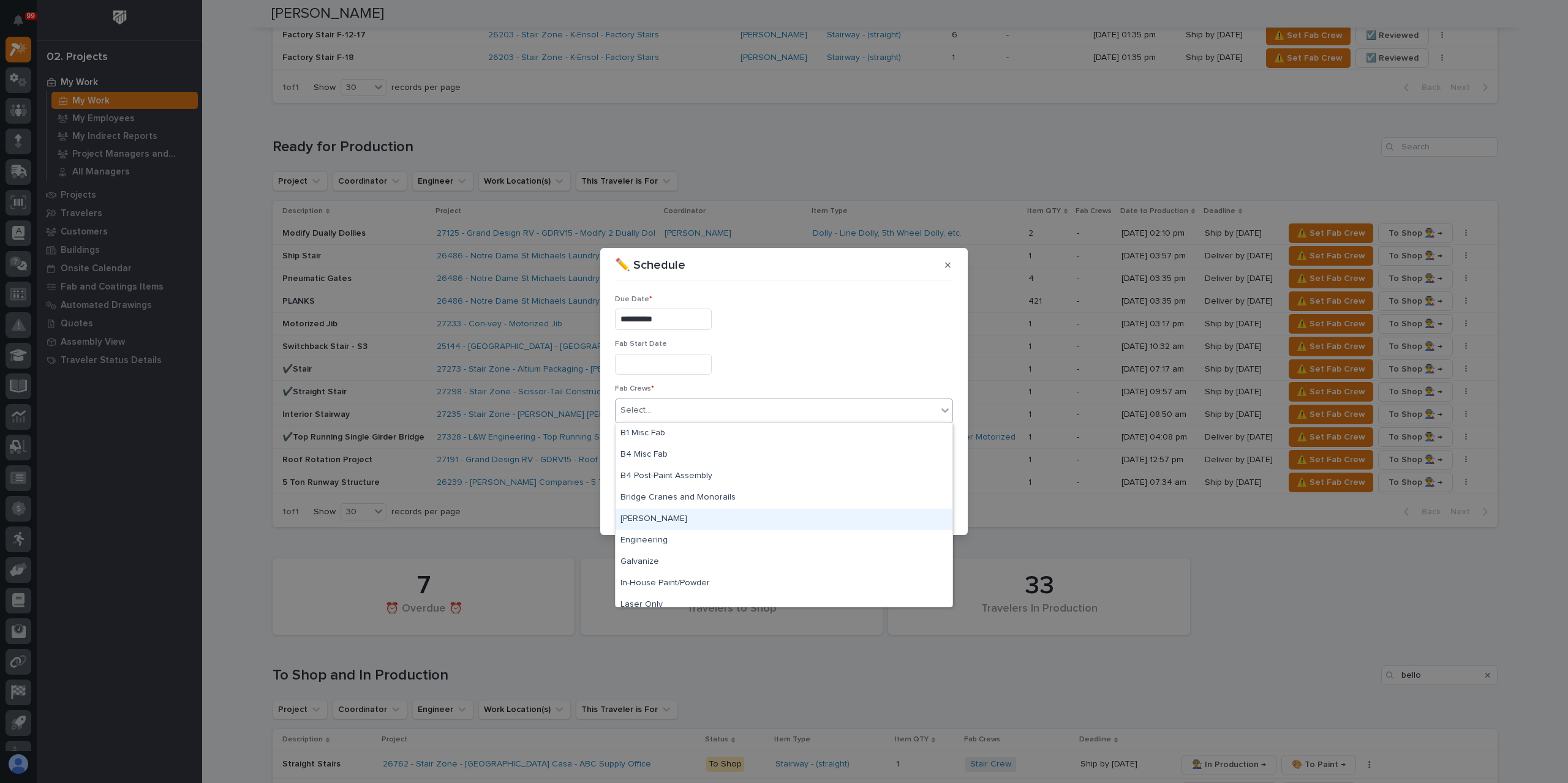
scroll to position [245, 0]
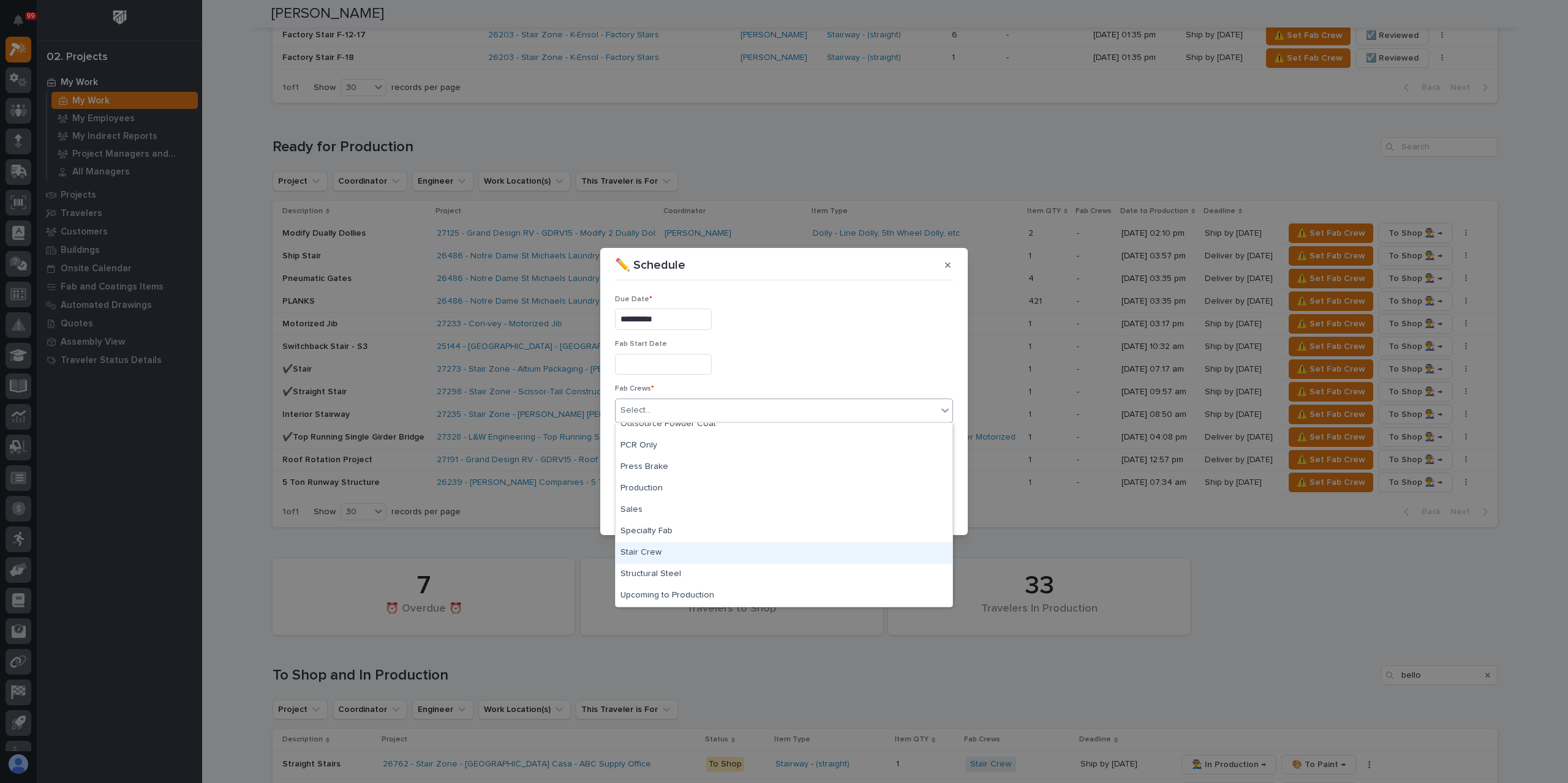
click at [647, 550] on div "Stair Crew" at bounding box center [784, 553] width 337 height 21
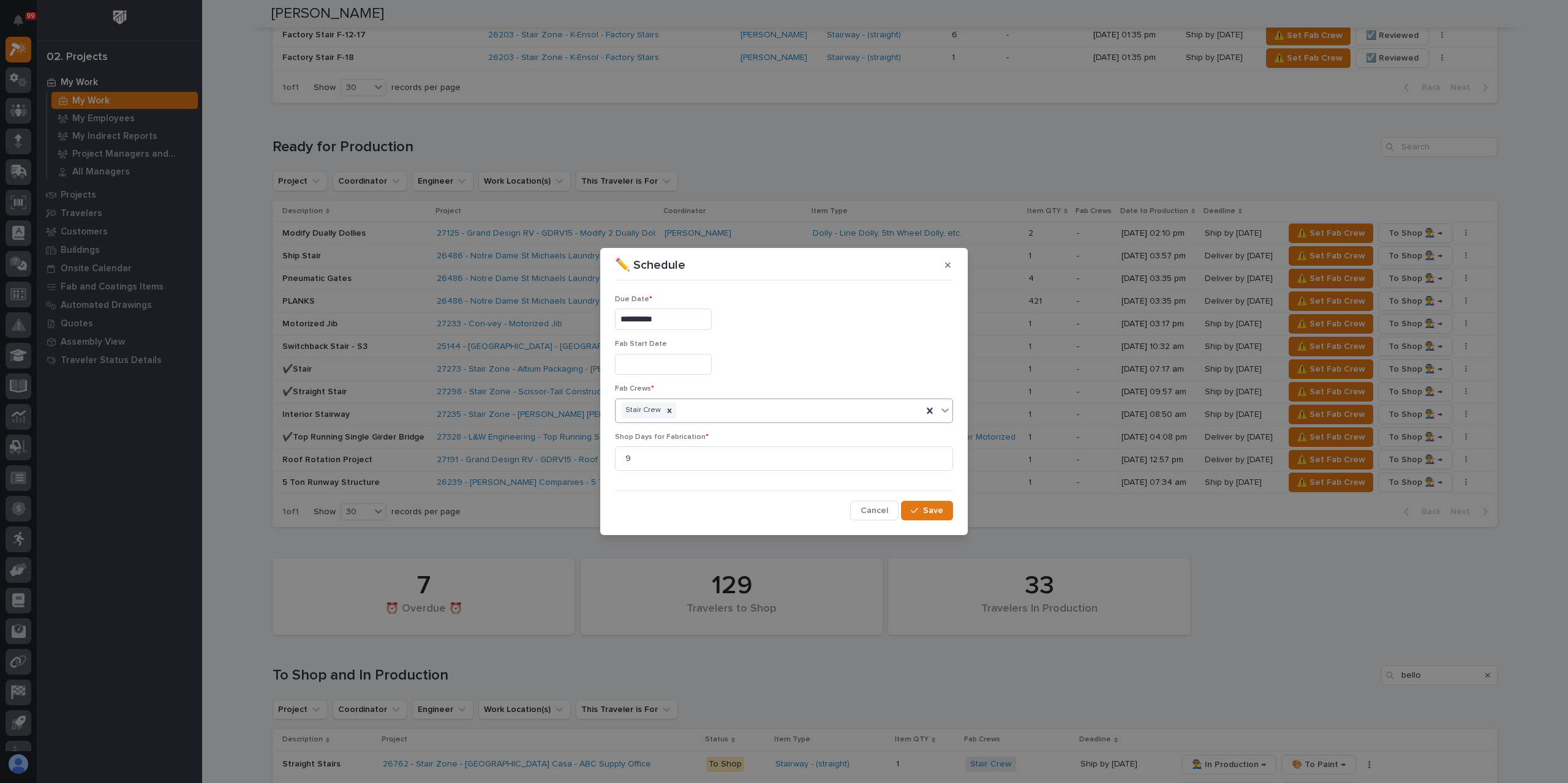
click at [685, 325] on input "**********" at bounding box center [663, 319] width 97 height 21
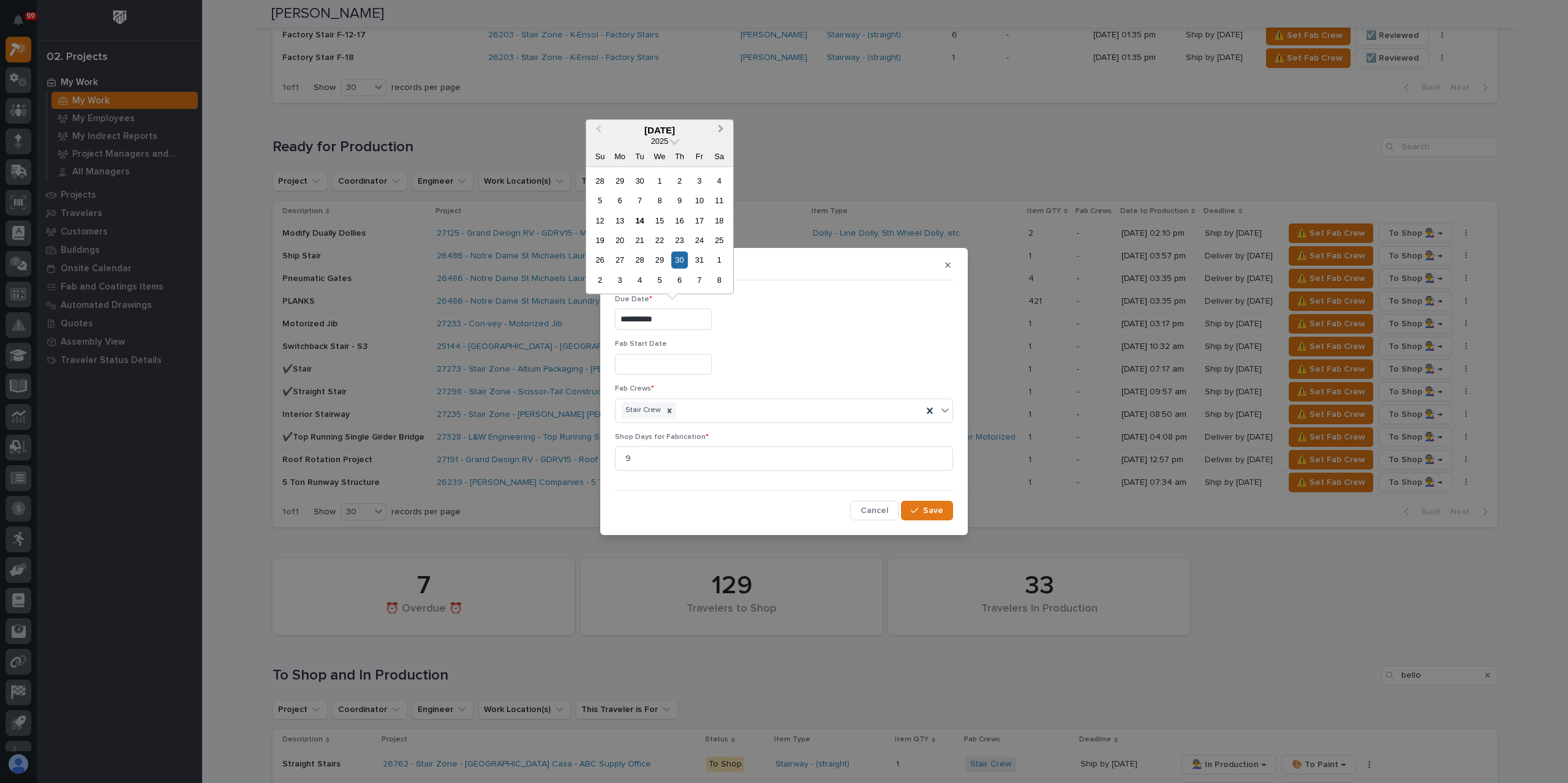
click at [720, 135] on button "Next Month" at bounding box center [722, 131] width 20 height 20
click at [638, 217] on div "11" at bounding box center [639, 219] width 17 height 17
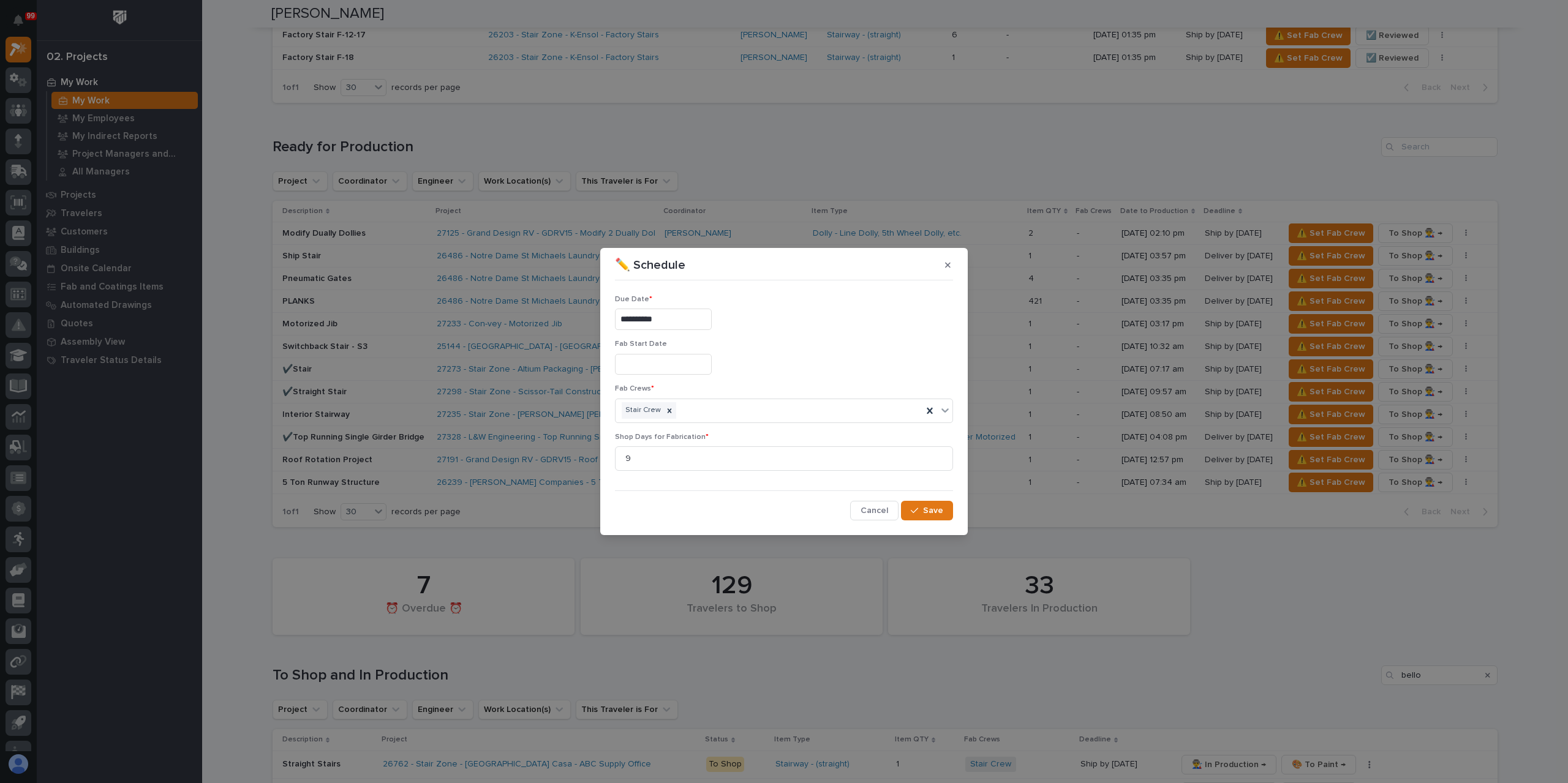
type input "**********"
click at [923, 505] on span "Save" at bounding box center [933, 511] width 20 height 11
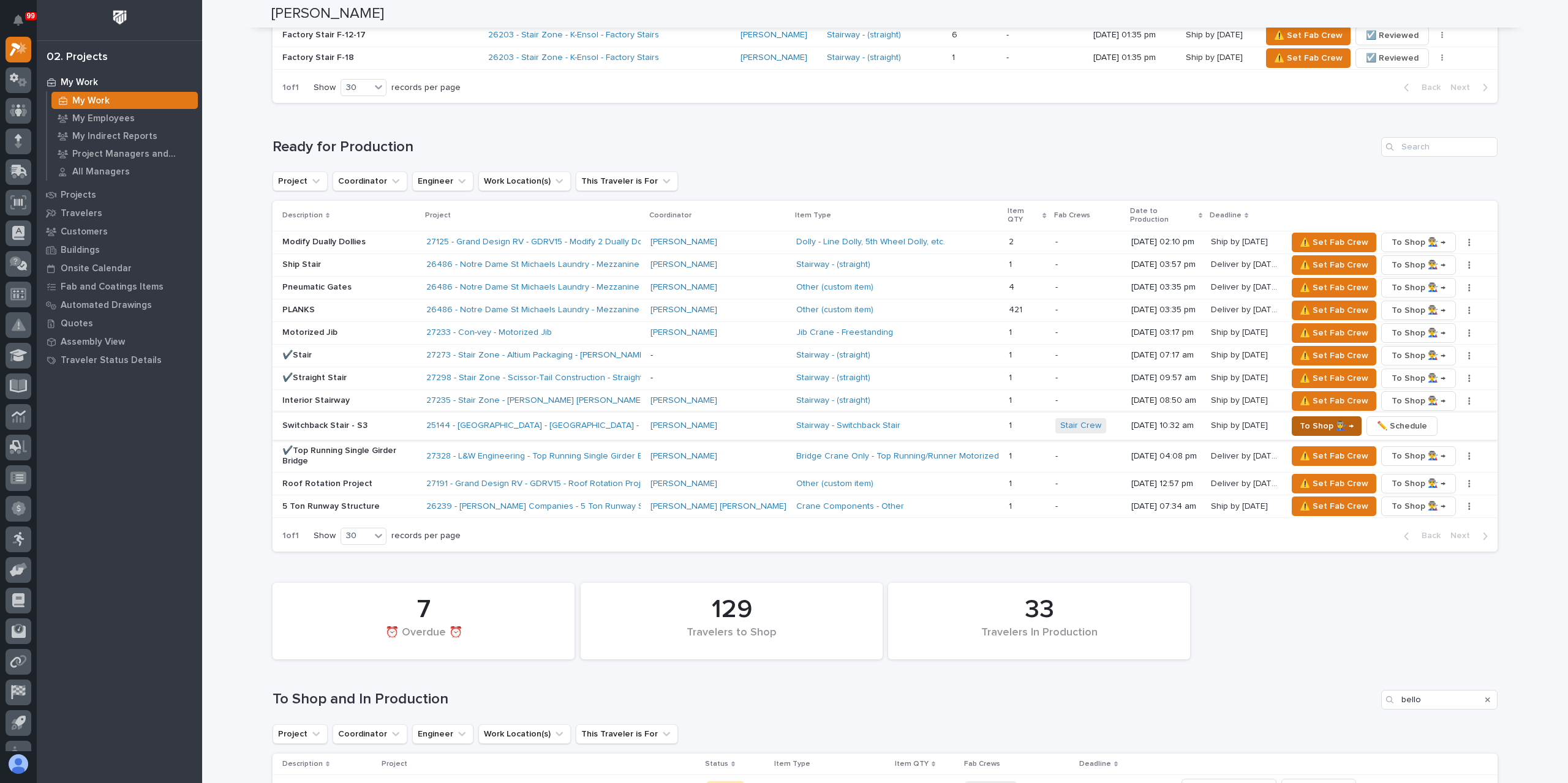
click at [1301, 419] on span "To Shop 👨‍🏭 →" at bounding box center [1326, 426] width 54 height 15
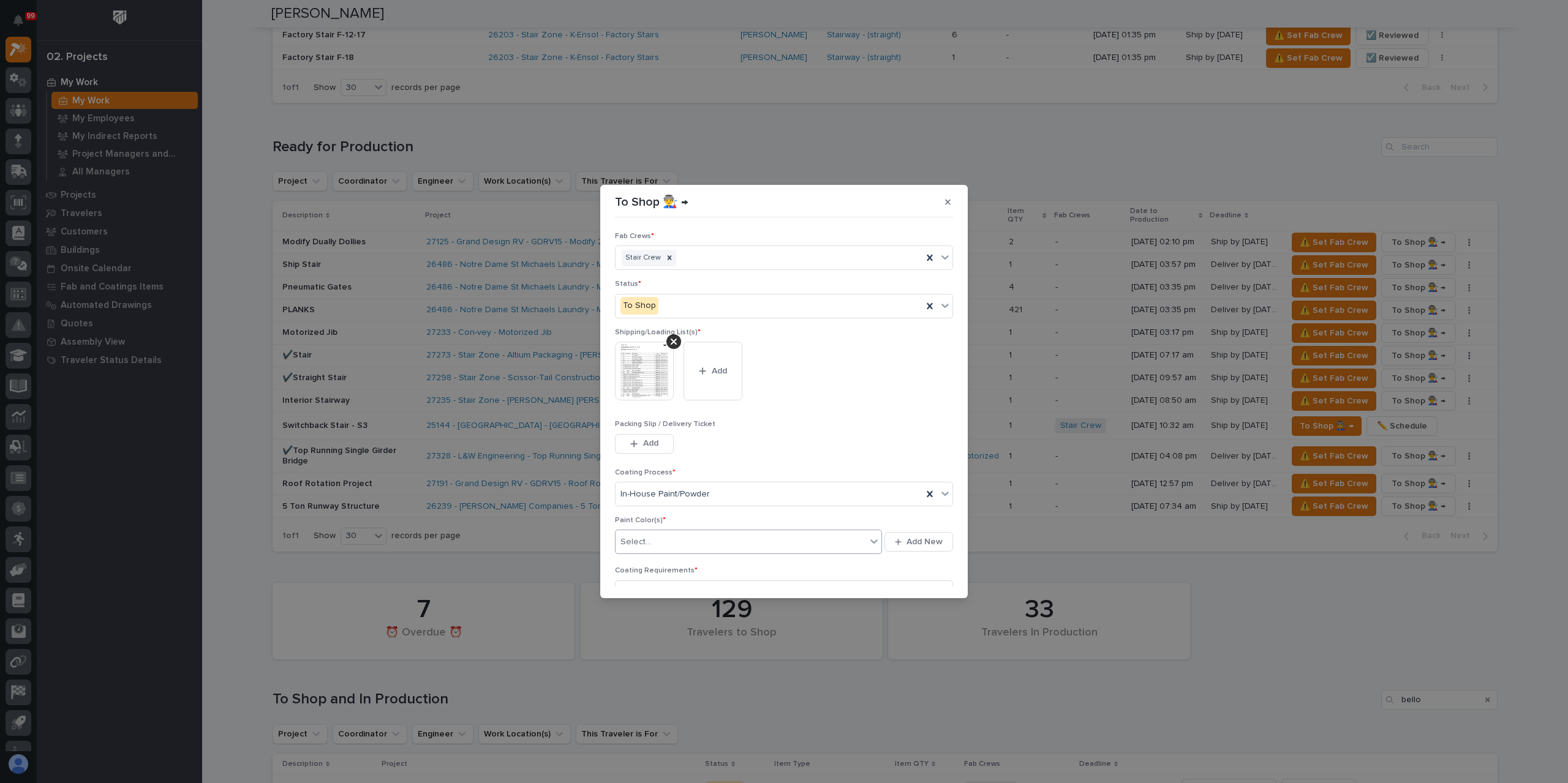
click at [688, 534] on div "Select..." at bounding box center [741, 542] width 251 height 20
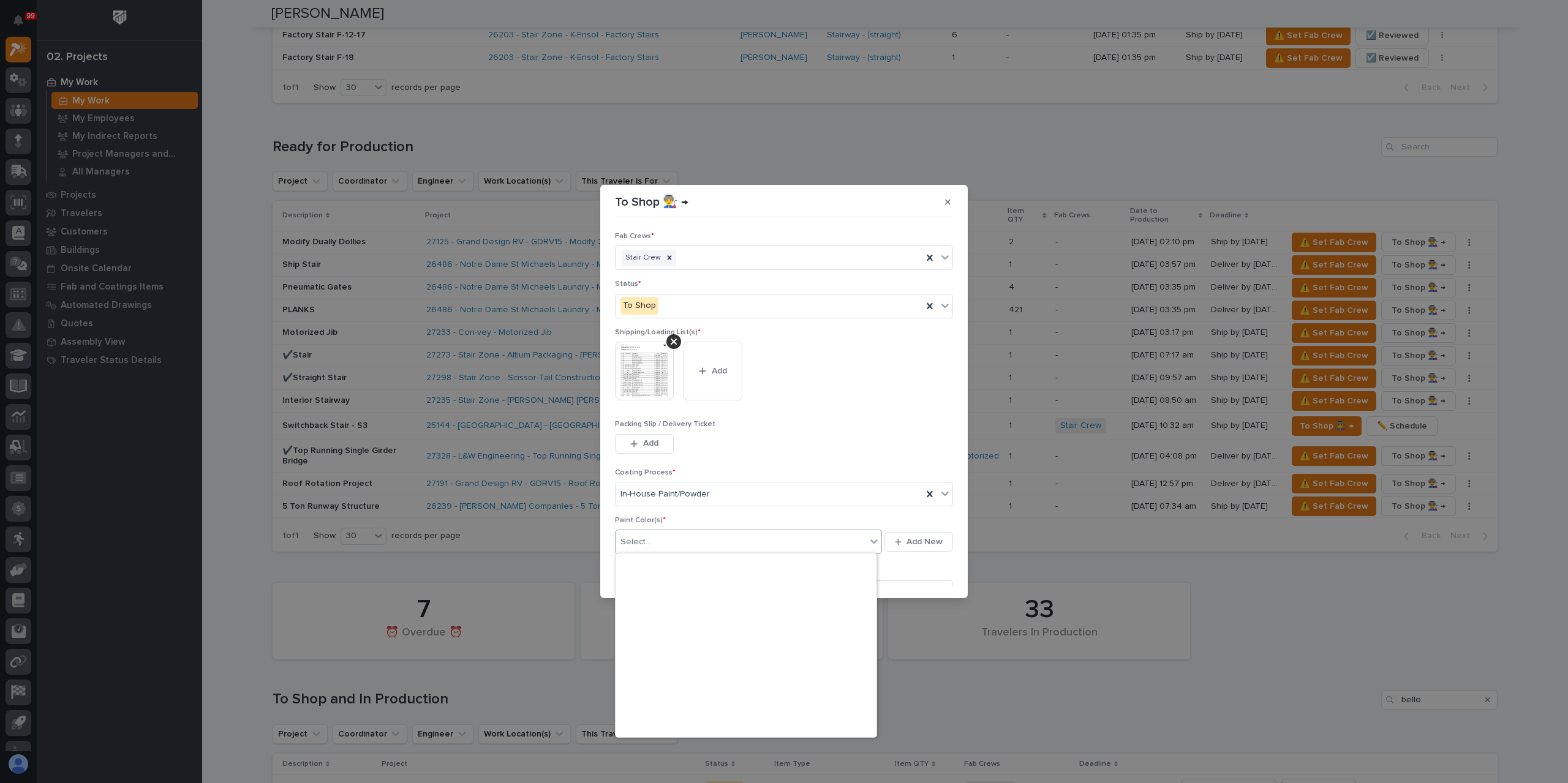
scroll to position [395, 0]
click at [642, 644] on div "Prime Gray" at bounding box center [746, 640] width 261 height 21
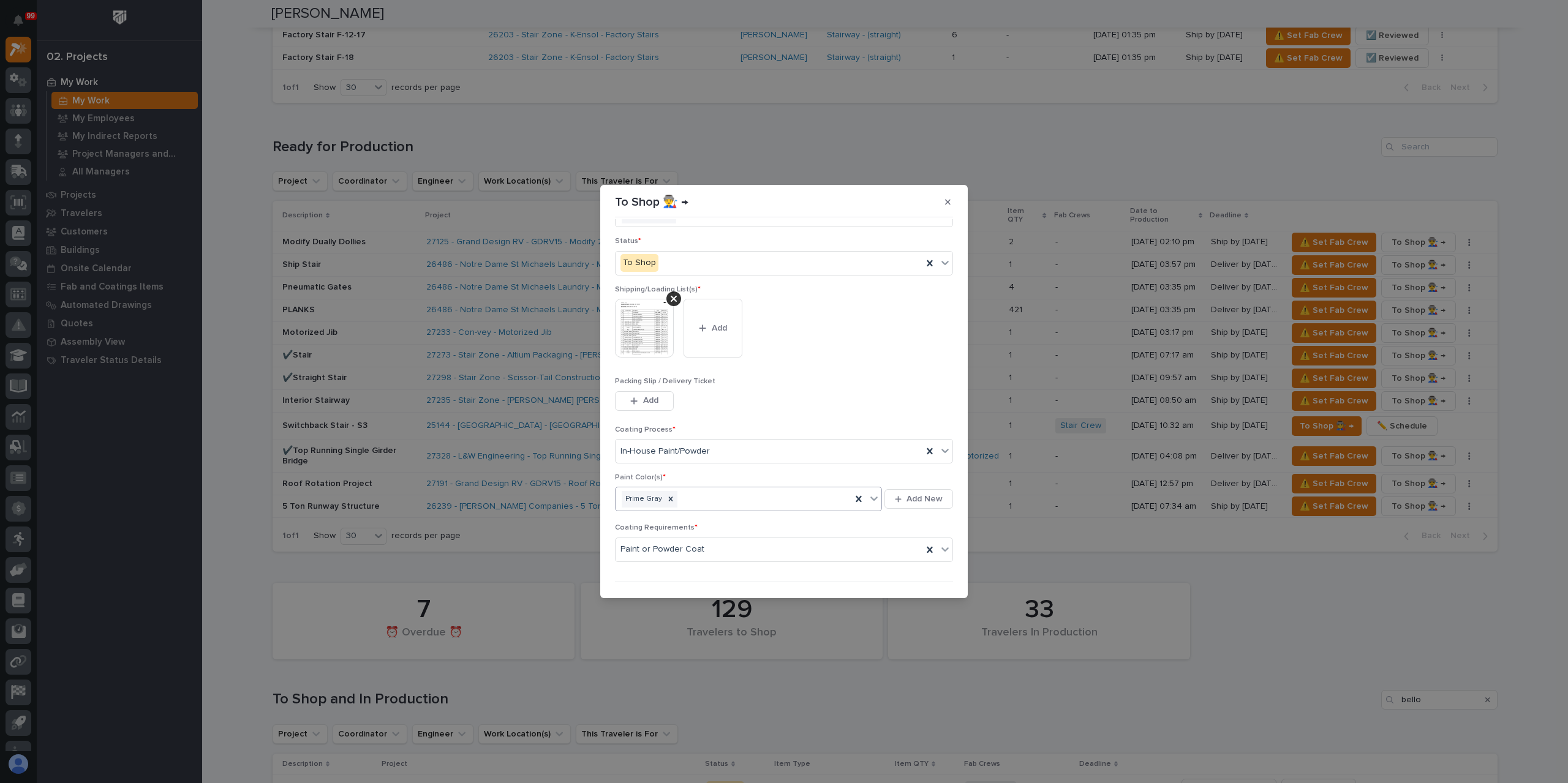
scroll to position [66, 0]
click at [914, 577] on div "button" at bounding box center [917, 579] width 12 height 9
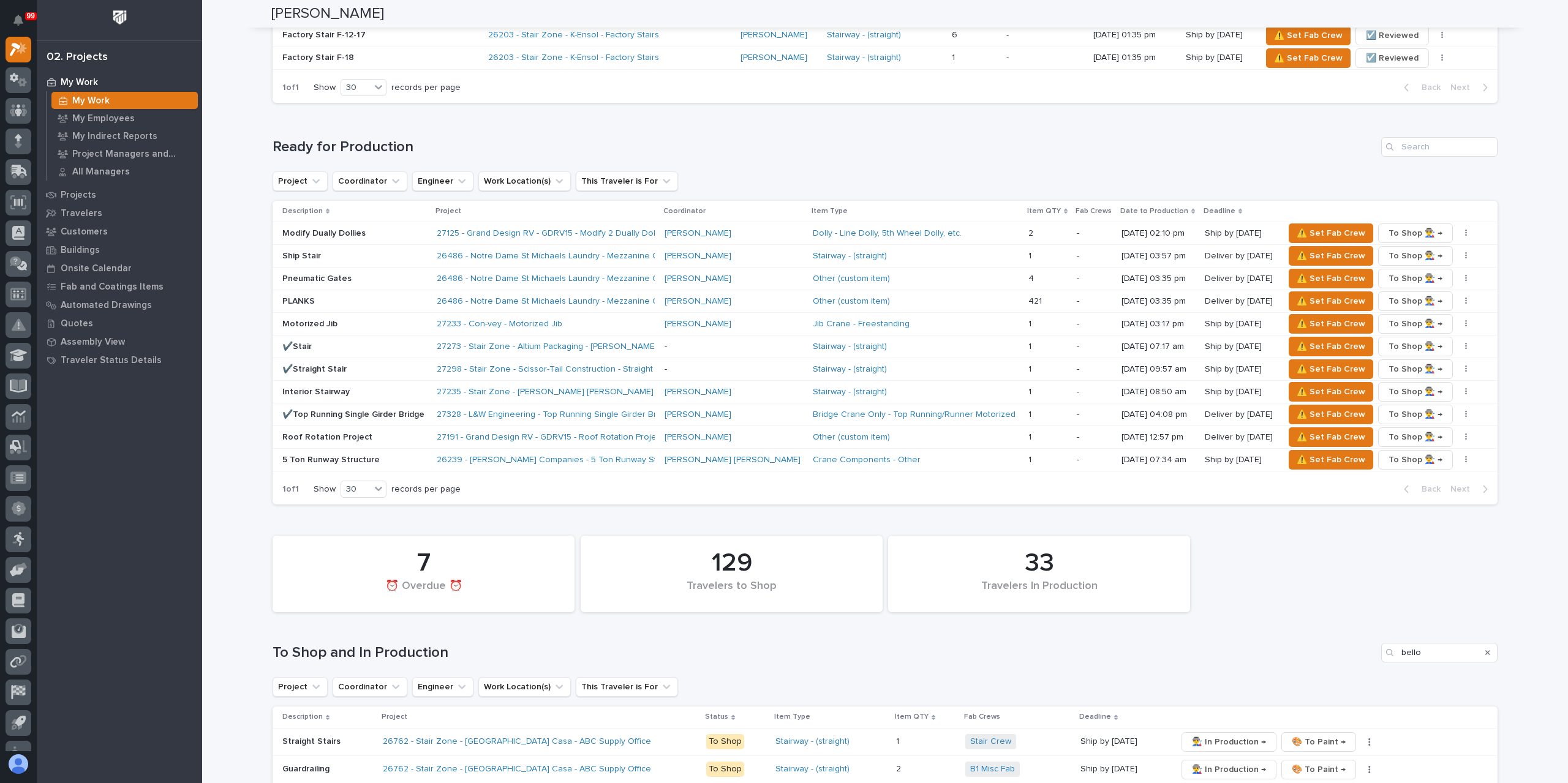
click at [1486, 647] on div "Search" at bounding box center [1488, 653] width 20 height 20
click at [1485, 643] on button "Search" at bounding box center [1487, 653] width 5 height 20
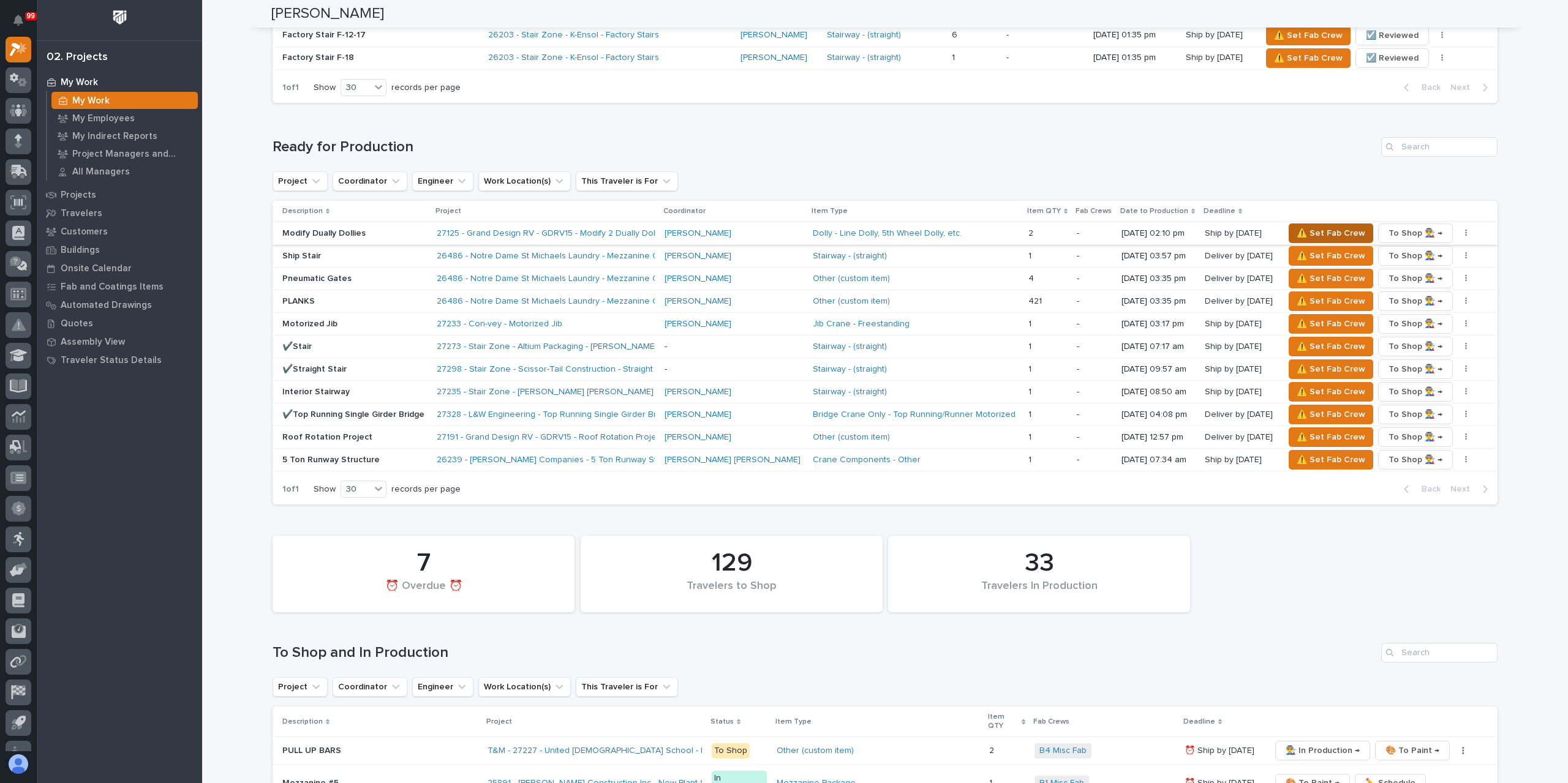
click at [1313, 230] on span "⚠️ Set Fab Crew" at bounding box center [1331, 233] width 68 height 15
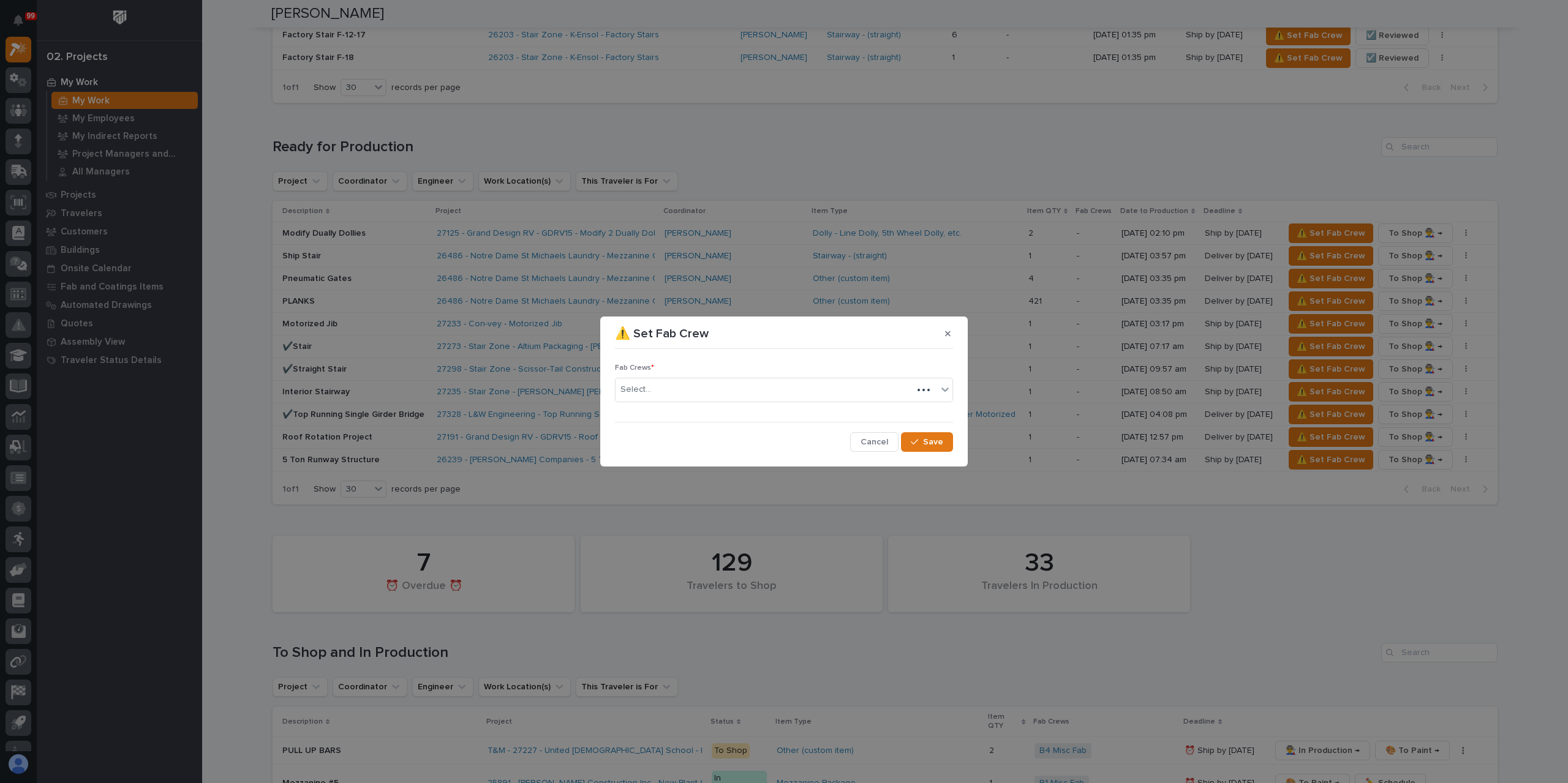
click at [677, 437] on div "Cancel Save" at bounding box center [784, 442] width 338 height 20
click at [938, 445] on span "Save" at bounding box center [933, 442] width 20 height 11
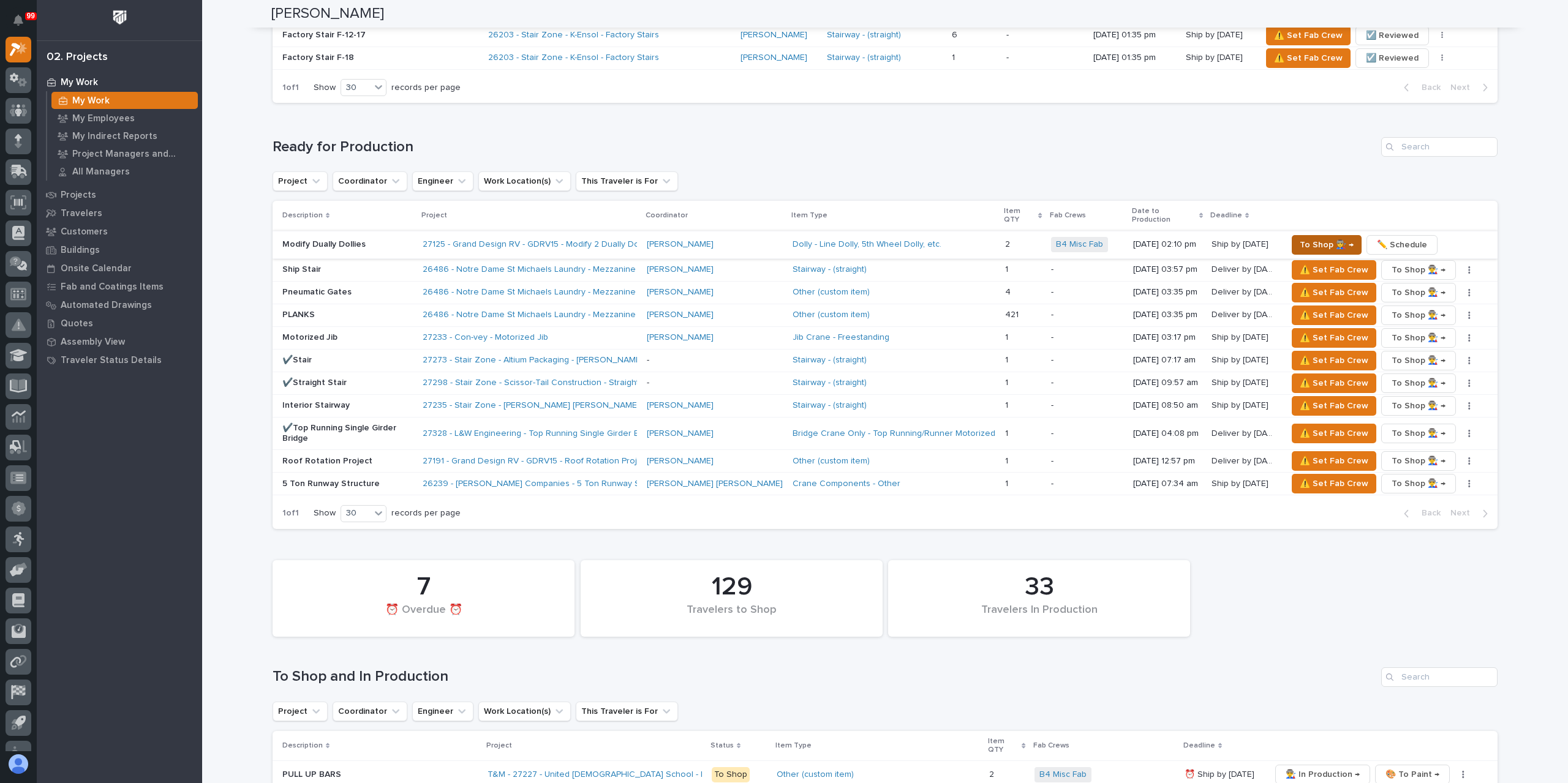
click at [1303, 237] on span "To Shop 👨‍🏭 →" at bounding box center [1326, 245] width 54 height 15
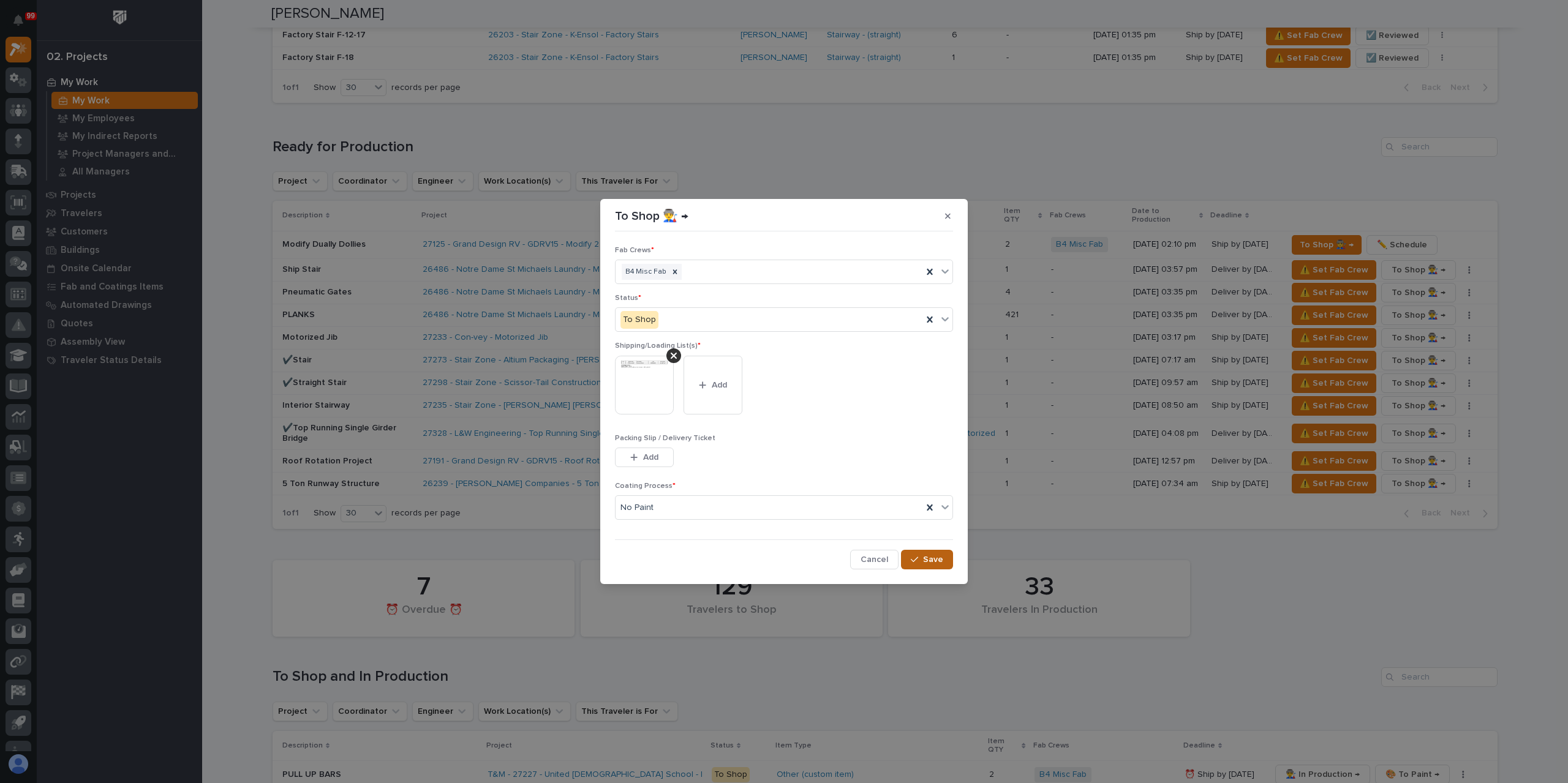
click at [929, 560] on span "Save" at bounding box center [933, 560] width 20 height 11
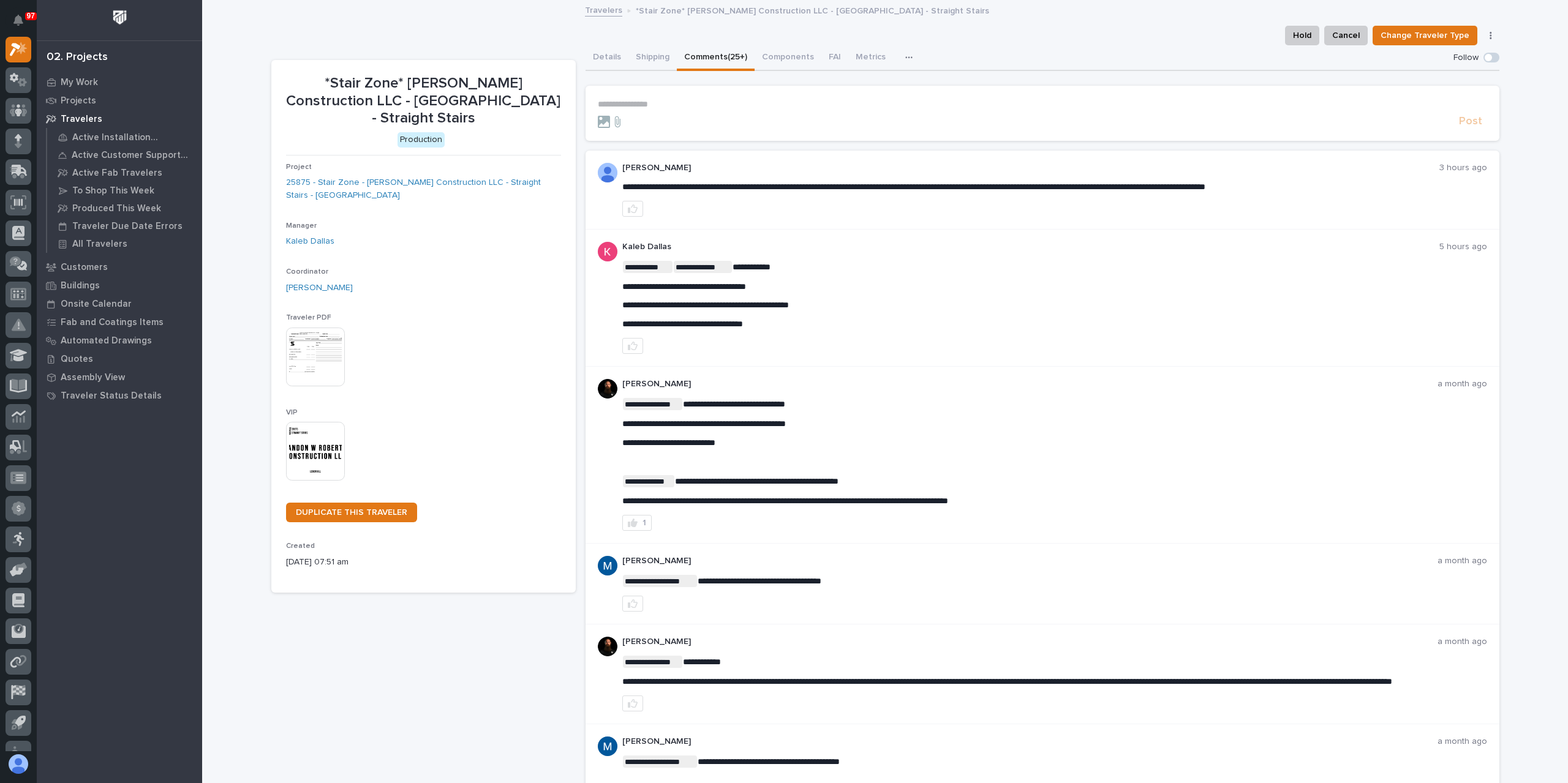
click at [679, 111] on form "**********" at bounding box center [1042, 114] width 889 height 29
click at [678, 107] on p "**********" at bounding box center [1042, 105] width 889 height 11
click at [665, 100] on p "**********" at bounding box center [1042, 105] width 889 height 11
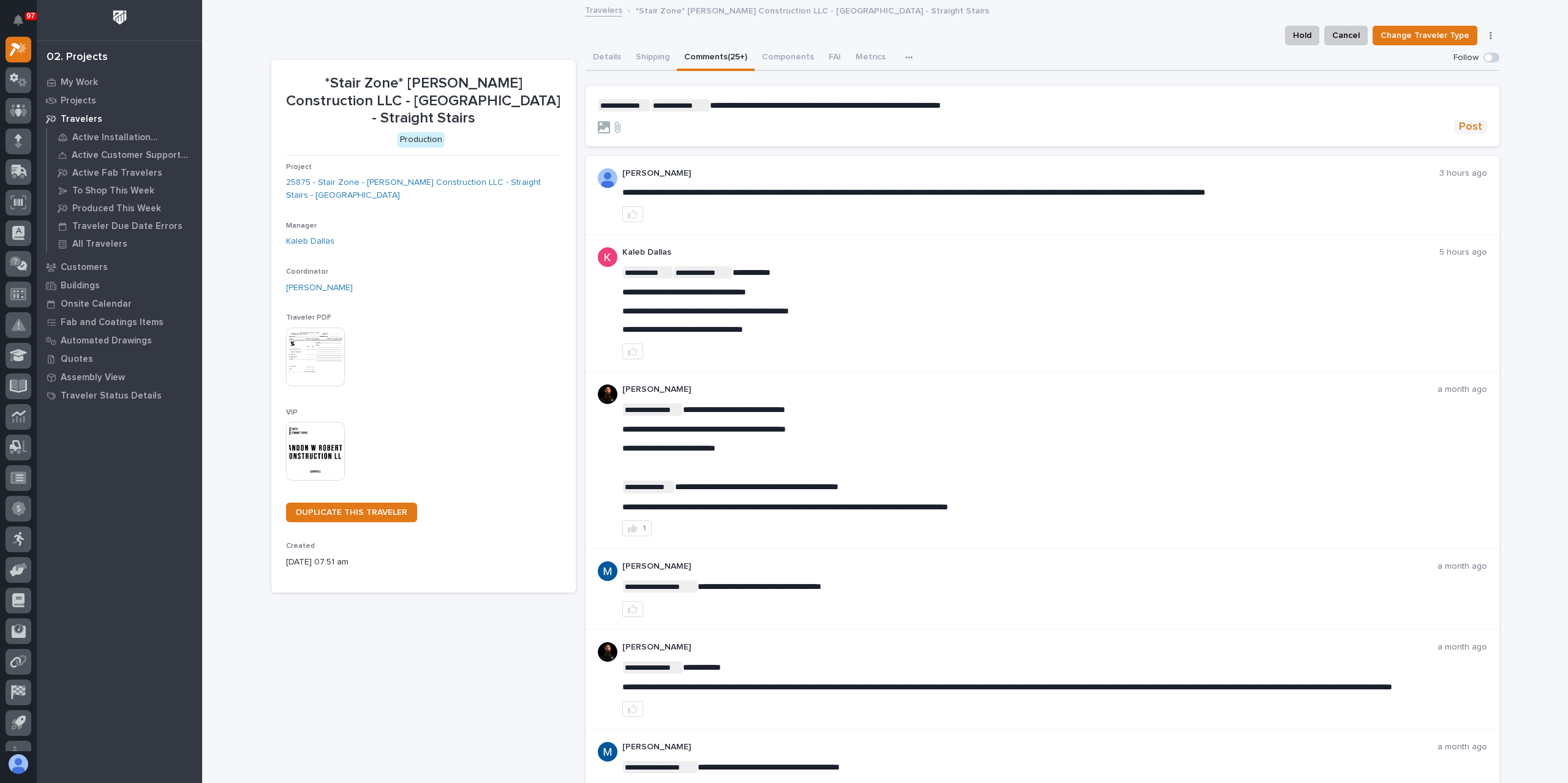
click at [1463, 121] on span "Post" at bounding box center [1470, 127] width 23 height 14
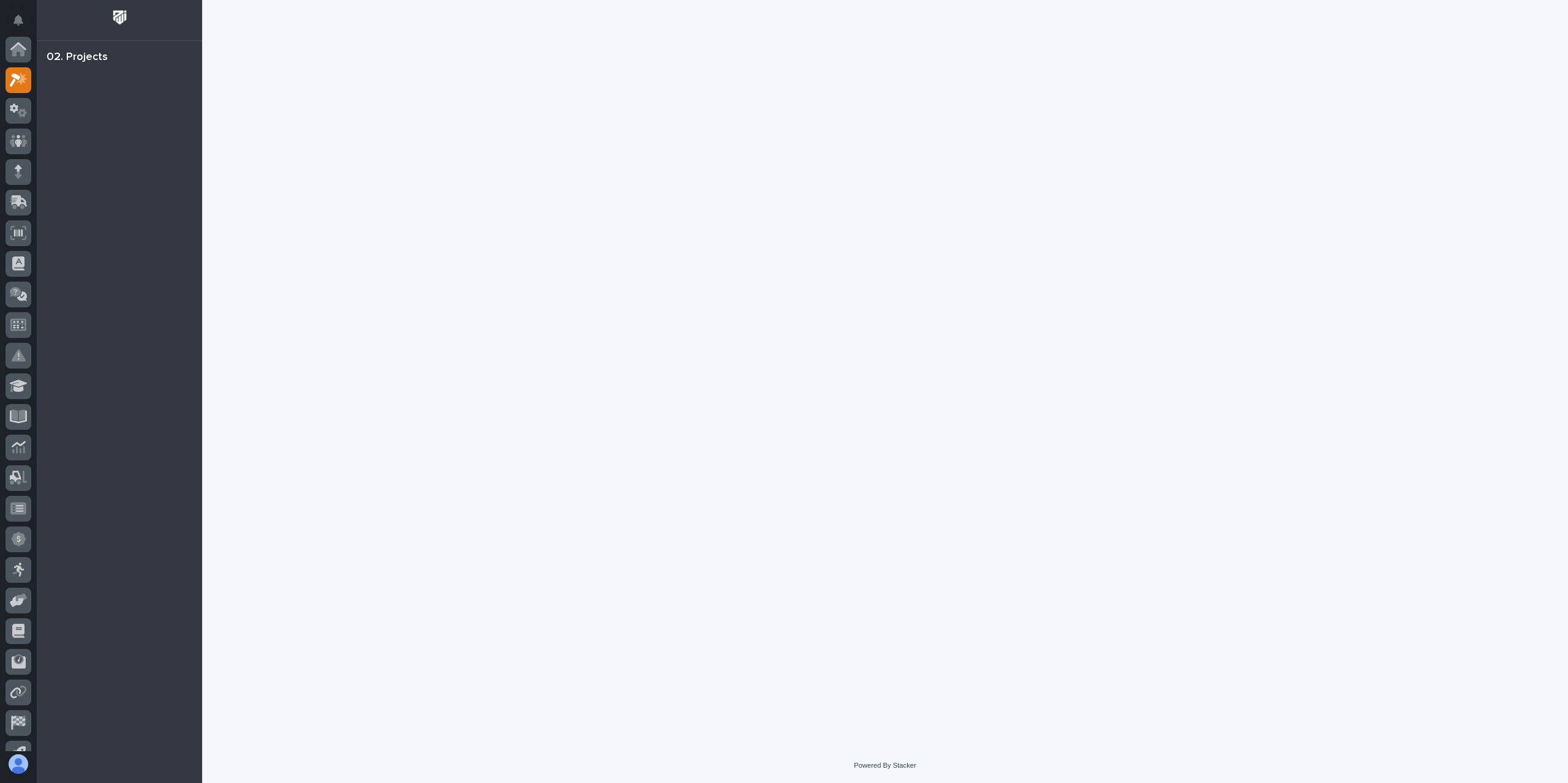
scroll to position [30, 0]
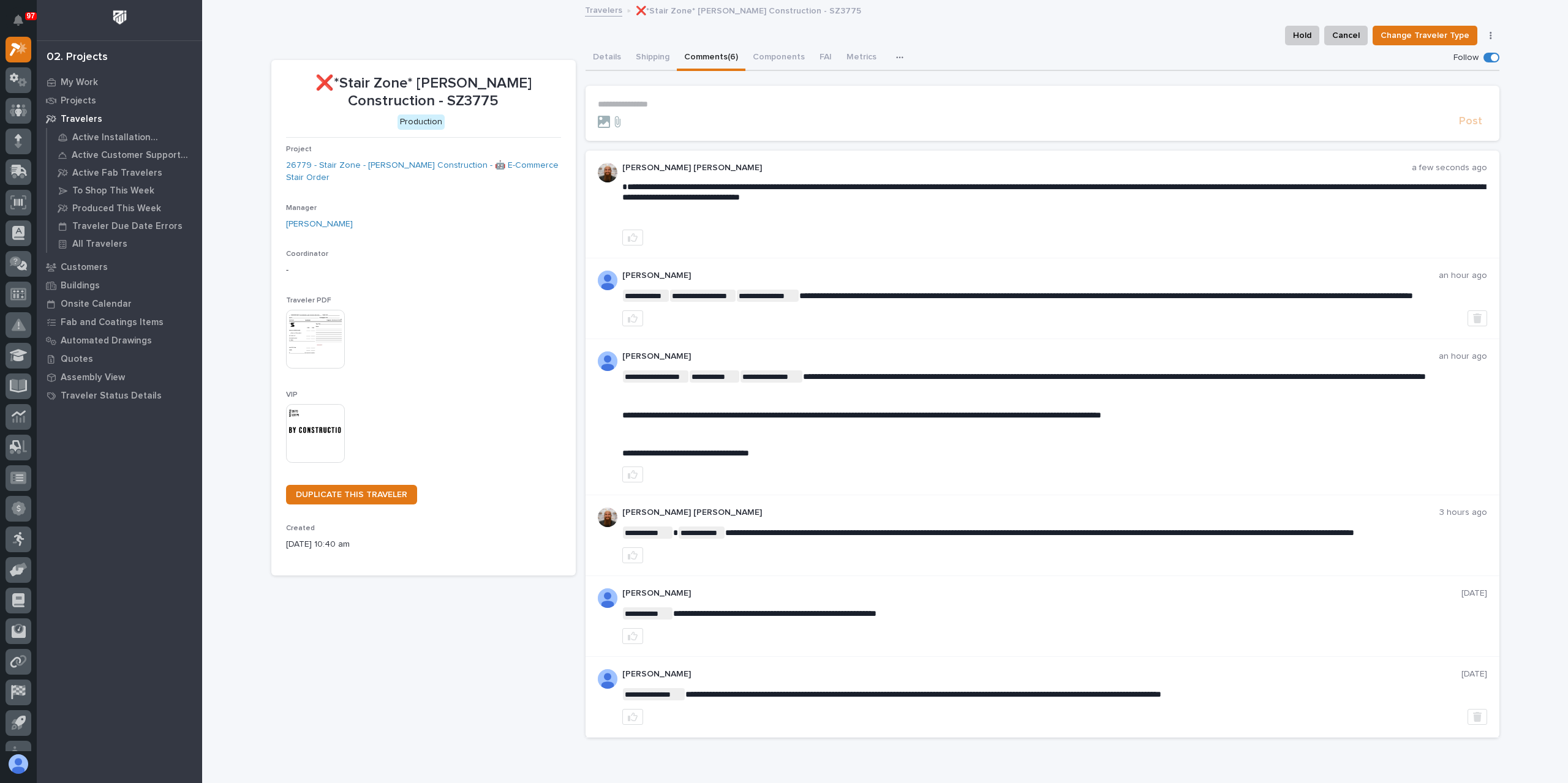
click at [663, 100] on p "**********" at bounding box center [1042, 105] width 889 height 11
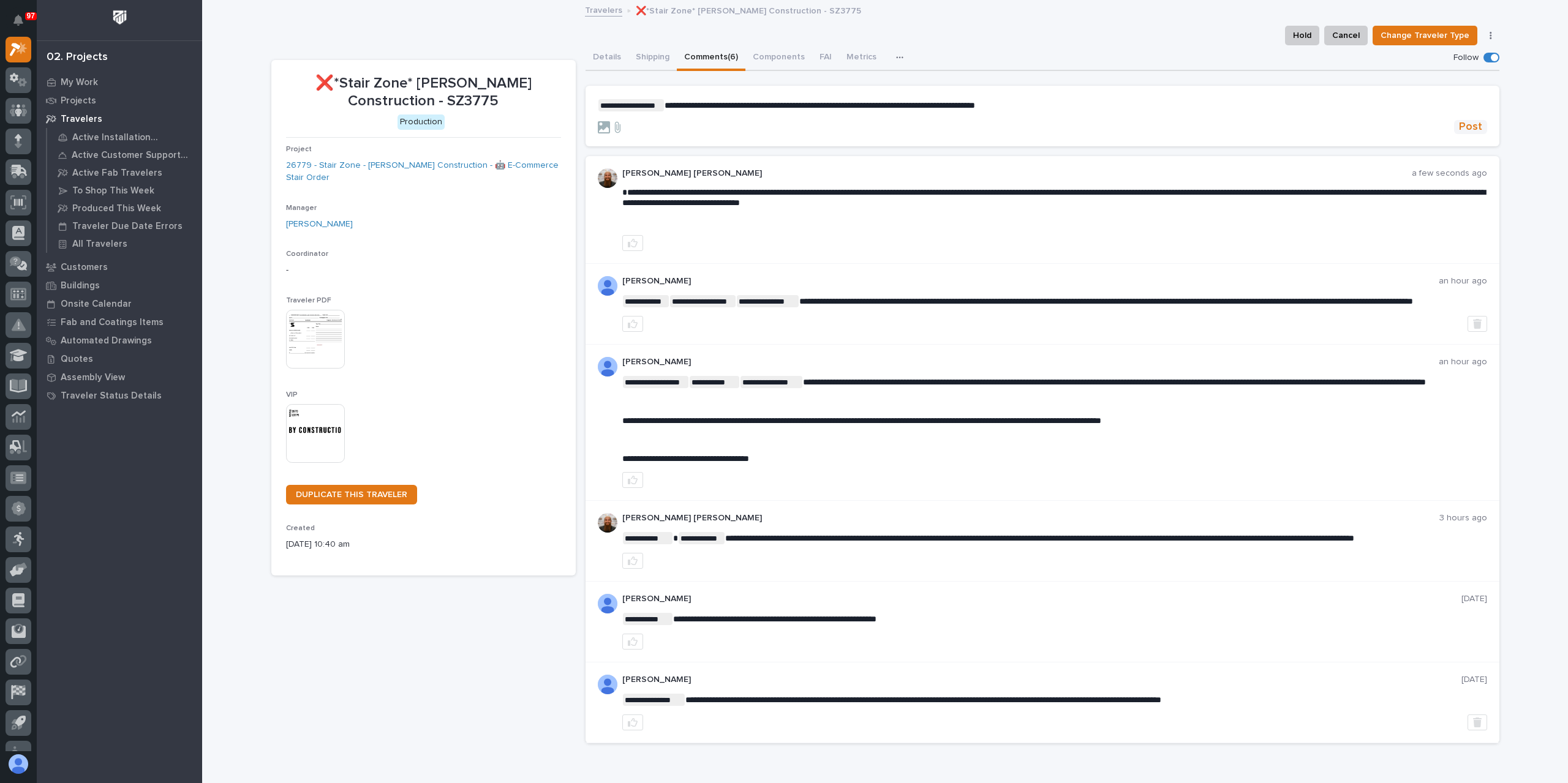
click at [1459, 131] on span "Post" at bounding box center [1470, 127] width 23 height 14
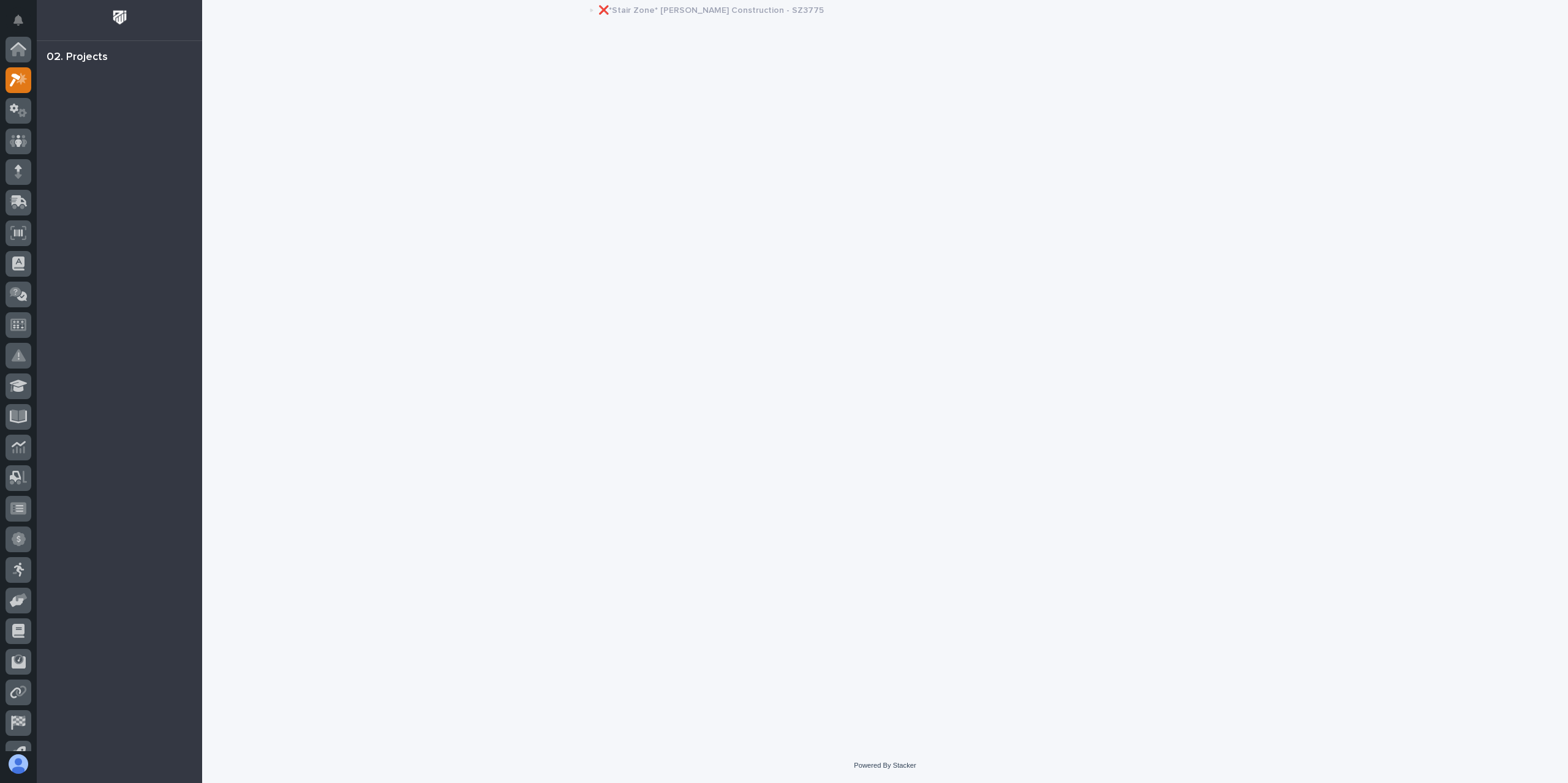
scroll to position [30, 0]
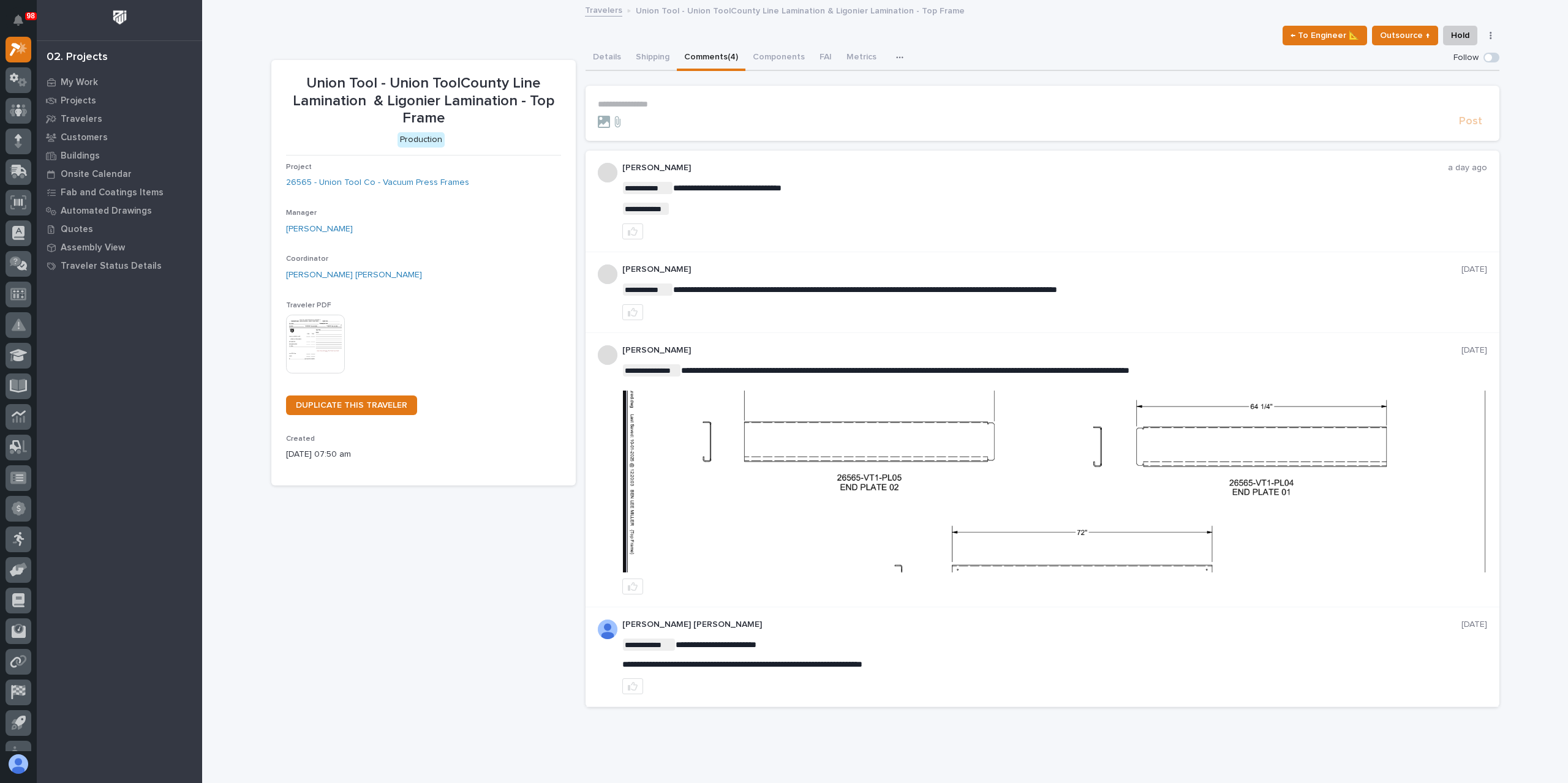
click at [645, 103] on p "**********" at bounding box center [1042, 105] width 889 height 11
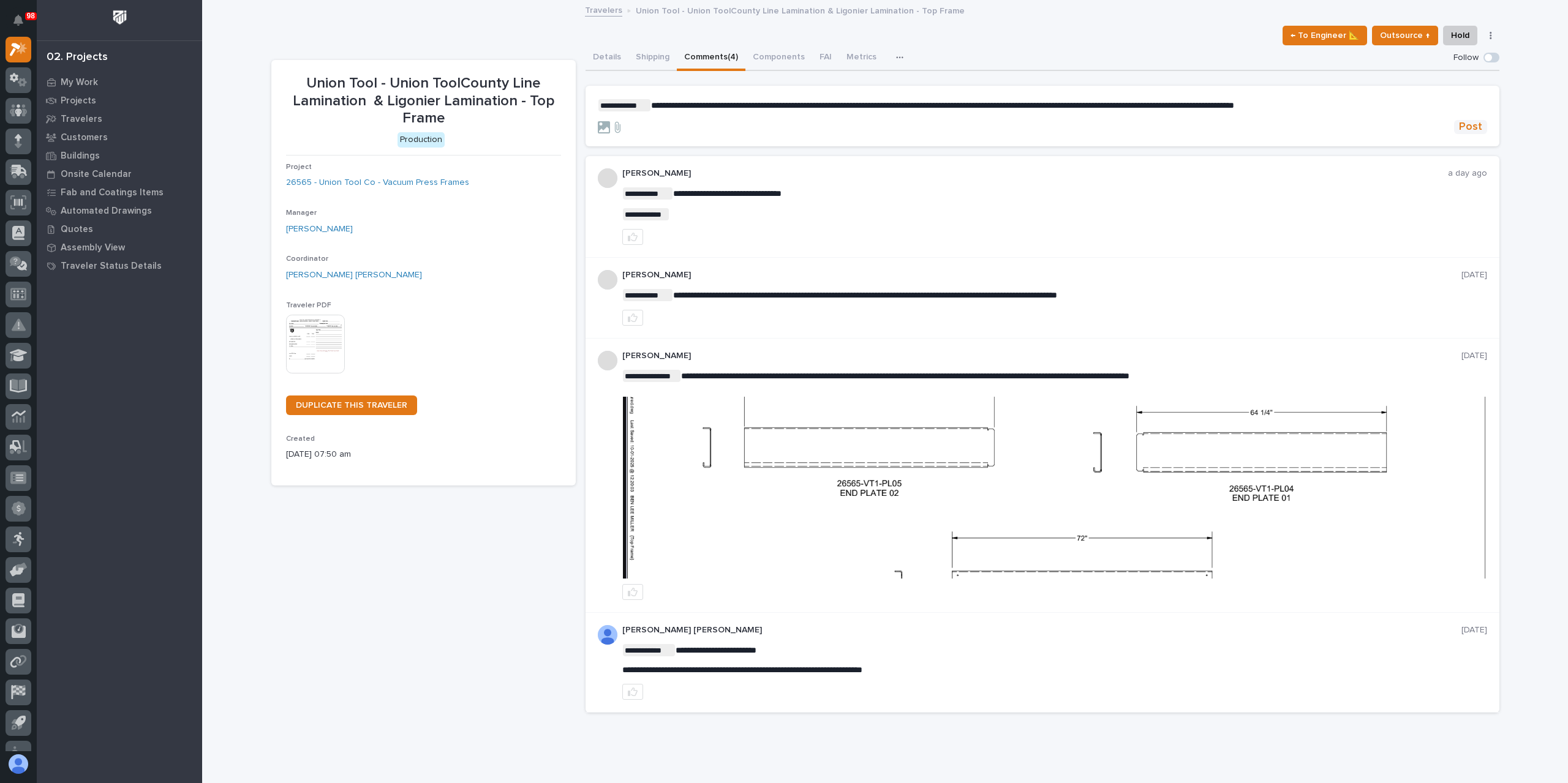
click at [1464, 129] on span "Post" at bounding box center [1470, 127] width 23 height 14
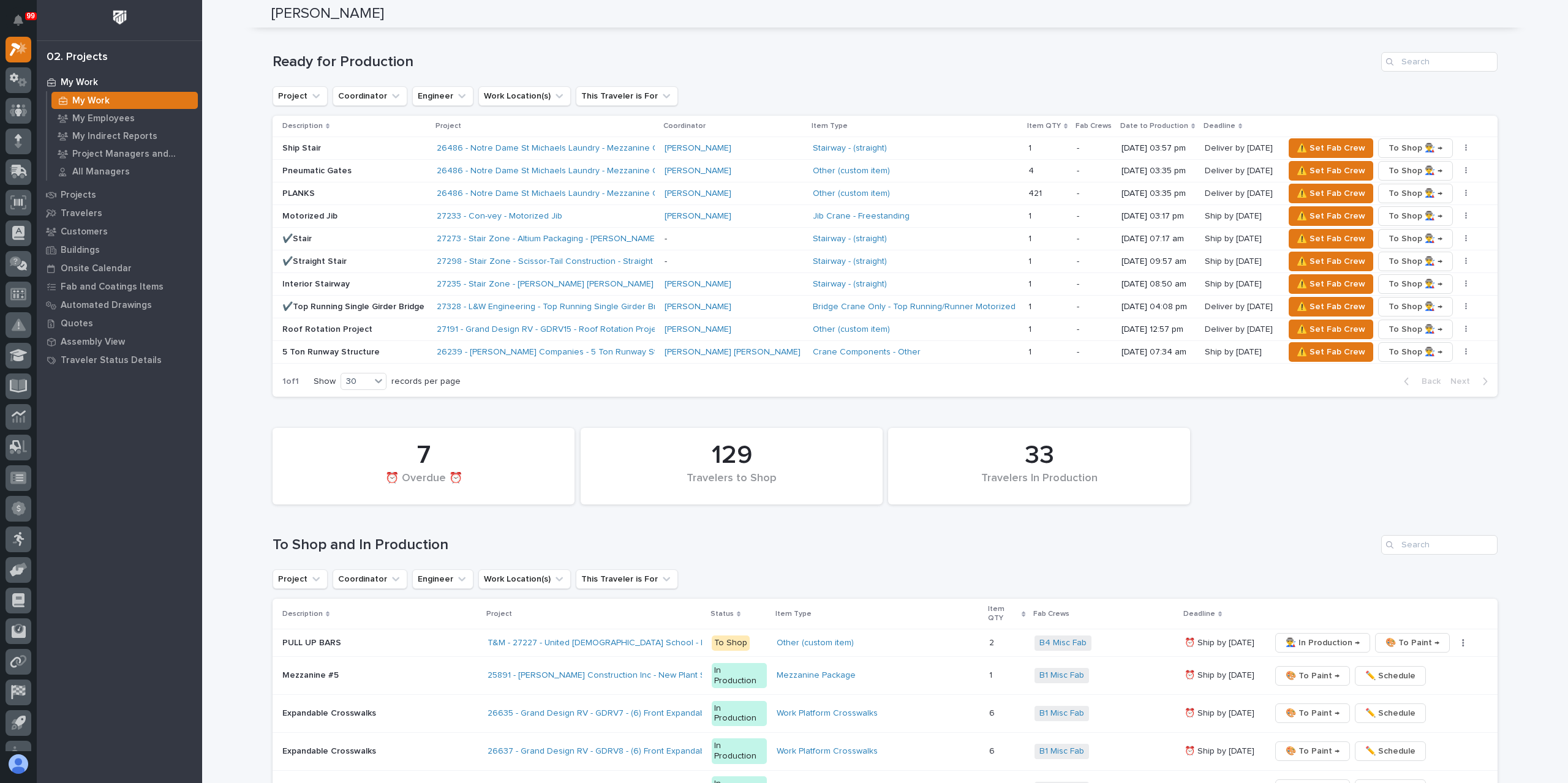
scroll to position [1347, 0]
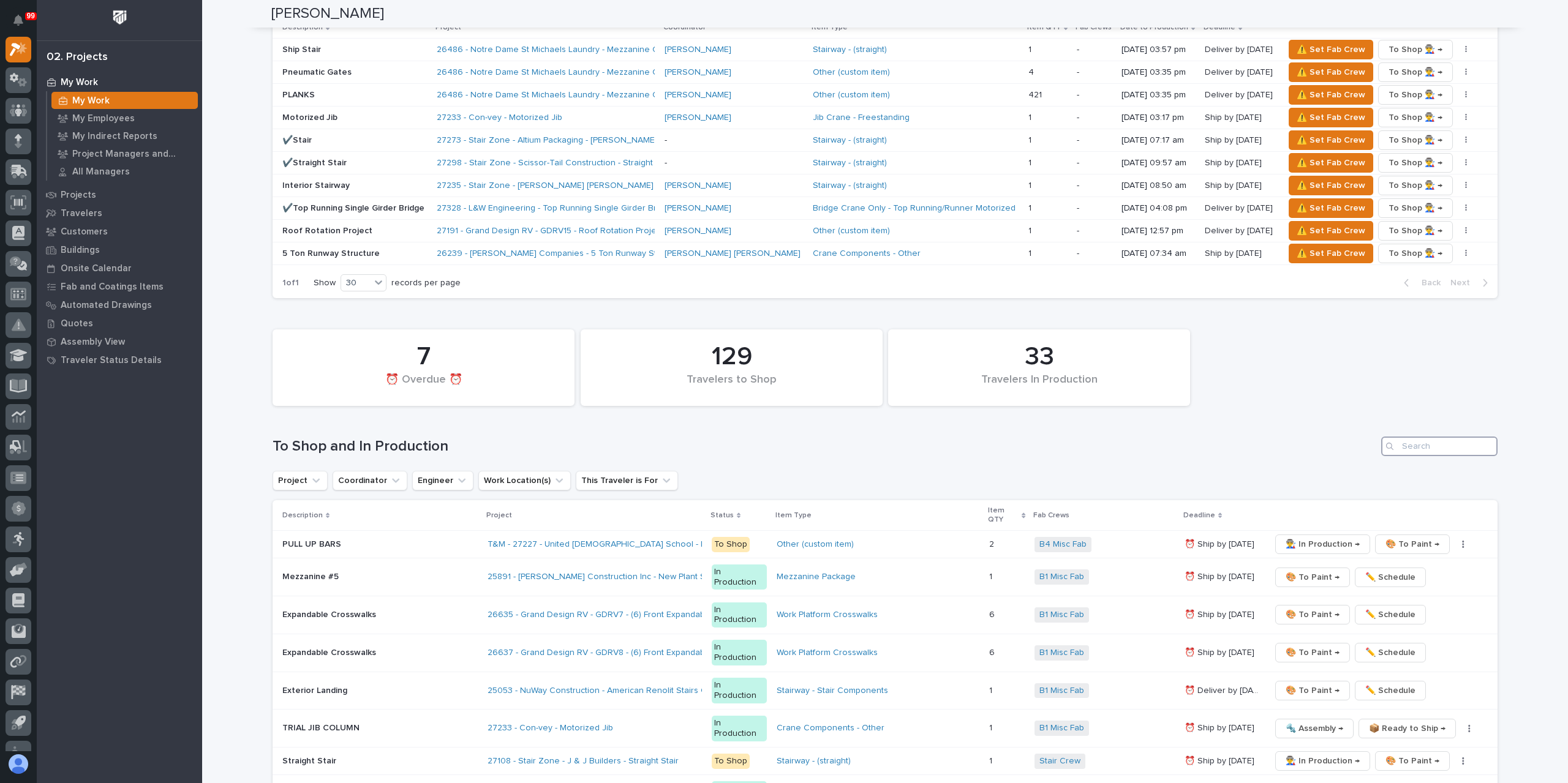
click at [1421, 436] on input "Search" at bounding box center [1439, 446] width 116 height 20
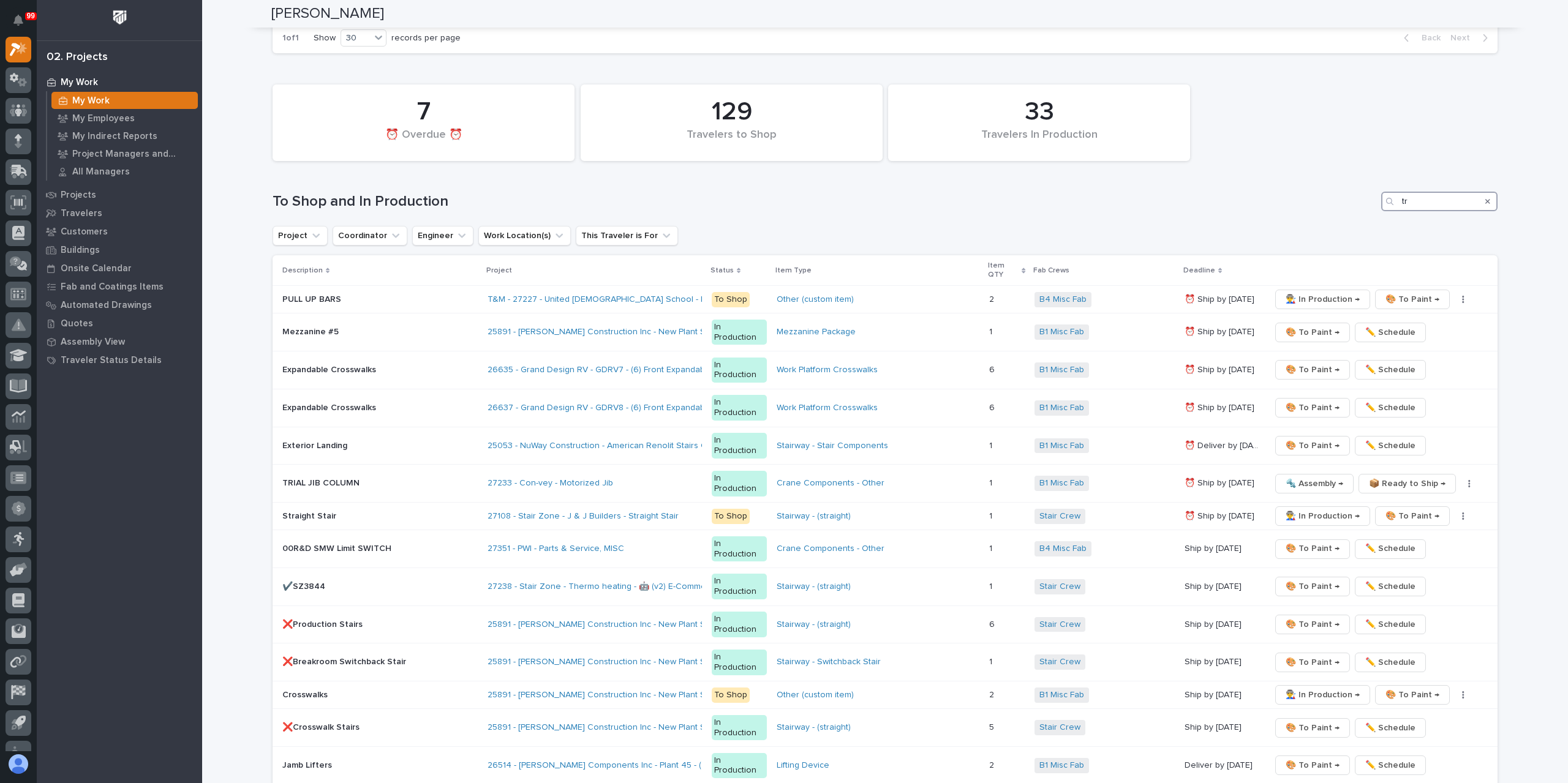
type input "tri"
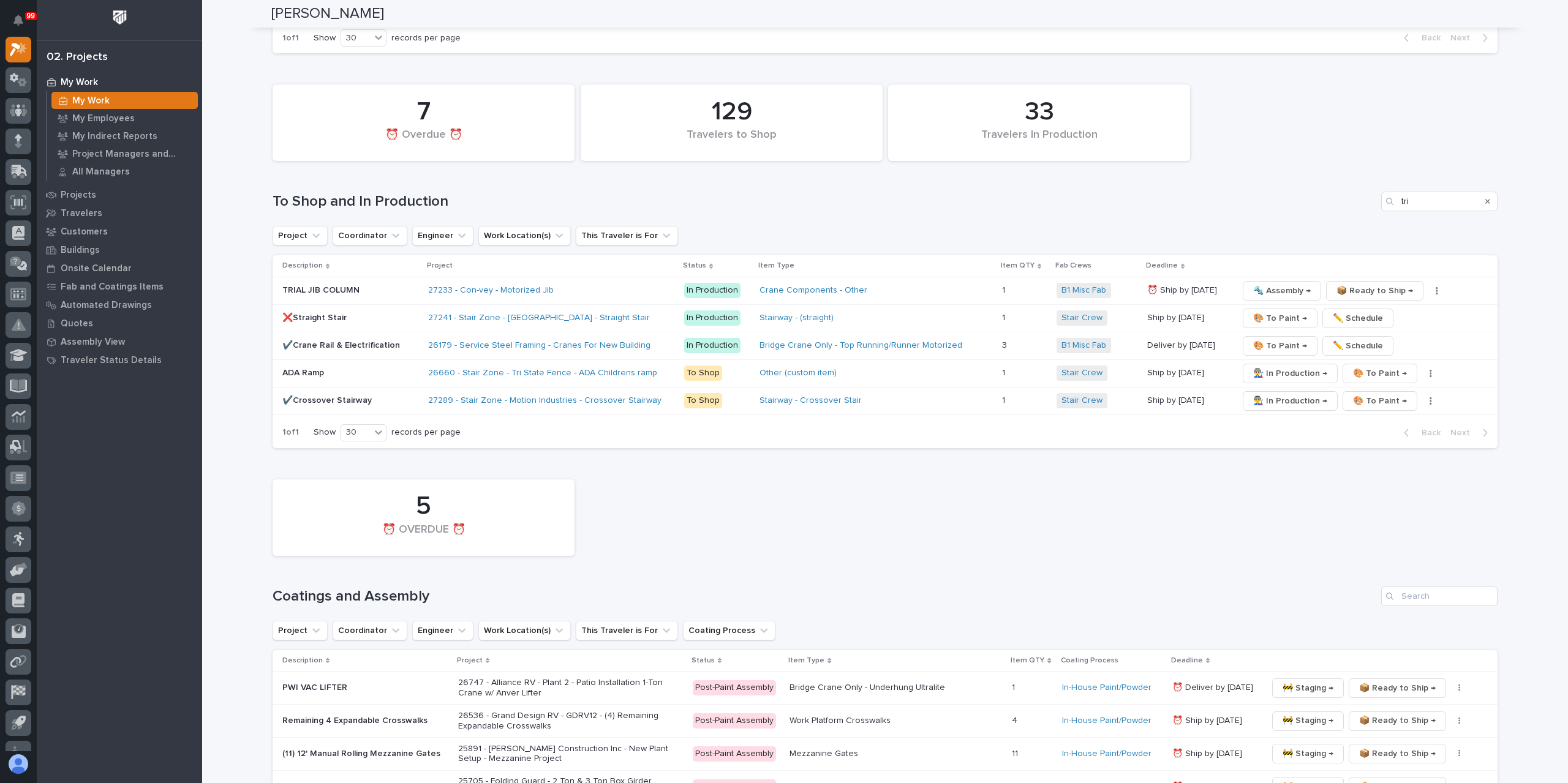
click at [303, 368] on p "ADA Ramp" at bounding box center [350, 373] width 136 height 11
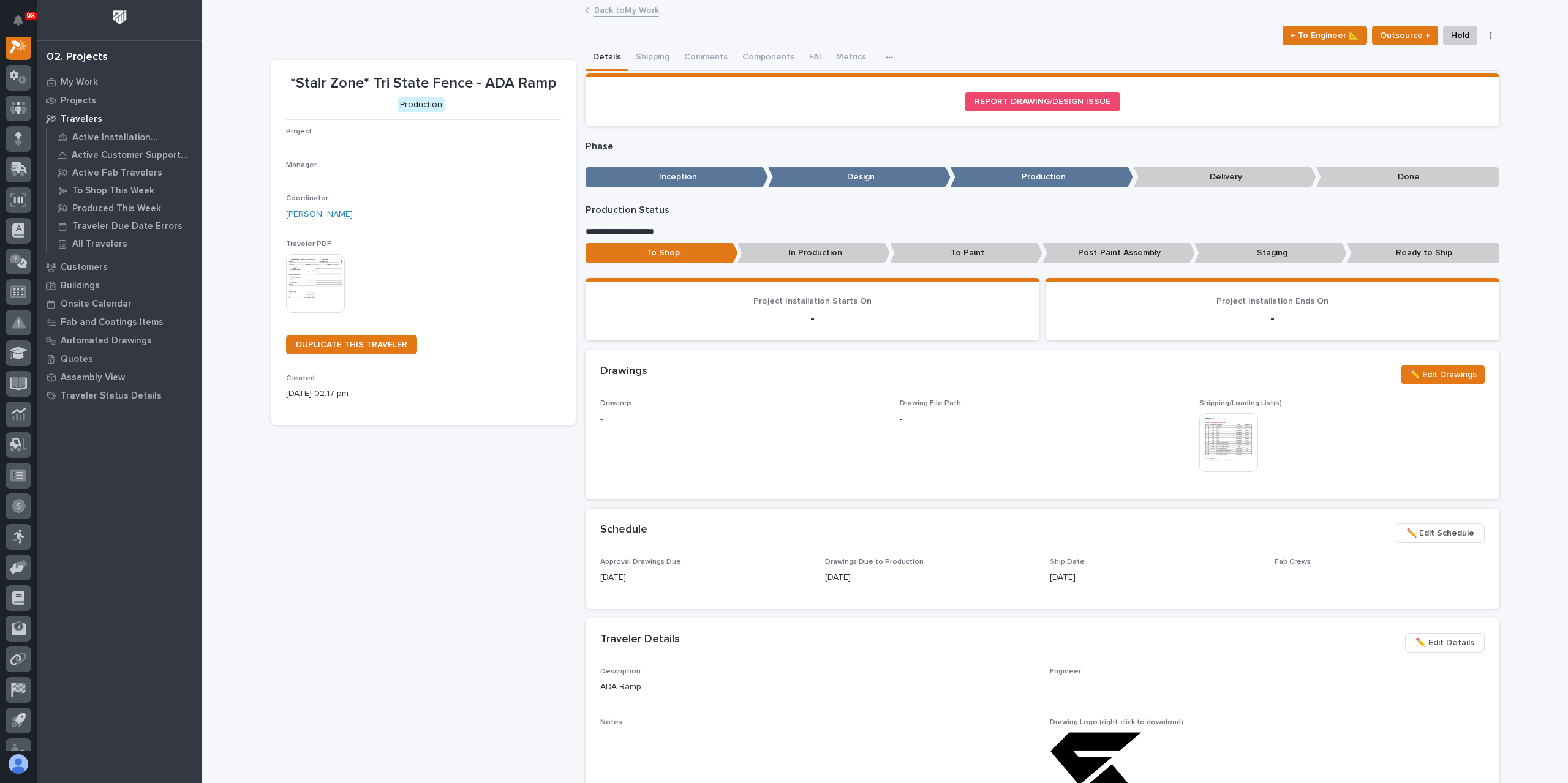
scroll to position [30, 0]
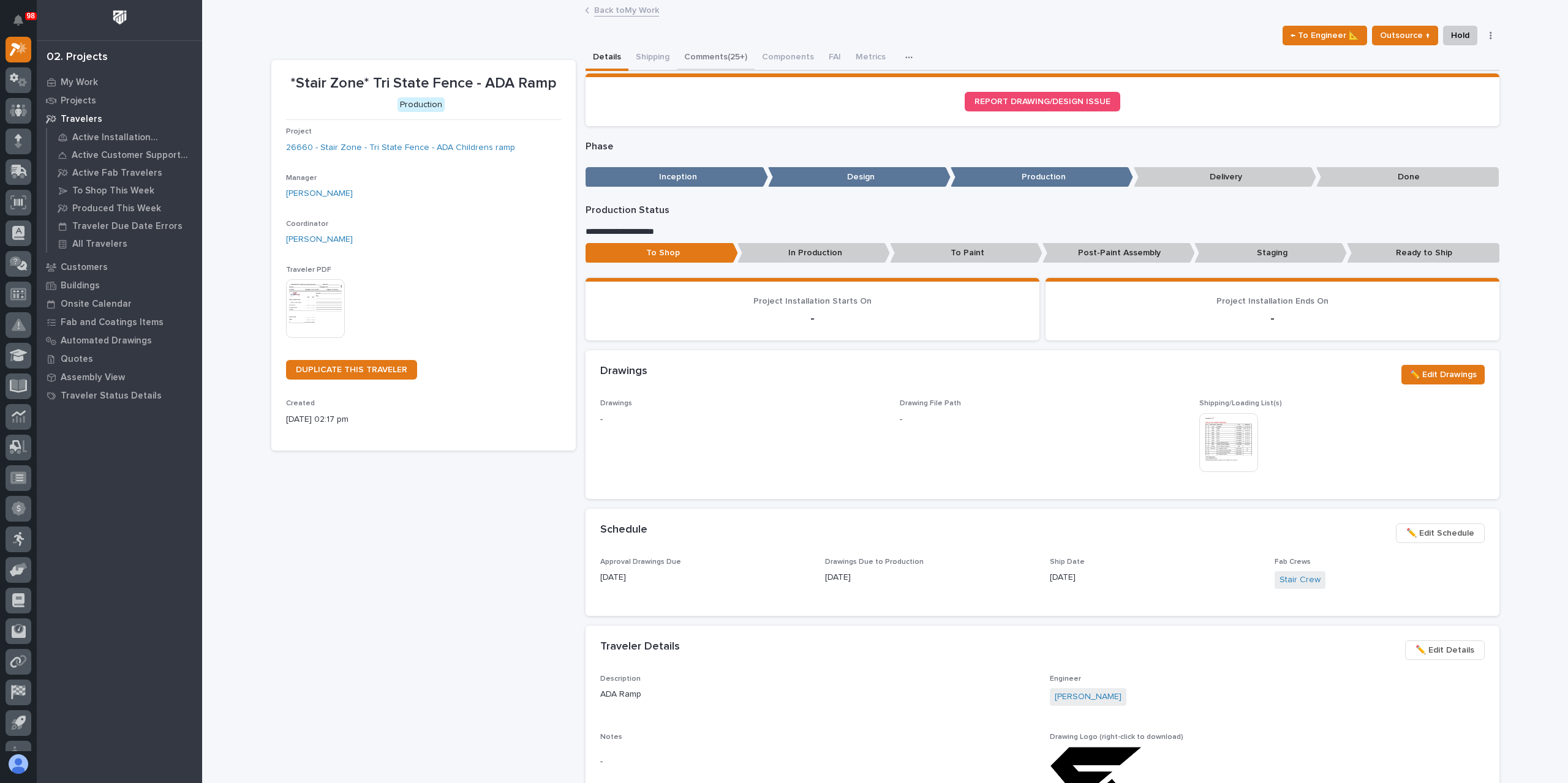
click at [706, 50] on button "Comments (25+)" at bounding box center [715, 58] width 78 height 26
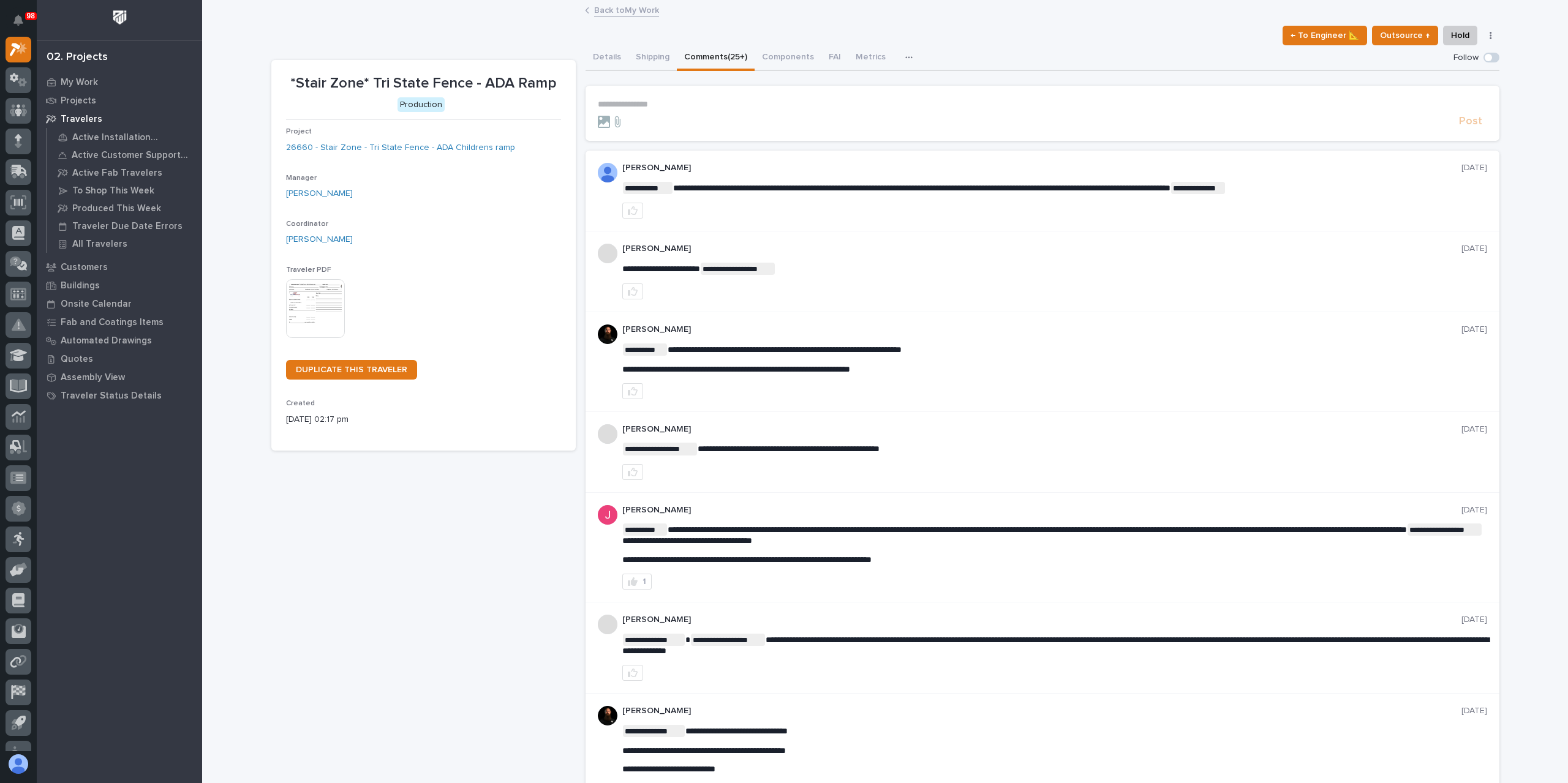
click at [647, 109] on form "**********" at bounding box center [1042, 114] width 889 height 29
click at [651, 104] on p "**********" at bounding box center [1042, 105] width 889 height 11
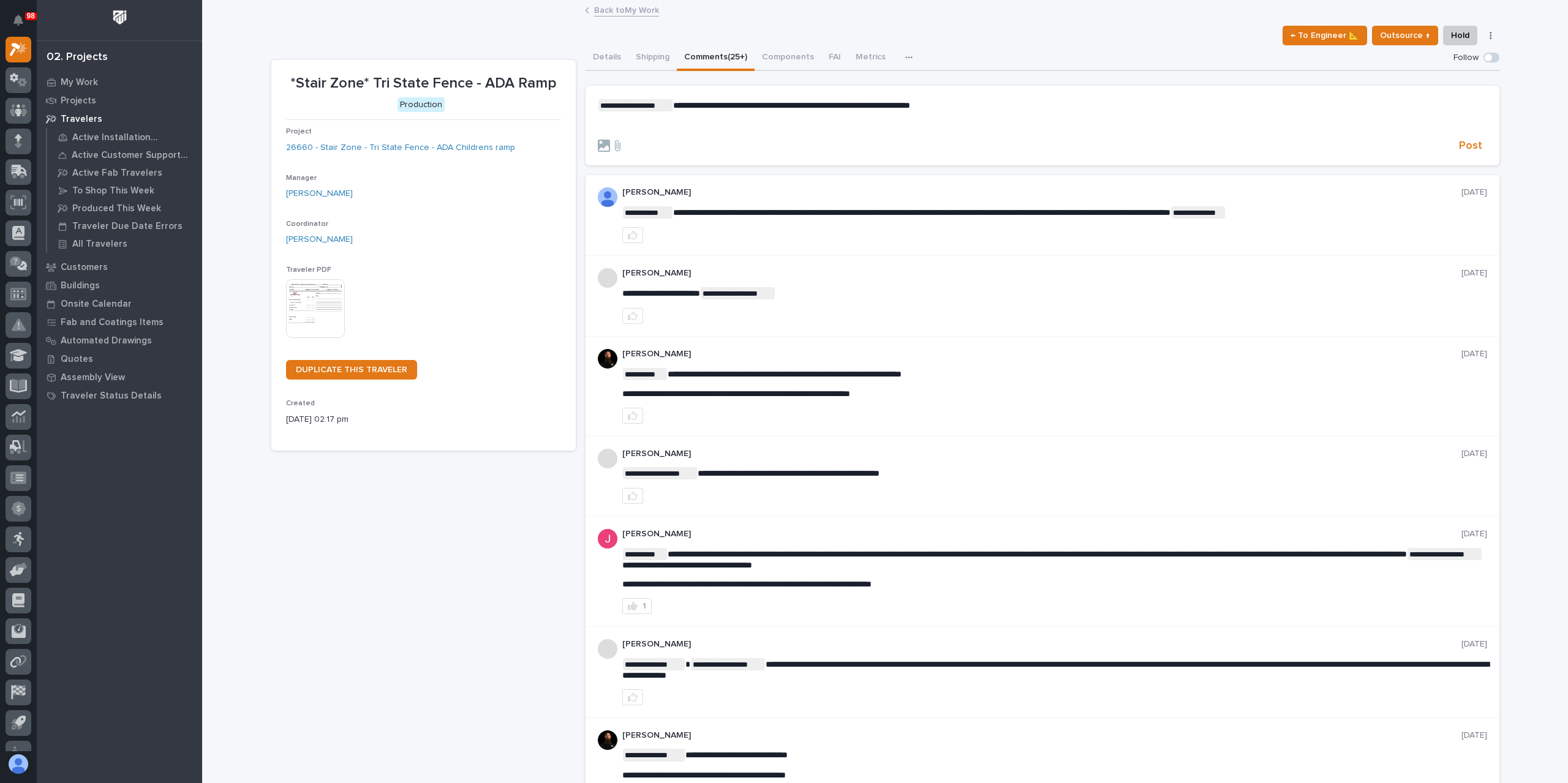
click at [1471, 155] on section "**********" at bounding box center [1043, 125] width 914 height 80
click at [1469, 152] on span "Post" at bounding box center [1470, 146] width 23 height 14
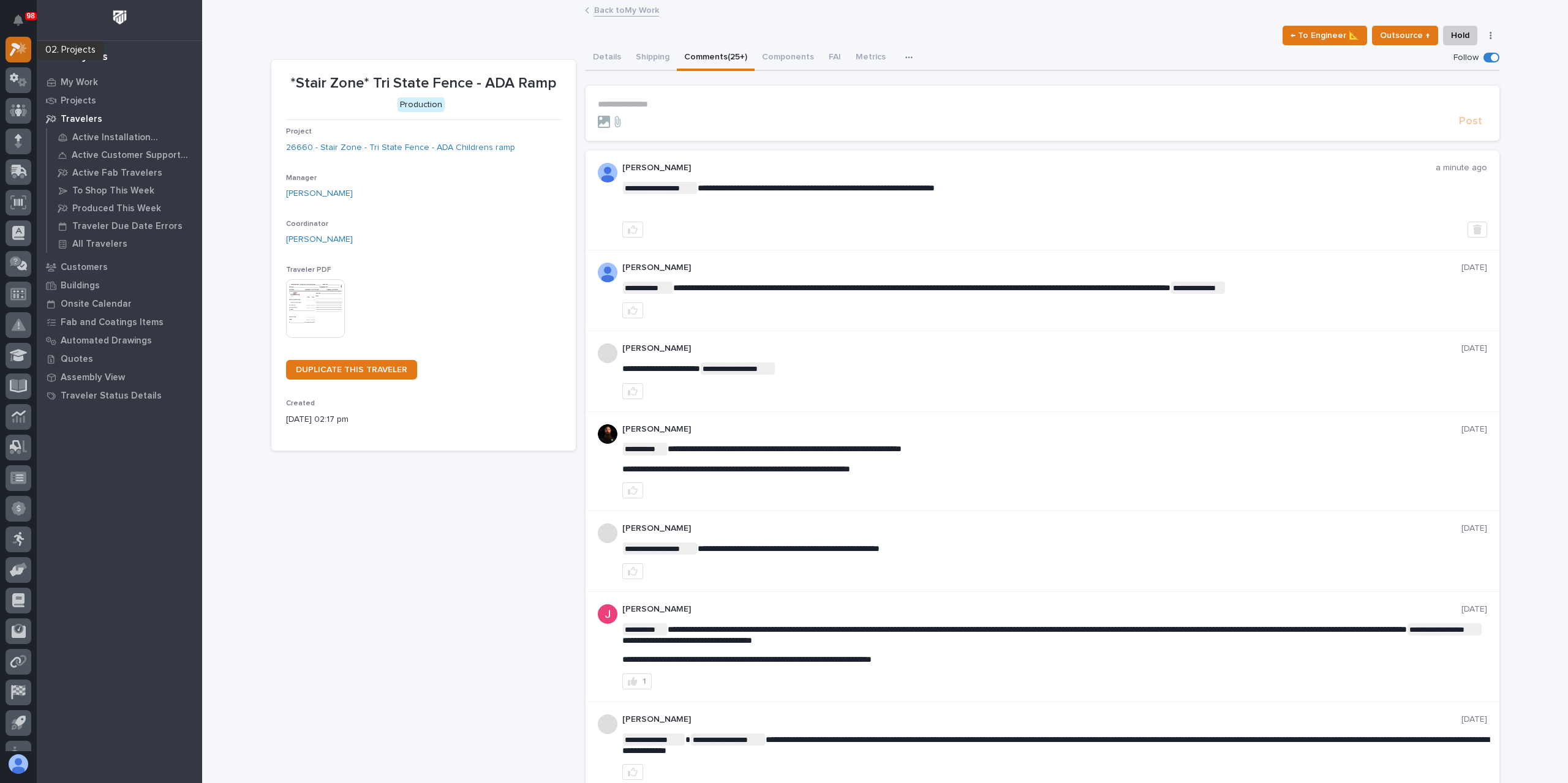
click at [27, 44] on icon at bounding box center [19, 49] width 18 height 14
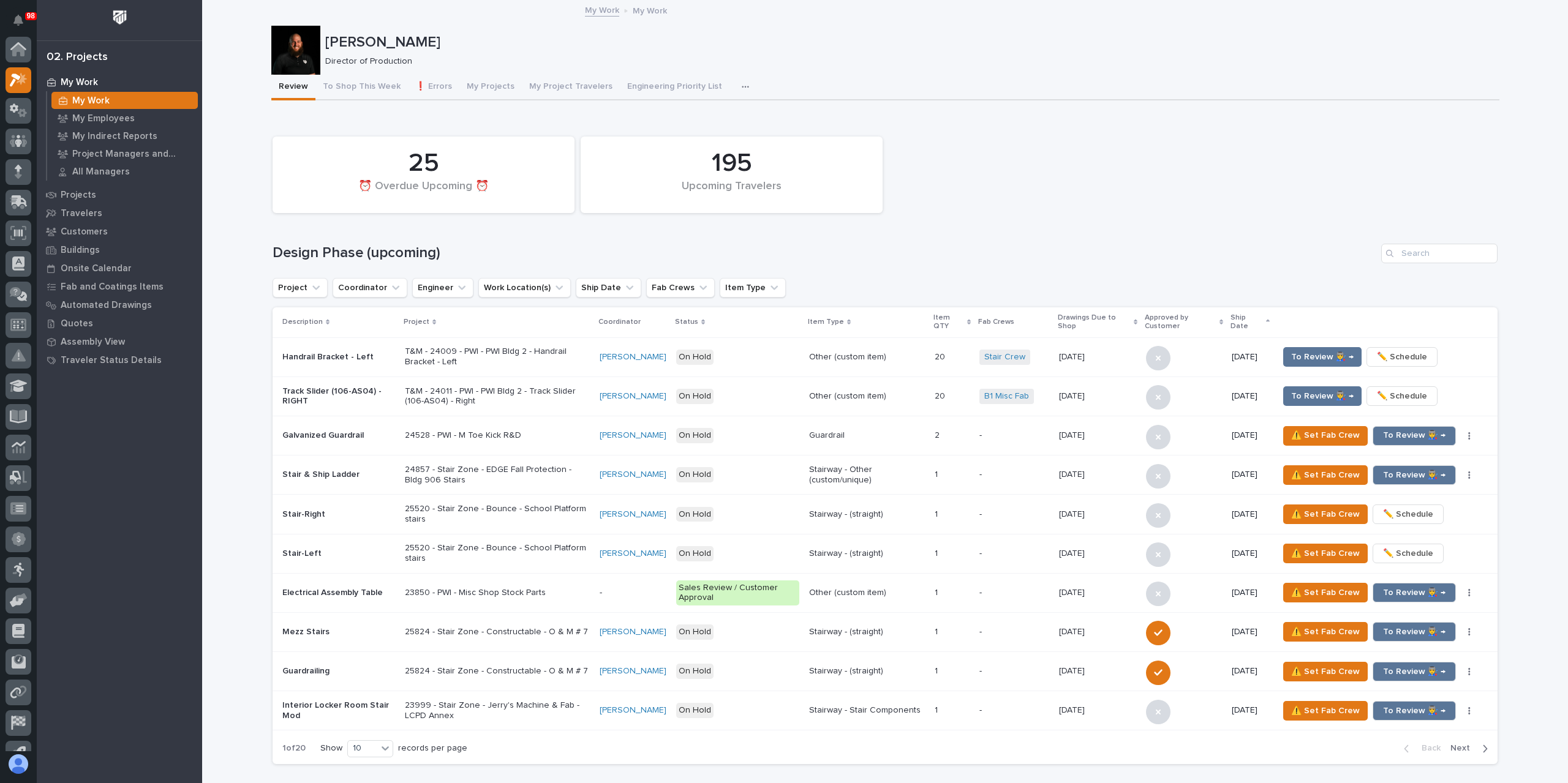
scroll to position [30, 0]
